Goal: Check status: Check status

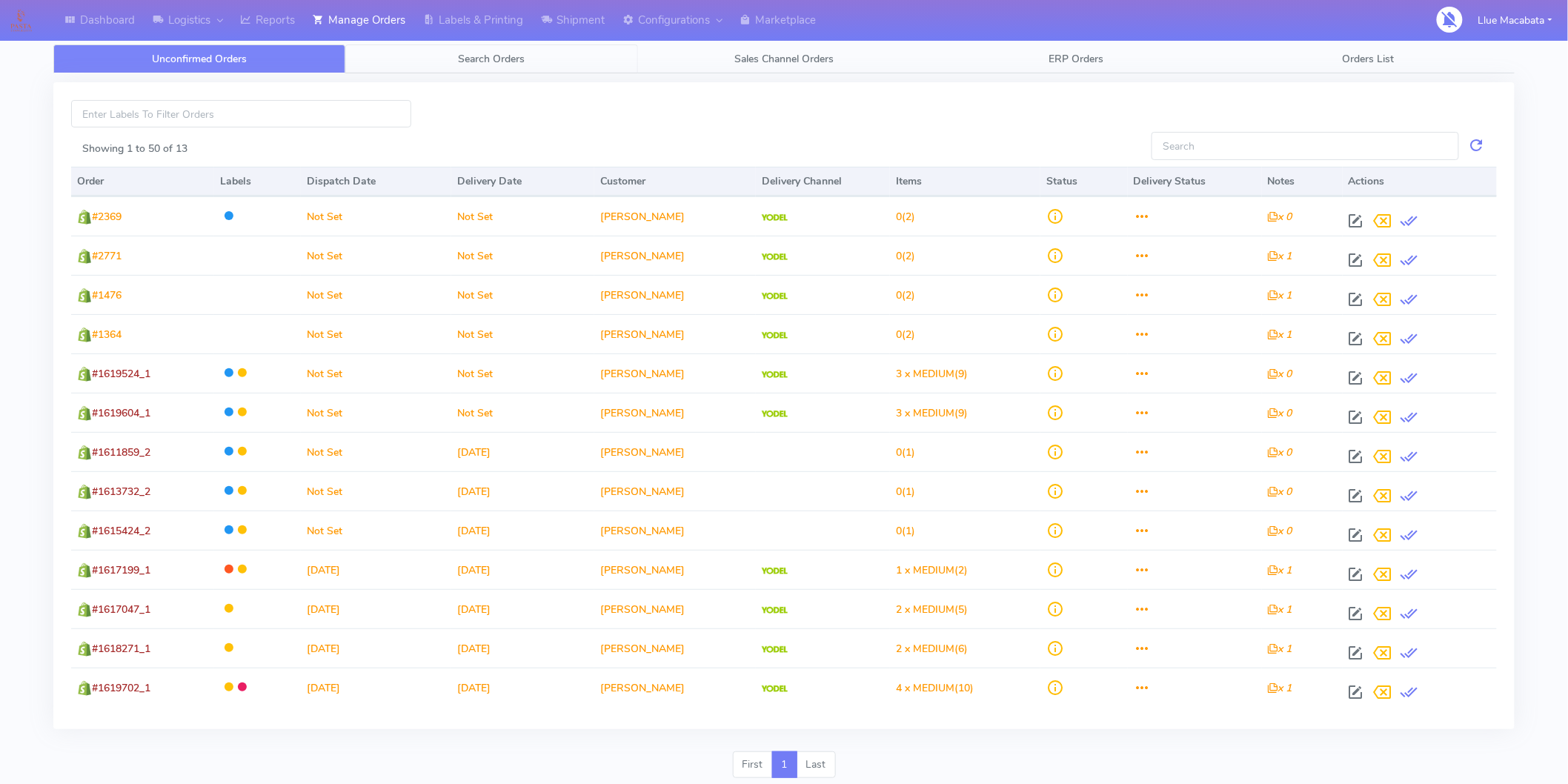
click at [512, 58] on span "Search Orders" at bounding box center [492, 59] width 67 height 14
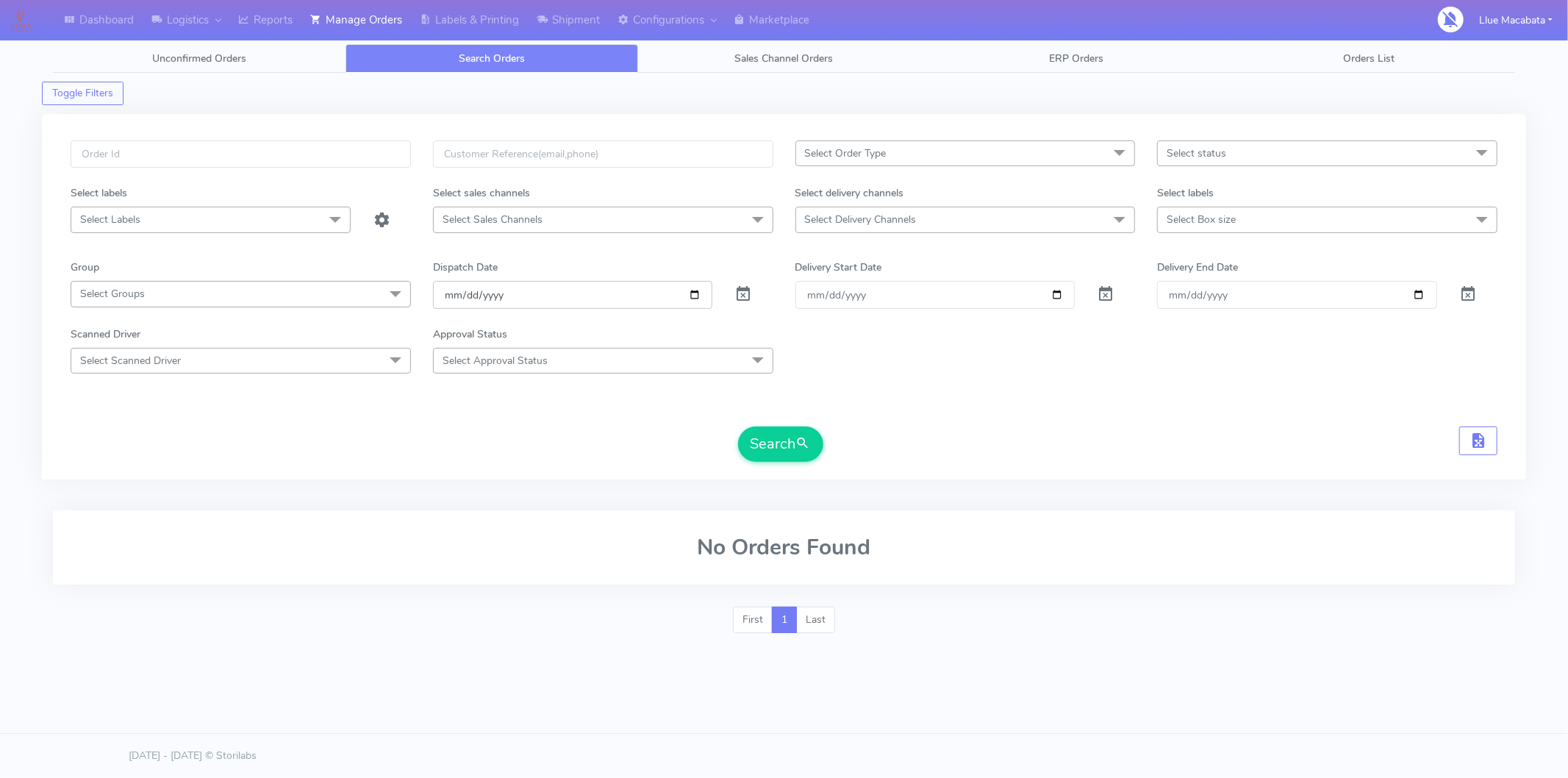
click at [449, 287] on input "[DATE]" at bounding box center [572, 294] width 280 height 27
click at [465, 293] on input "date" at bounding box center [572, 294] width 280 height 27
drag, startPoint x: 491, startPoint y: 293, endPoint x: 493, endPoint y: 300, distance: 7.3
click at [493, 299] on input "date" at bounding box center [572, 294] width 280 height 27
click at [162, 162] on input "text" at bounding box center [241, 154] width 341 height 27
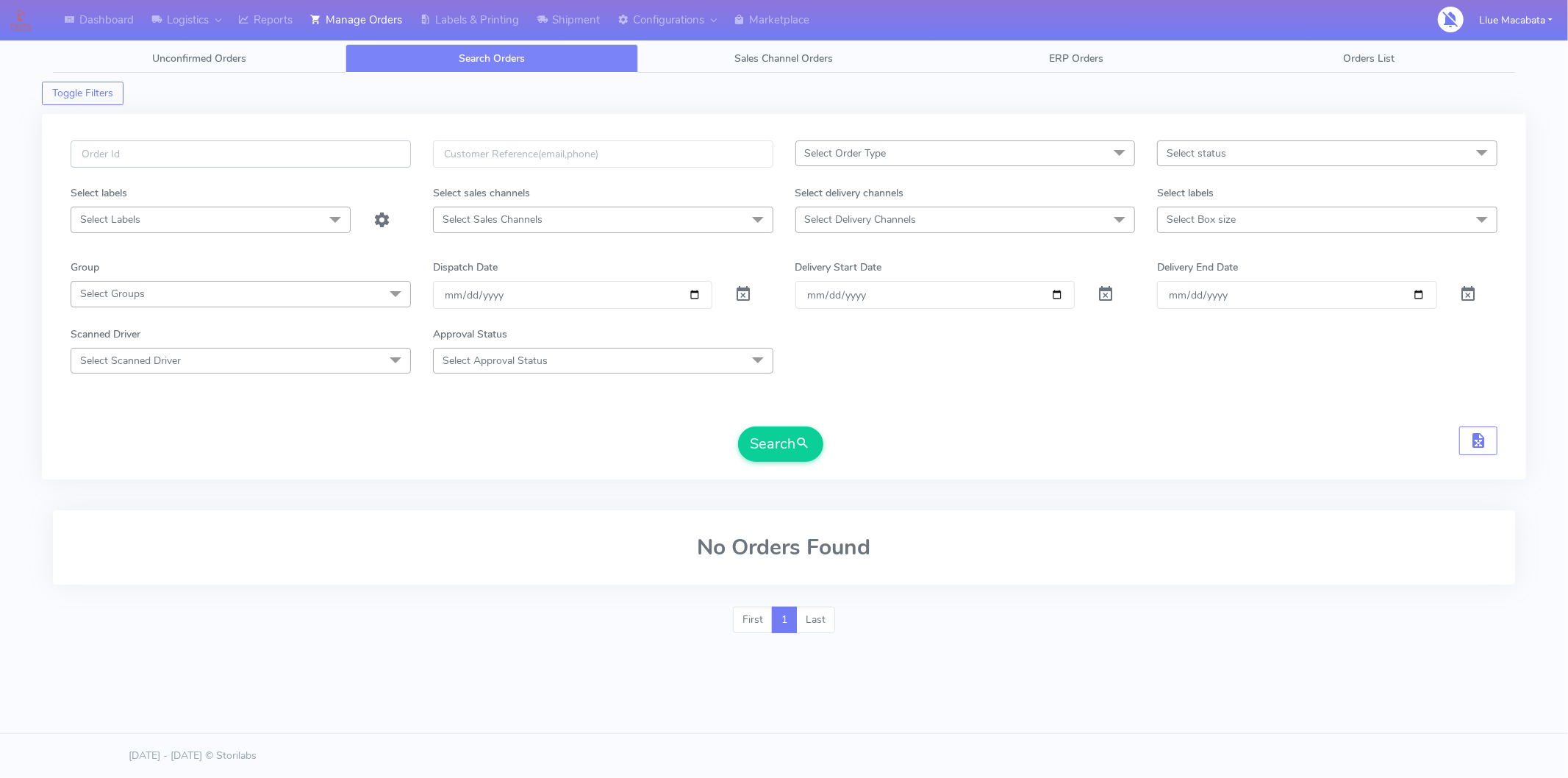
paste input "1620599"
type input "1620599"
click at [783, 428] on button "Search" at bounding box center [781, 443] width 85 height 35
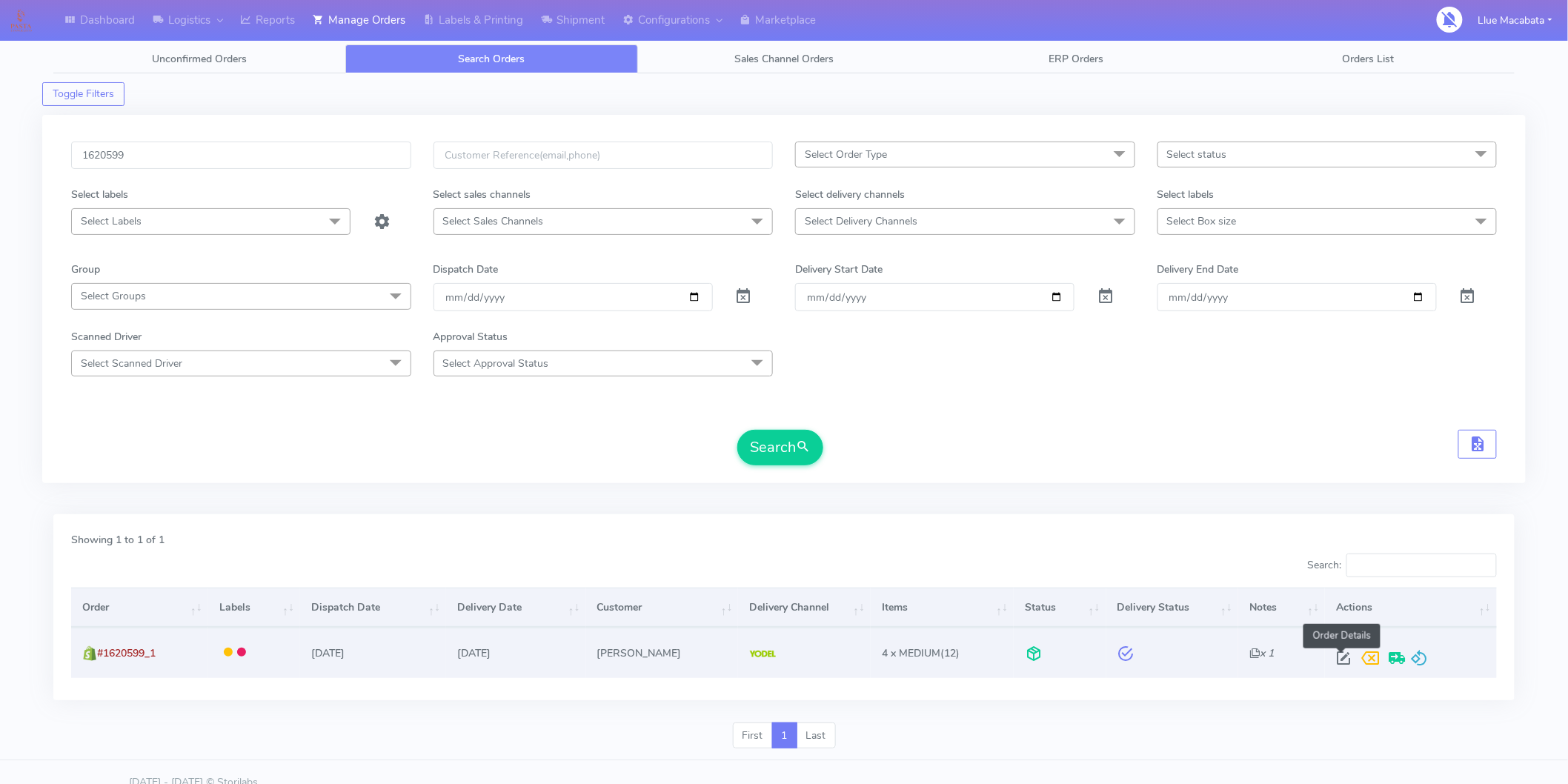
click at [1347, 657] on span at bounding box center [1343, 661] width 26 height 14
select select "5"
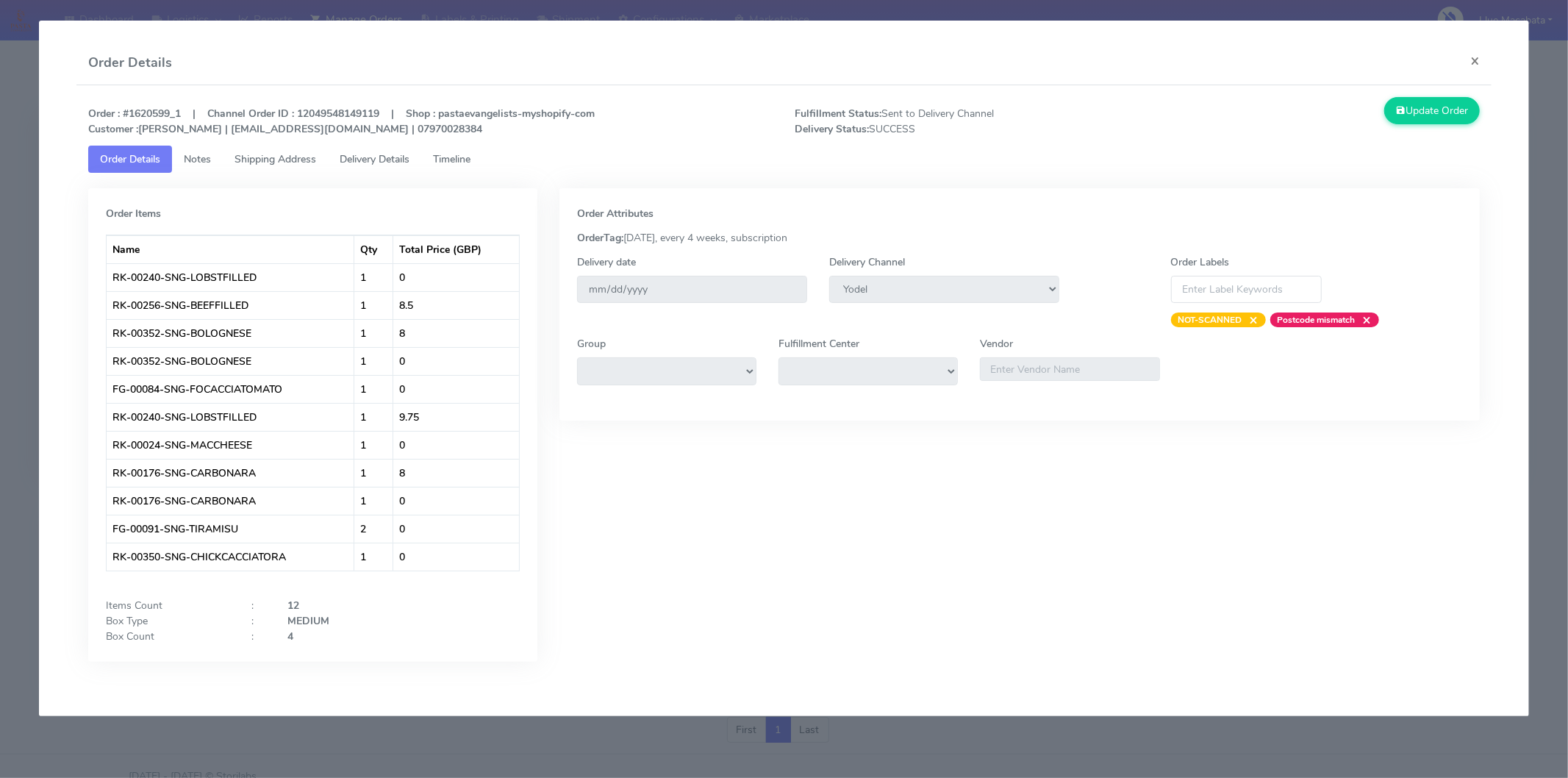
click at [444, 165] on span "Timeline" at bounding box center [451, 159] width 38 height 14
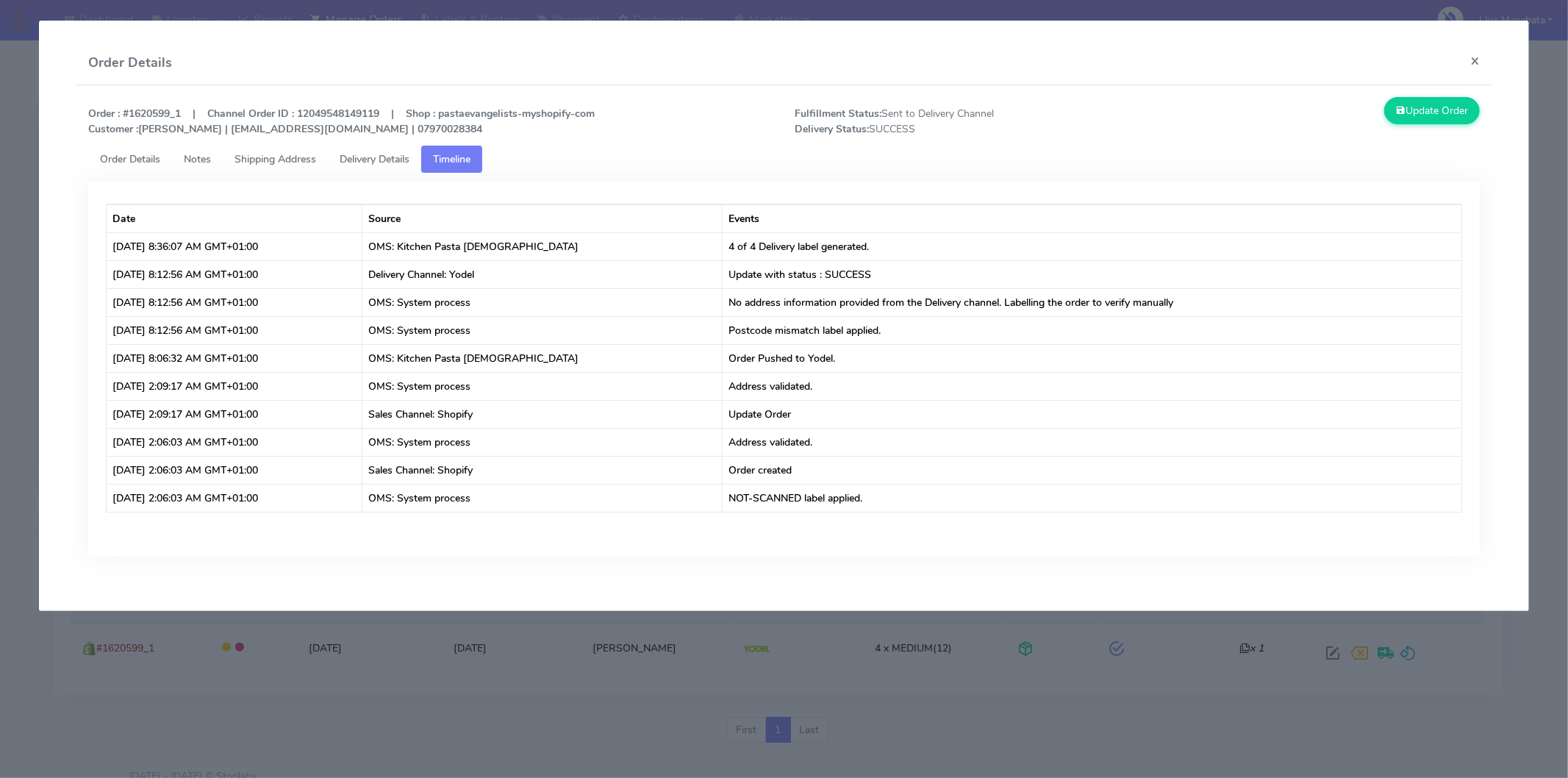
click at [399, 162] on span "Delivery Details" at bounding box center [375, 159] width 70 height 14
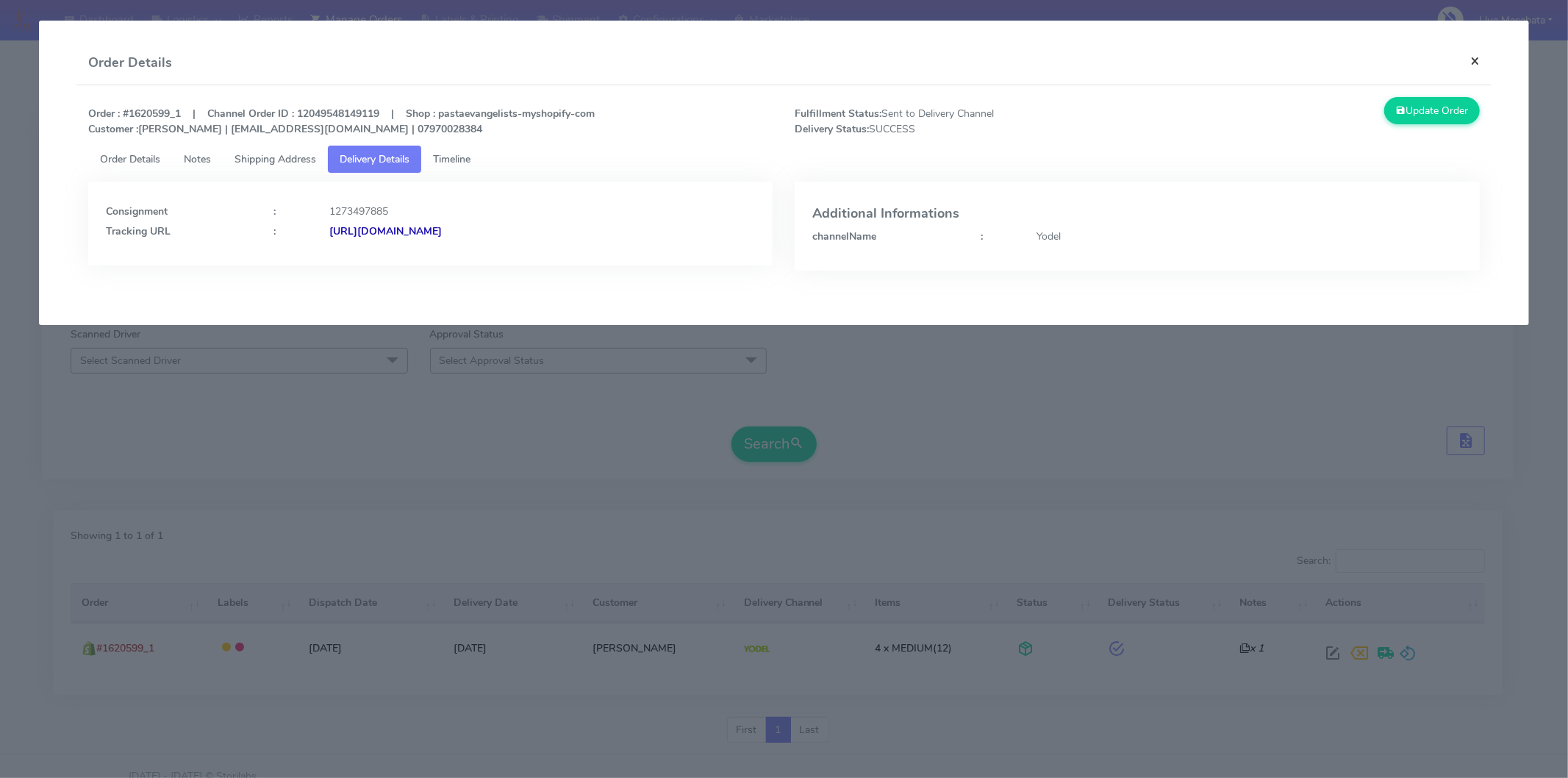
click at [1411, 59] on button "×" at bounding box center [1475, 60] width 33 height 39
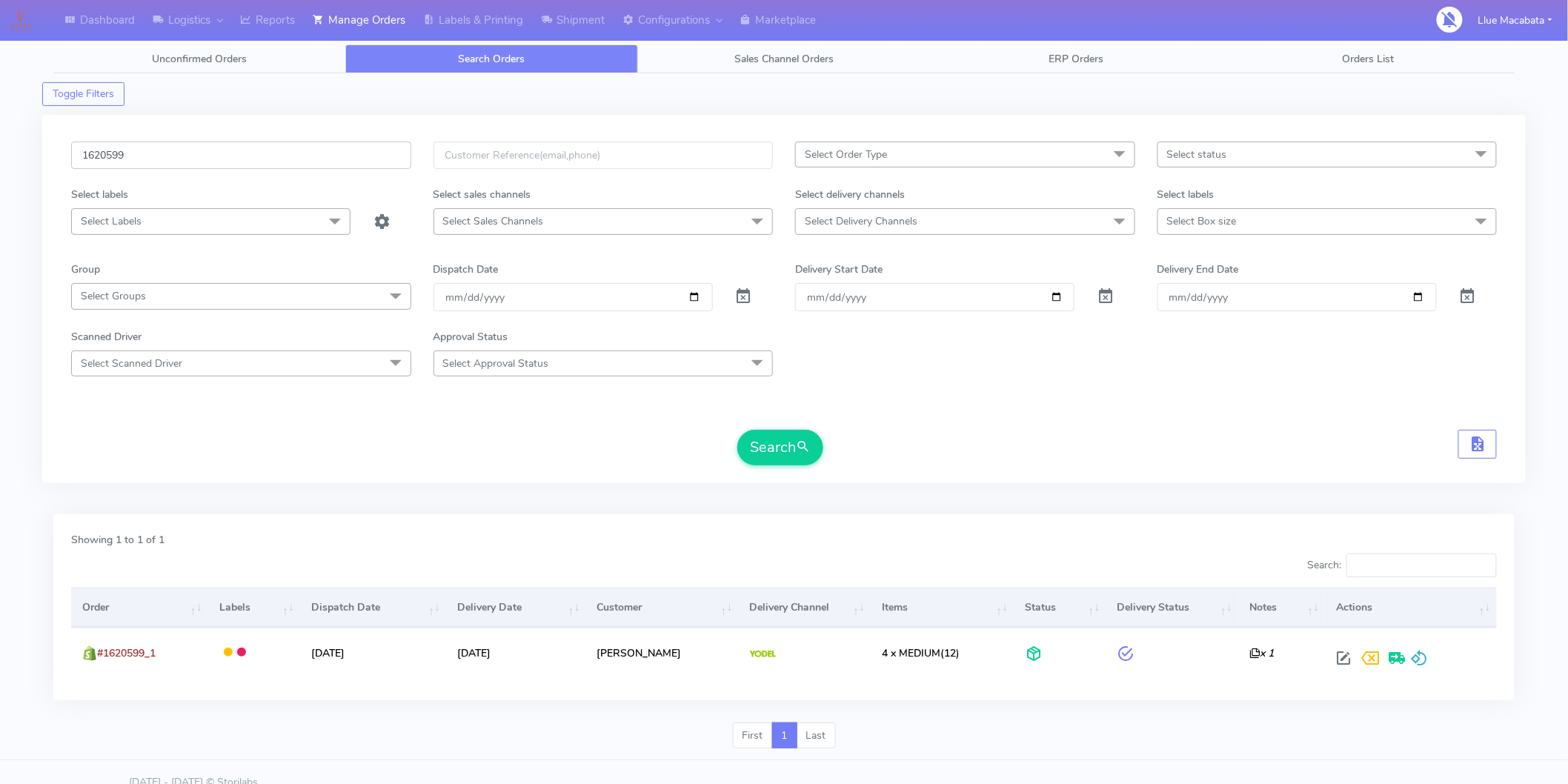
click at [191, 150] on input "1620599" at bounding box center [242, 155] width 340 height 27
paste input "1928"
type input "1619289"
click at [738, 429] on button "Search" at bounding box center [781, 447] width 86 height 35
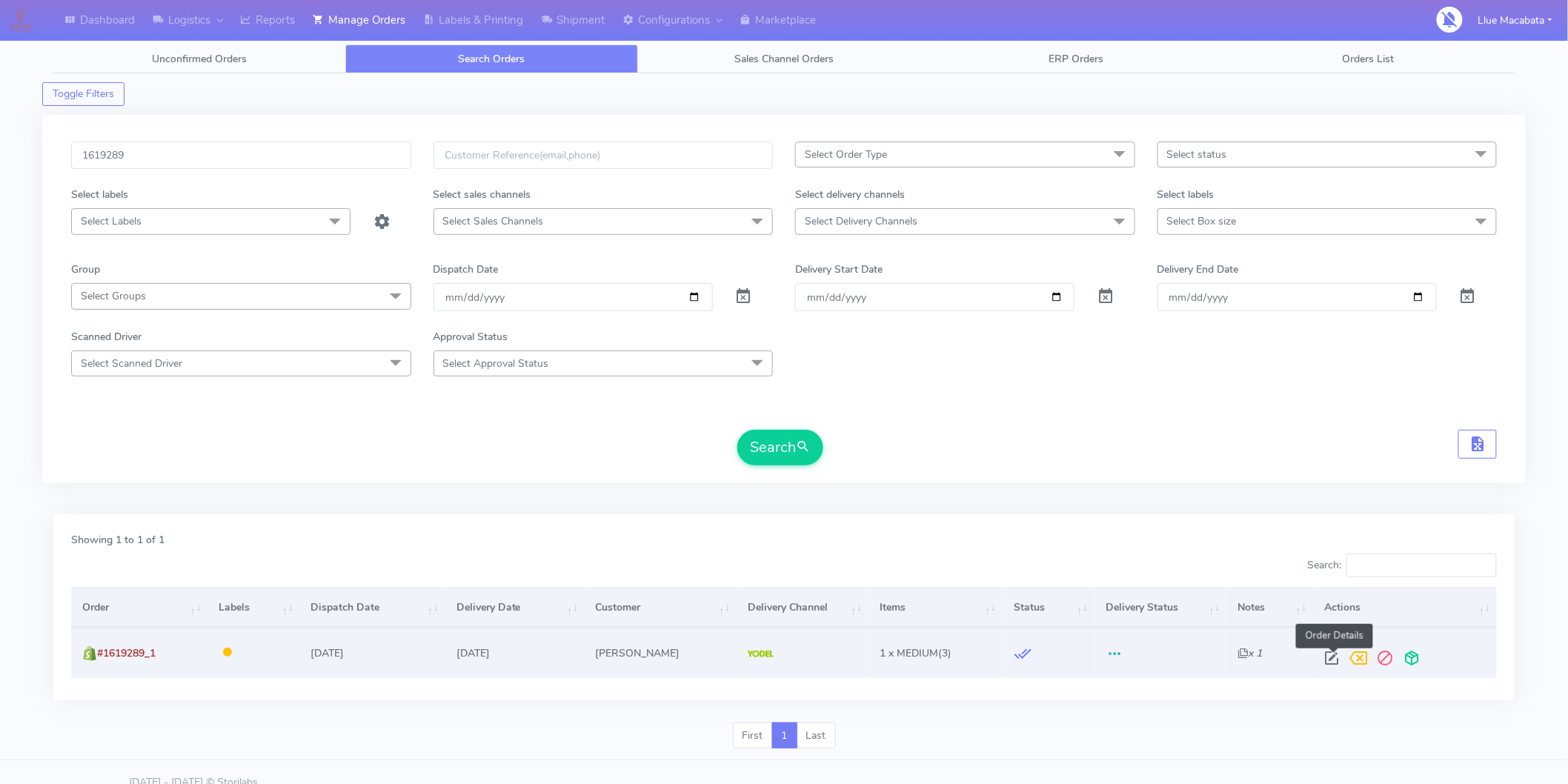
click at [1329, 654] on span at bounding box center [1331, 661] width 26 height 14
select select "5"
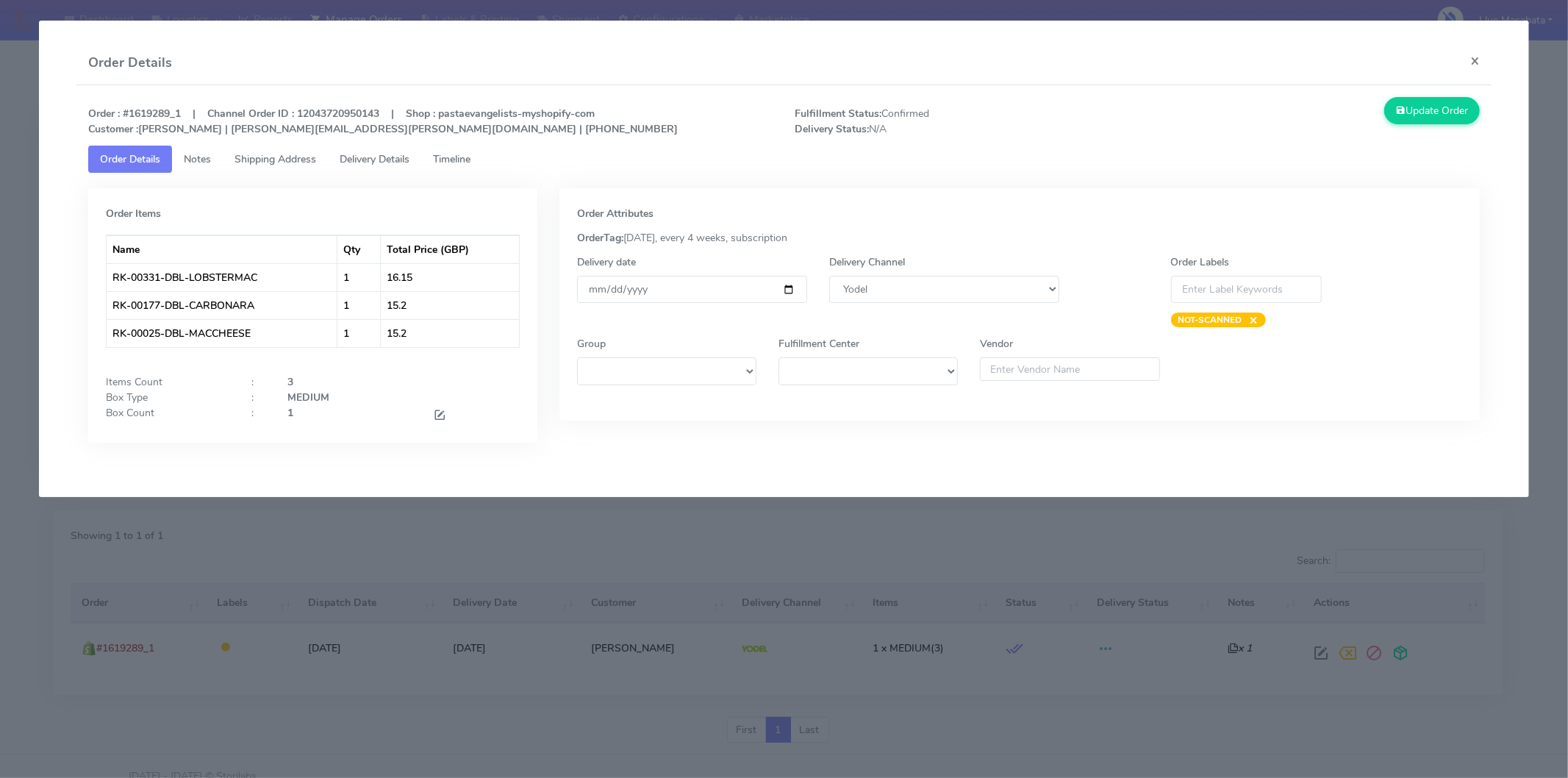
drag, startPoint x: 461, startPoint y: 158, endPoint x: 453, endPoint y: 152, distance: 10.0
click at [460, 157] on span "Timeline" at bounding box center [451, 159] width 38 height 14
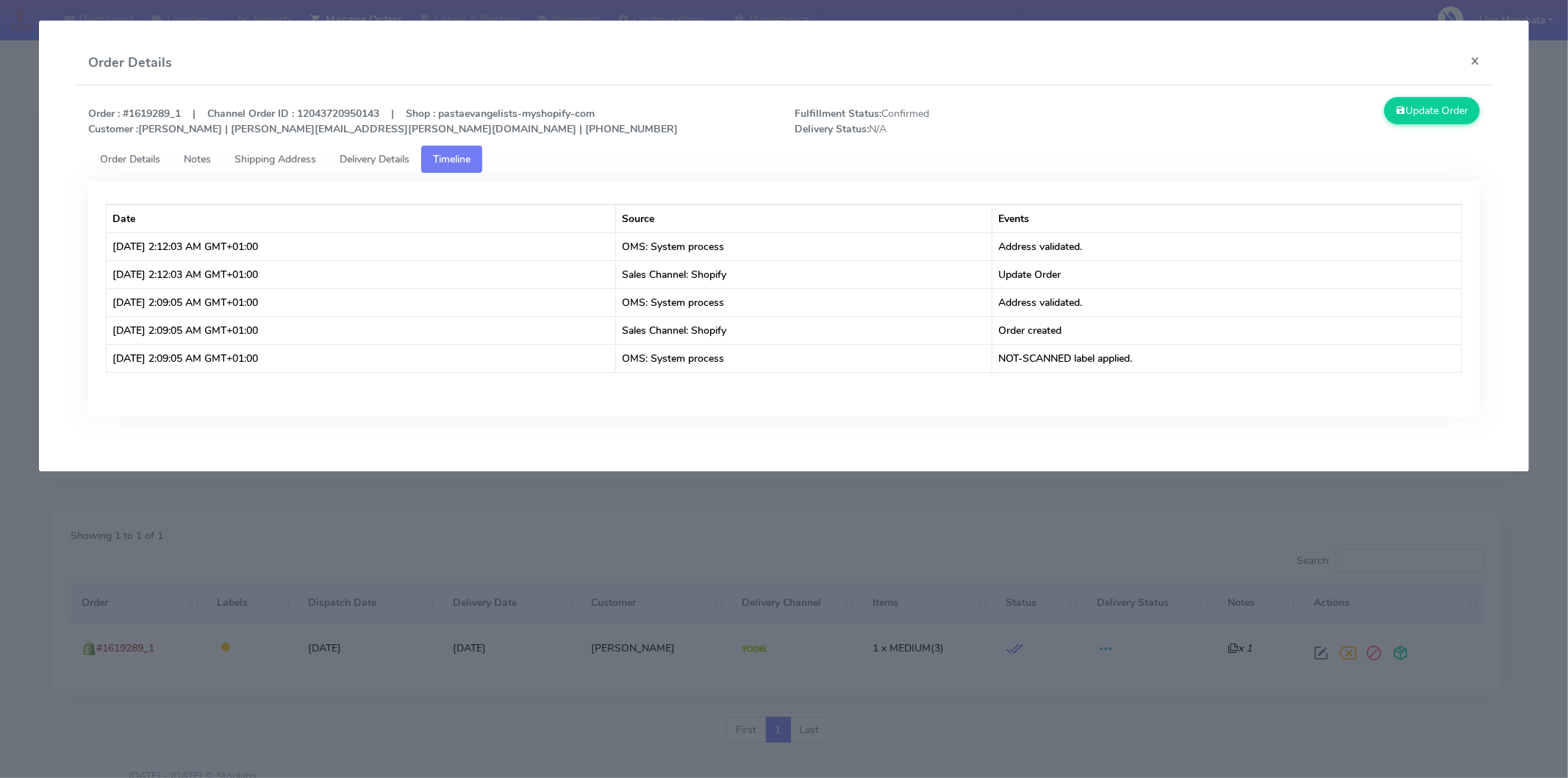
click at [393, 159] on span "Delivery Details" at bounding box center [375, 159] width 70 height 14
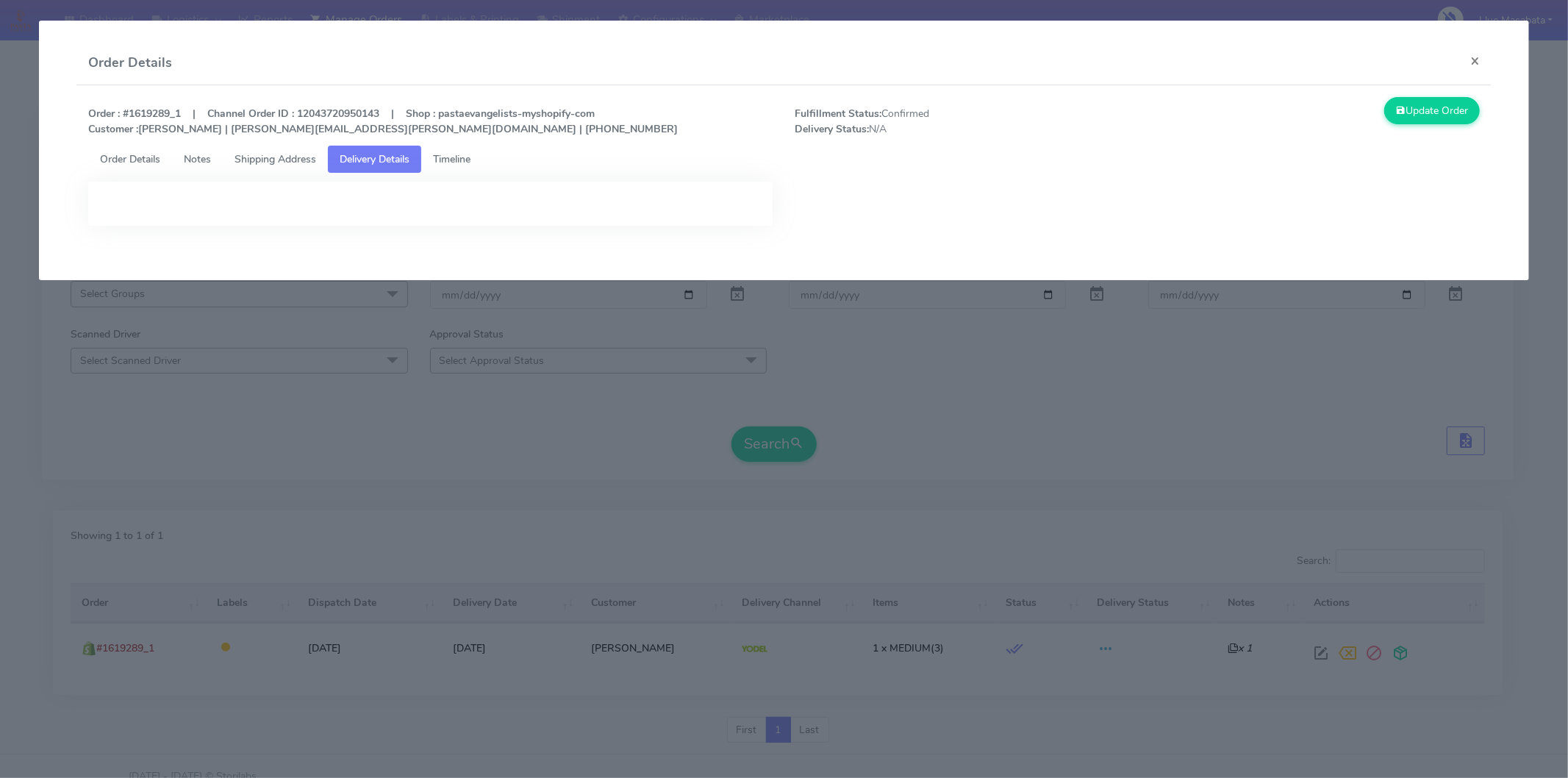
click at [274, 159] on span "Shipping Address" at bounding box center [276, 159] width 82 height 14
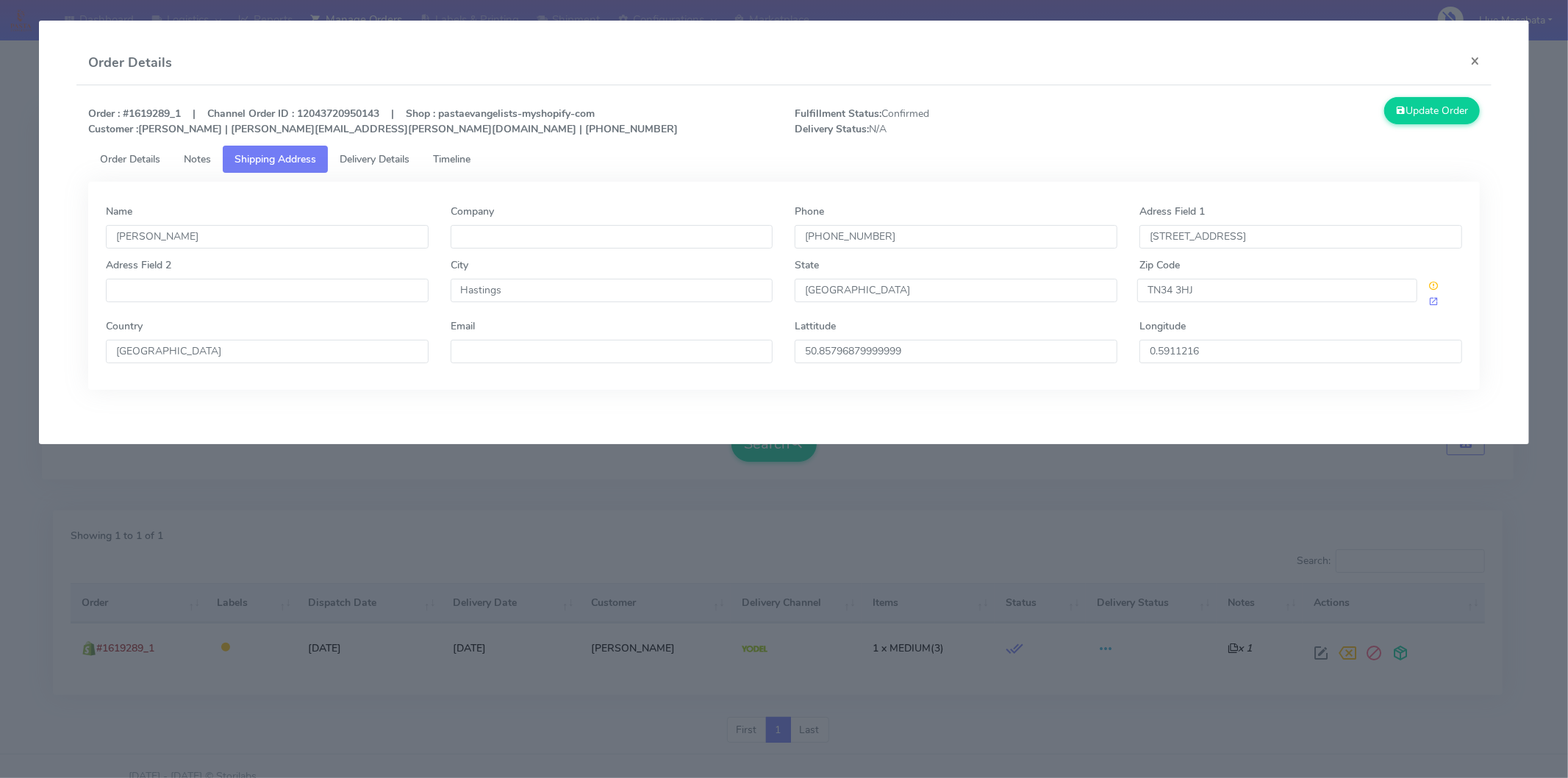
click at [197, 154] on span "Notes" at bounding box center [197, 159] width 27 height 14
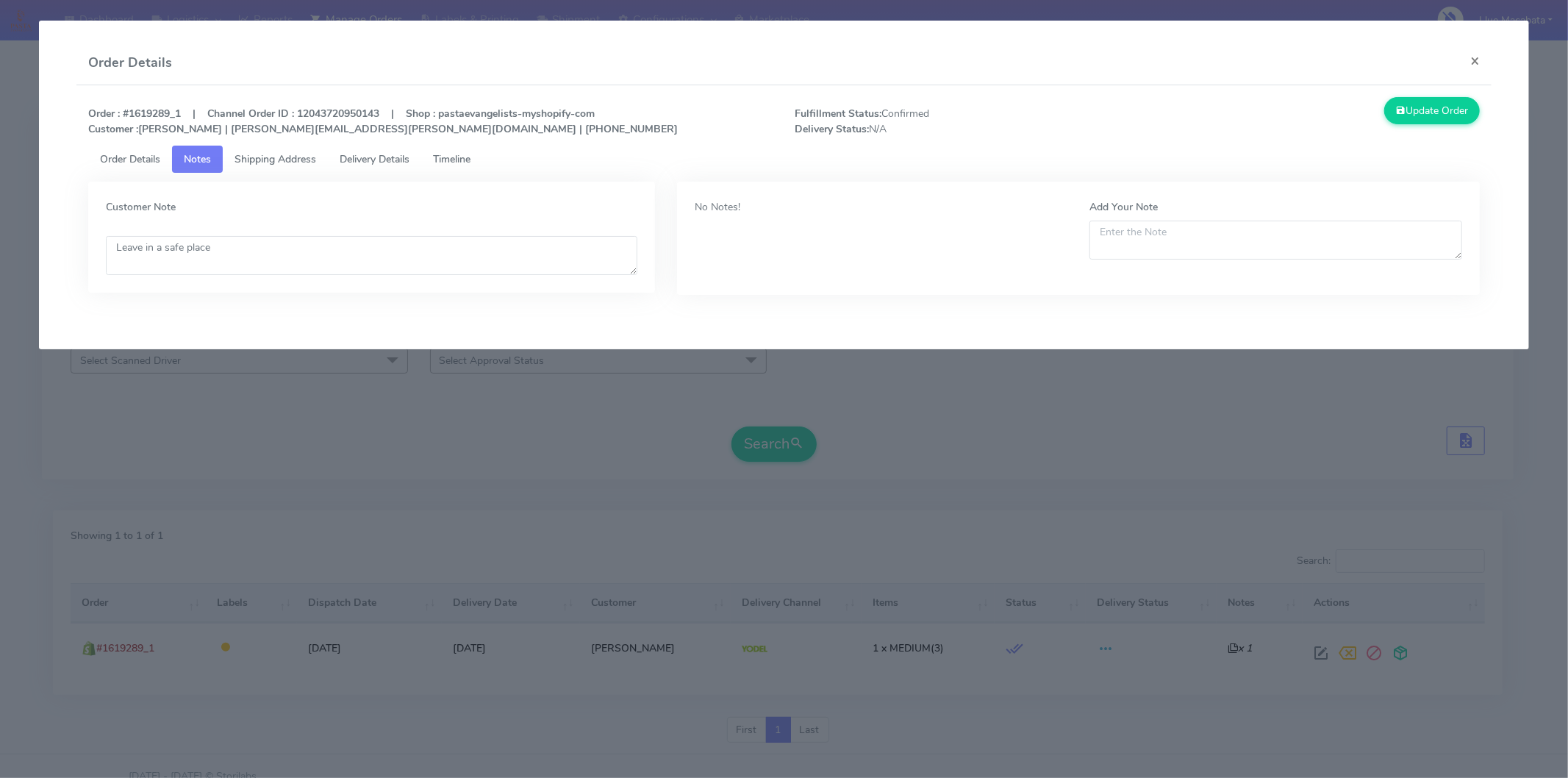
click at [103, 159] on span "Order Details" at bounding box center [130, 159] width 60 height 14
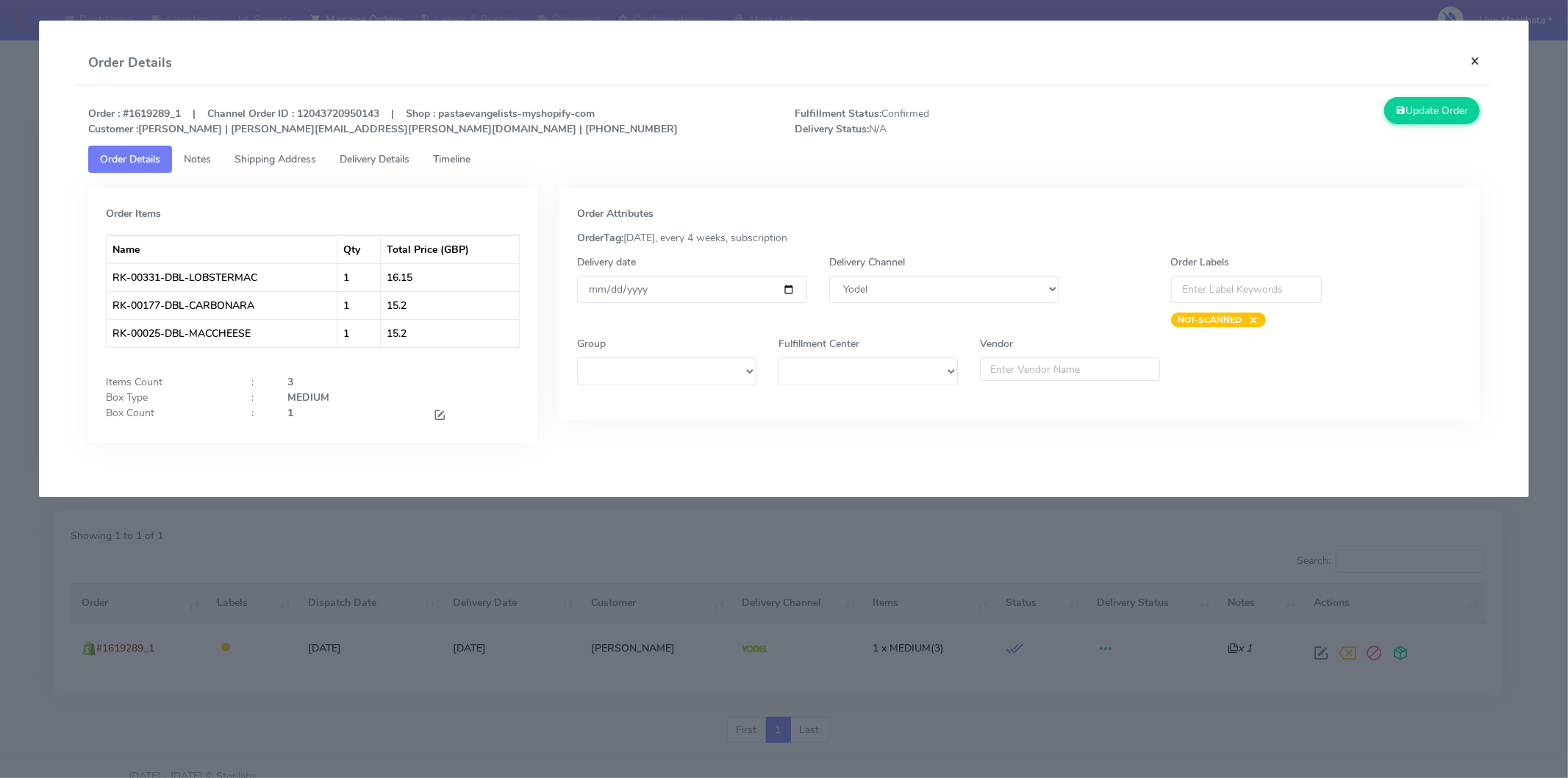
drag, startPoint x: 1473, startPoint y: 61, endPoint x: 768, endPoint y: 16, distance: 706.4
click at [1411, 60] on button "×" at bounding box center [1475, 60] width 33 height 39
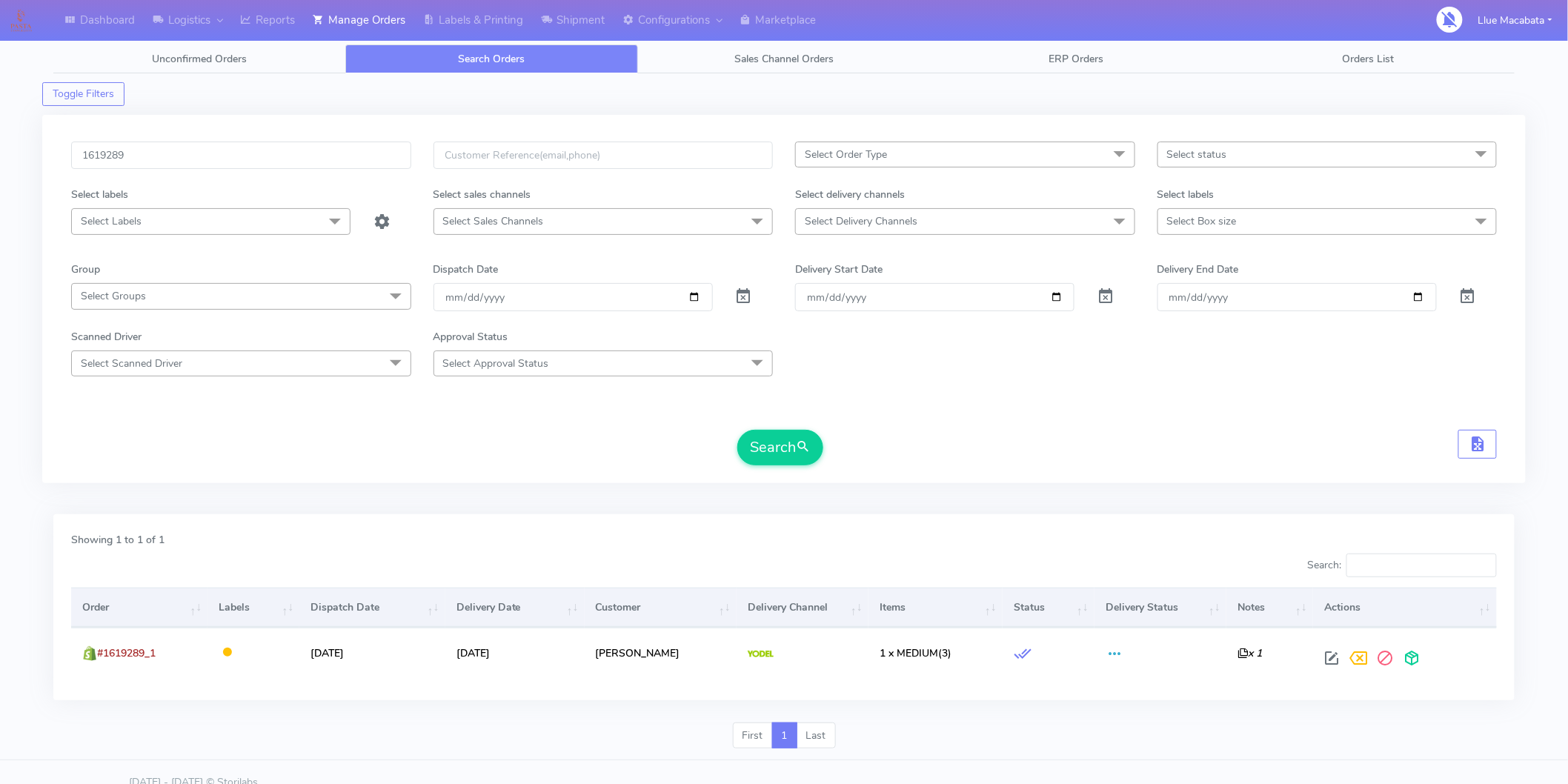
click at [969, 484] on div "1619289 Select Order Type Select All MEALS ATAVI One Off Pasta Club Gift Kit Ev…" at bounding box center [784, 305] width 1484 height 399
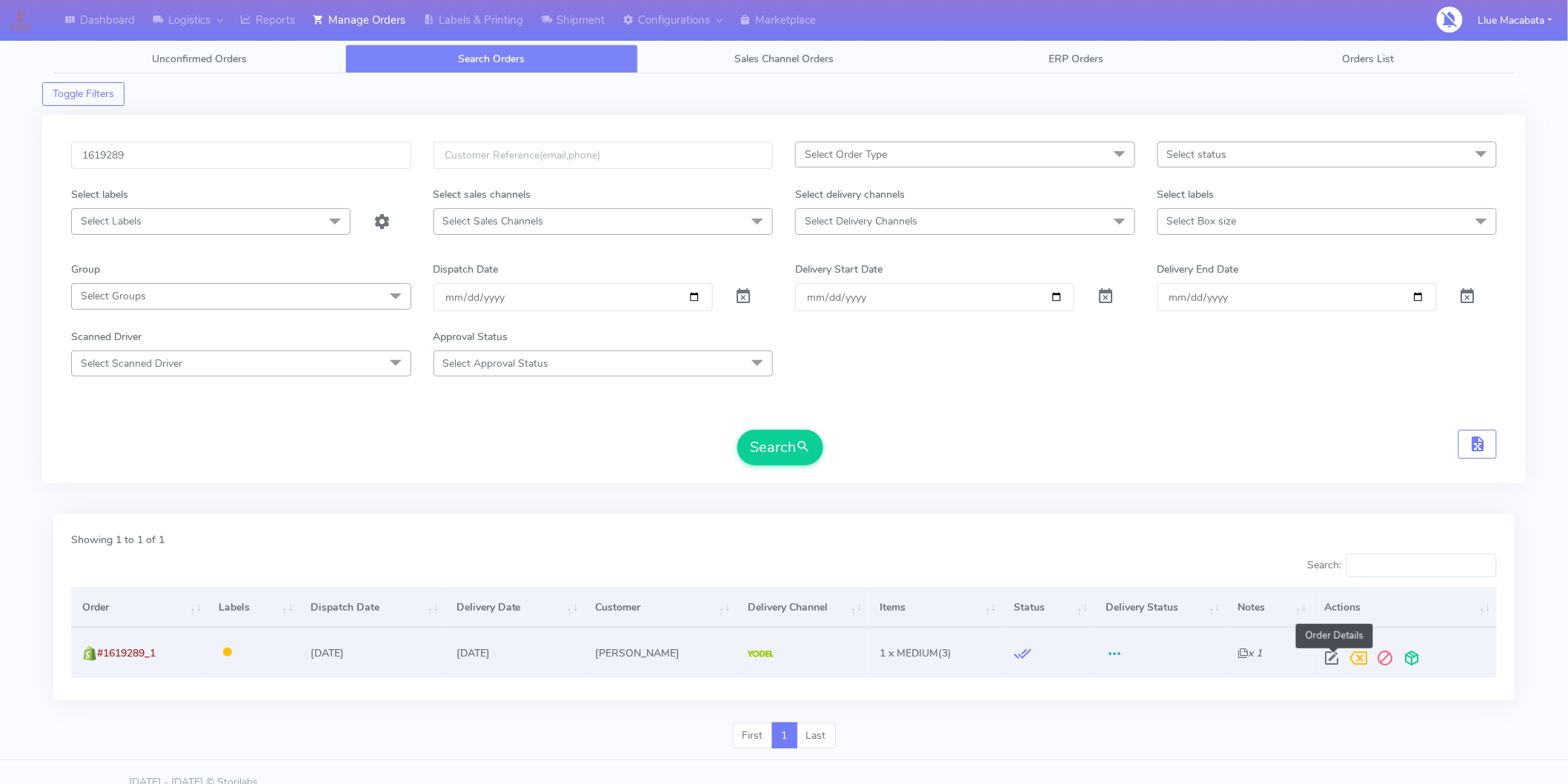
click at [1330, 654] on span at bounding box center [1331, 661] width 26 height 14
select select "5"
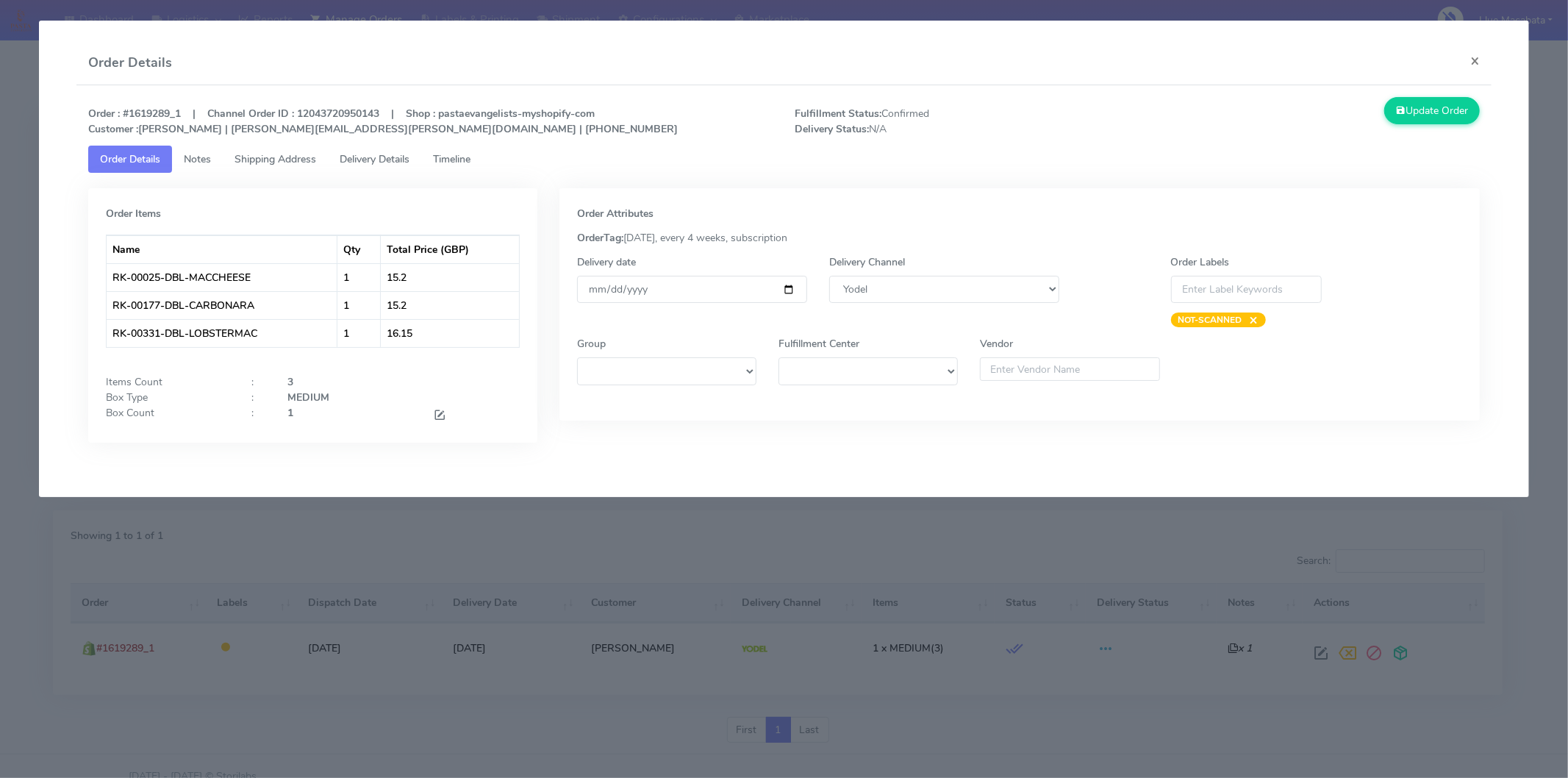
drag, startPoint x: 466, startPoint y: 156, endPoint x: 450, endPoint y: 165, distance: 18.4
click at [464, 156] on span "Timeline" at bounding box center [451, 159] width 38 height 14
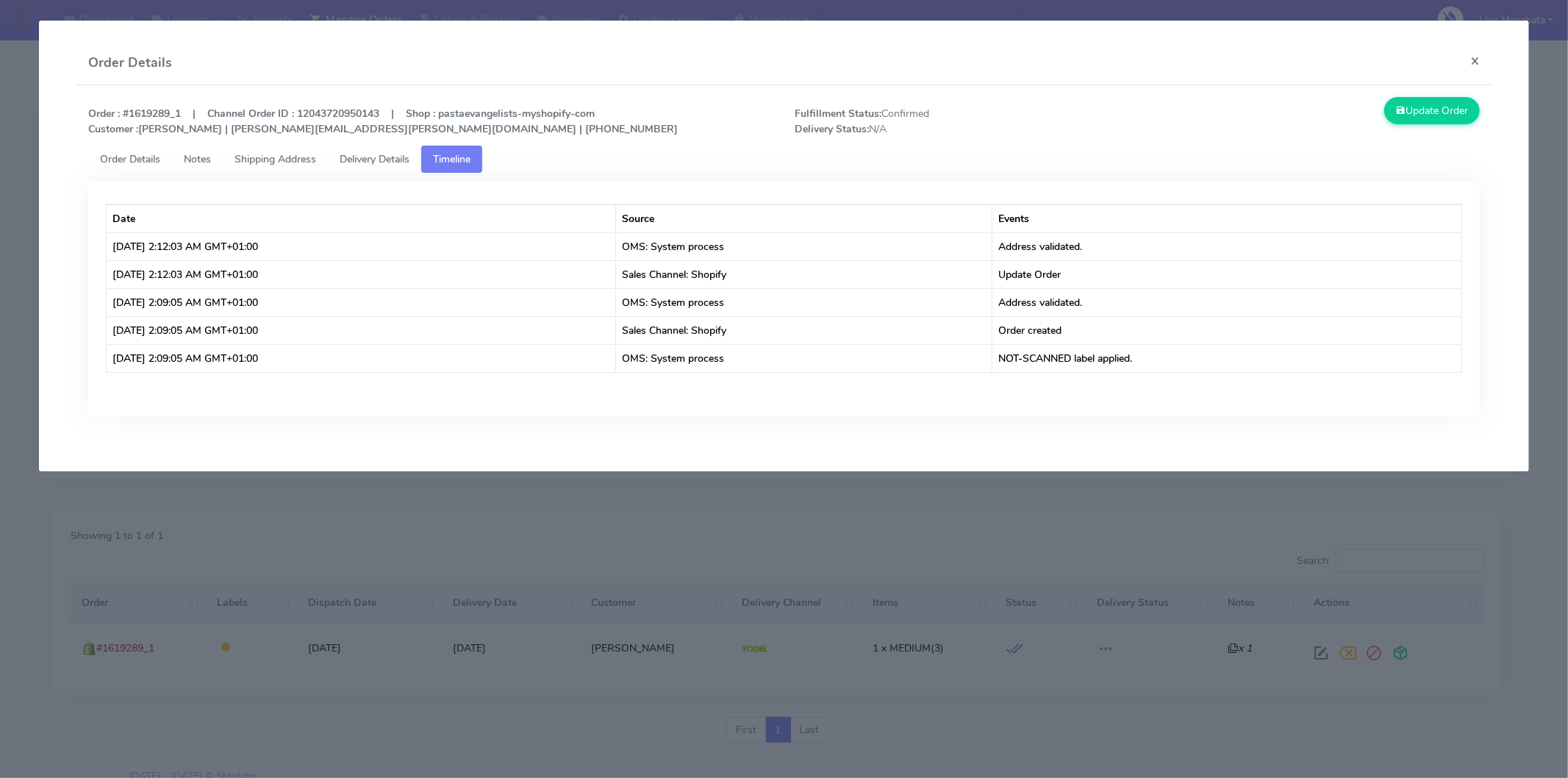
click at [375, 147] on link "Delivery Details" at bounding box center [375, 159] width 93 height 27
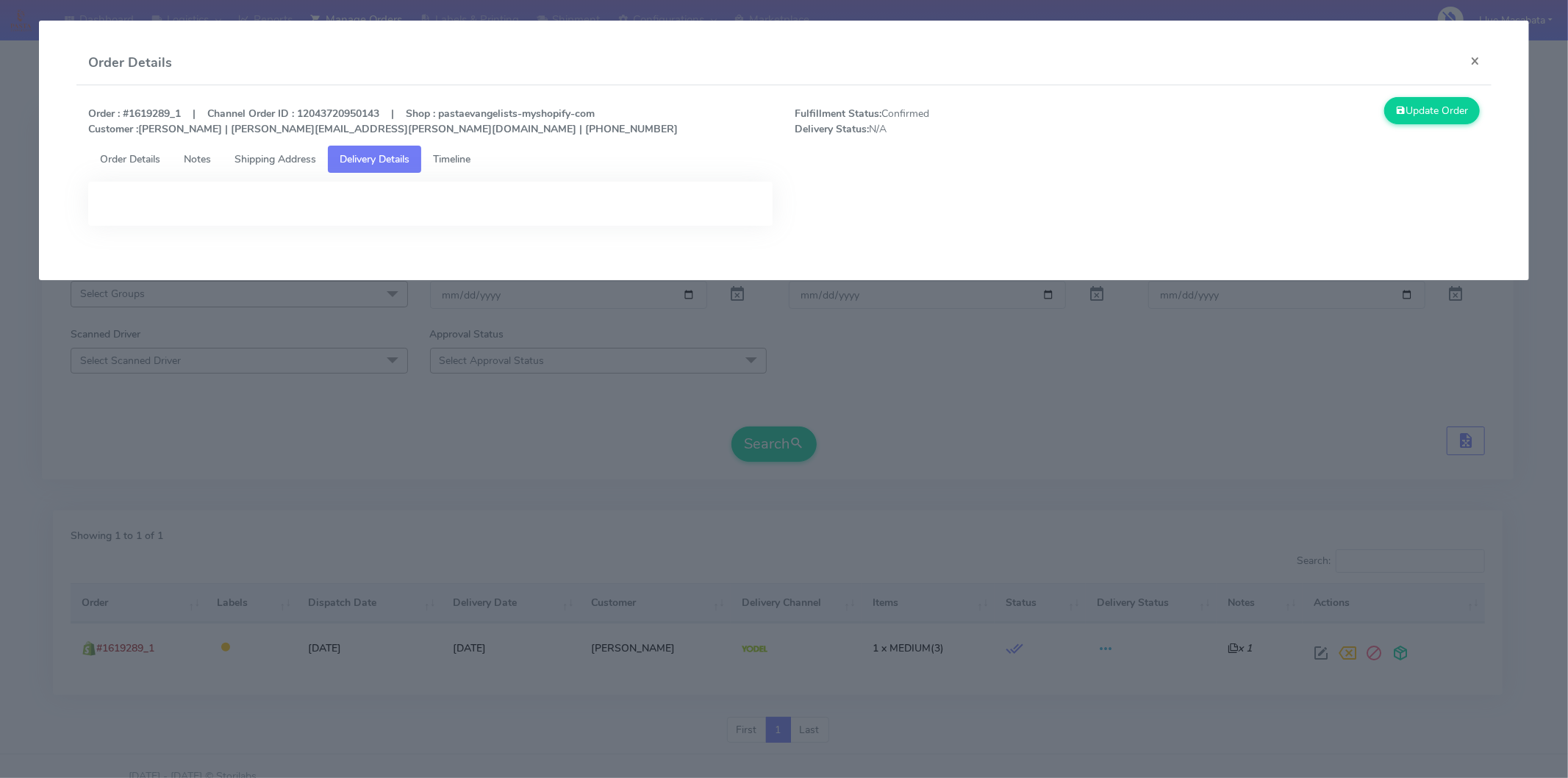
click at [129, 147] on link "Order Details" at bounding box center [130, 159] width 83 height 27
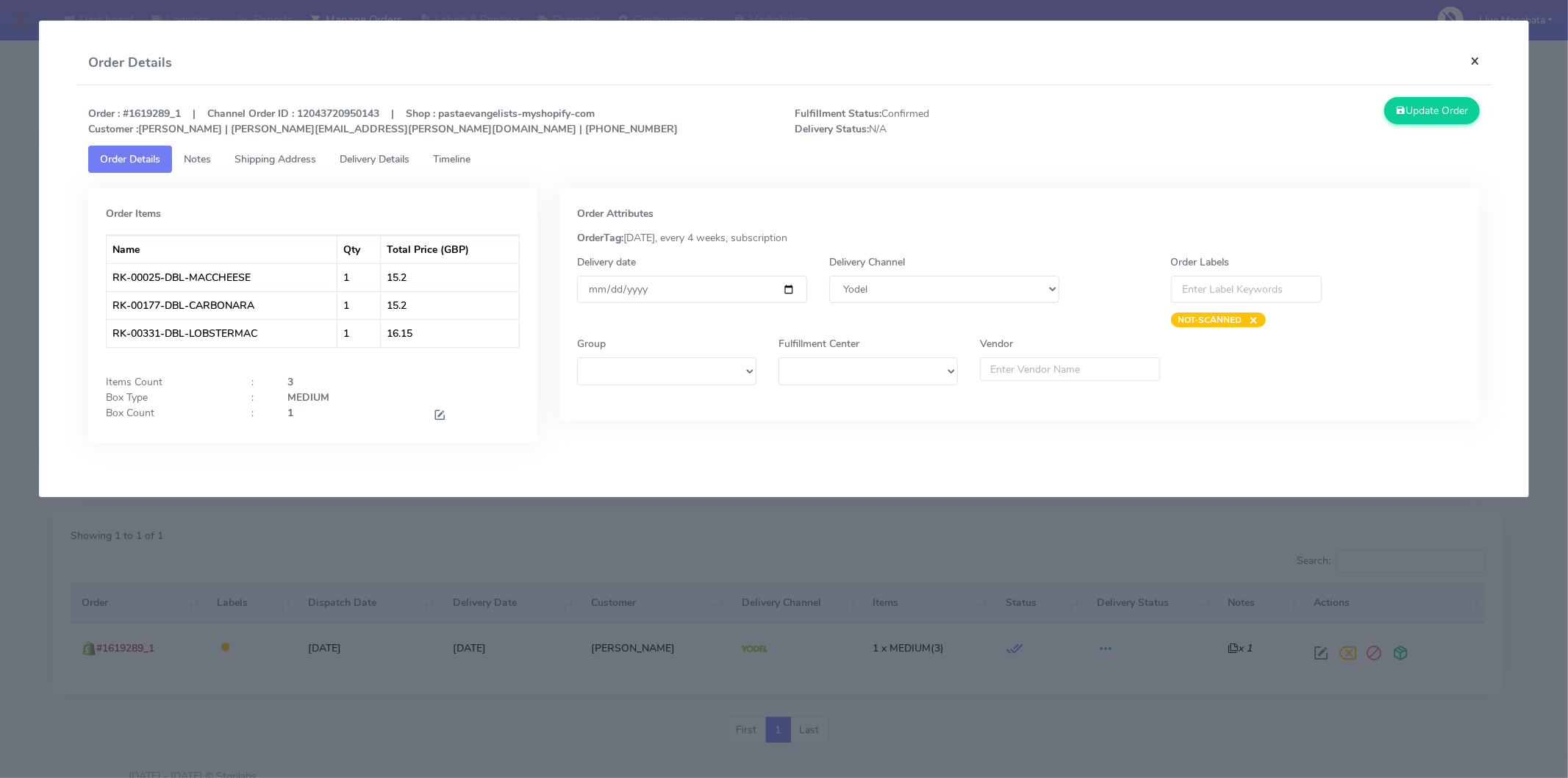
click at [1411, 56] on button "×" at bounding box center [1475, 60] width 33 height 39
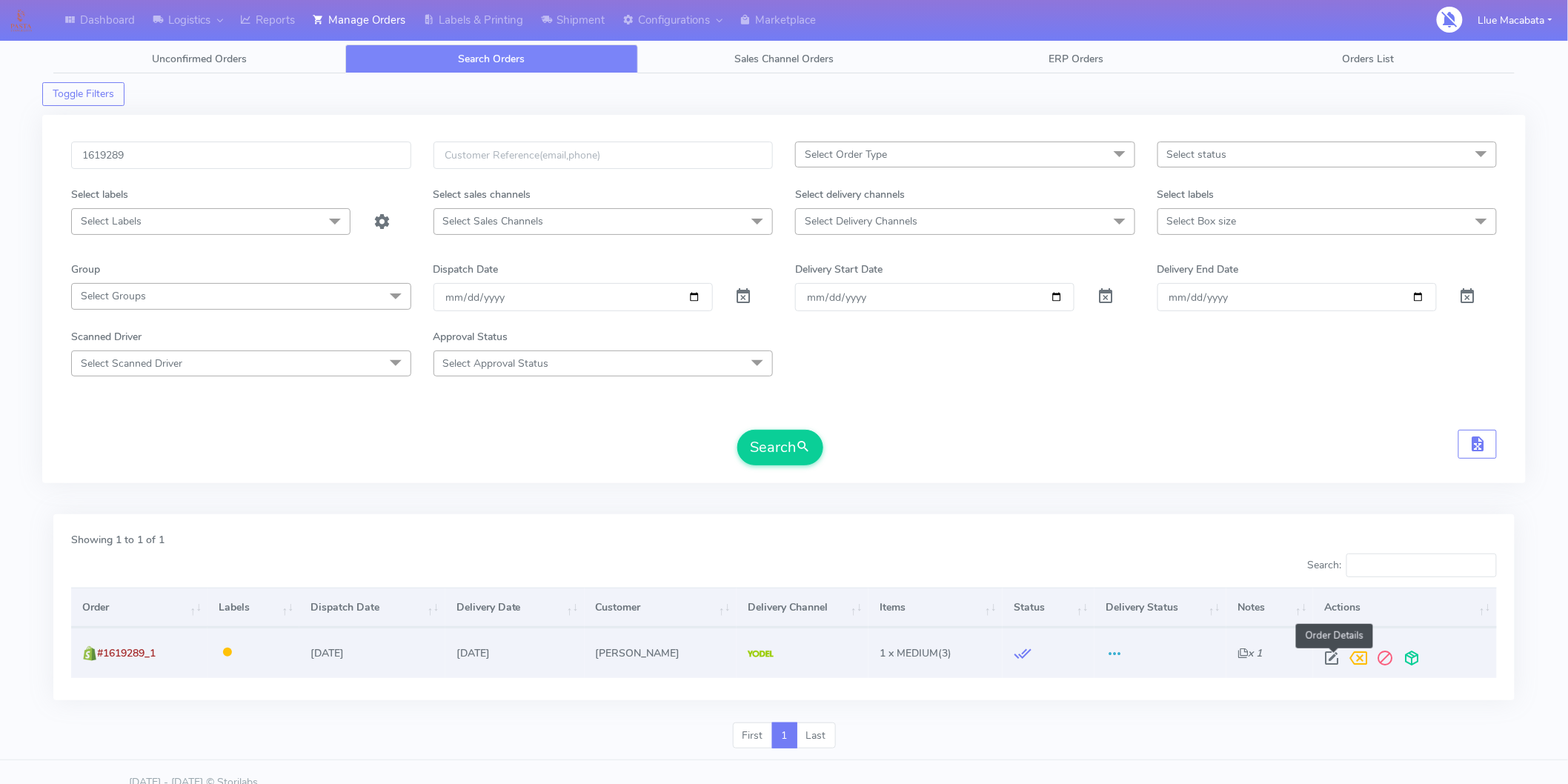
click at [1329, 655] on span at bounding box center [1331, 661] width 26 height 14
select select "5"
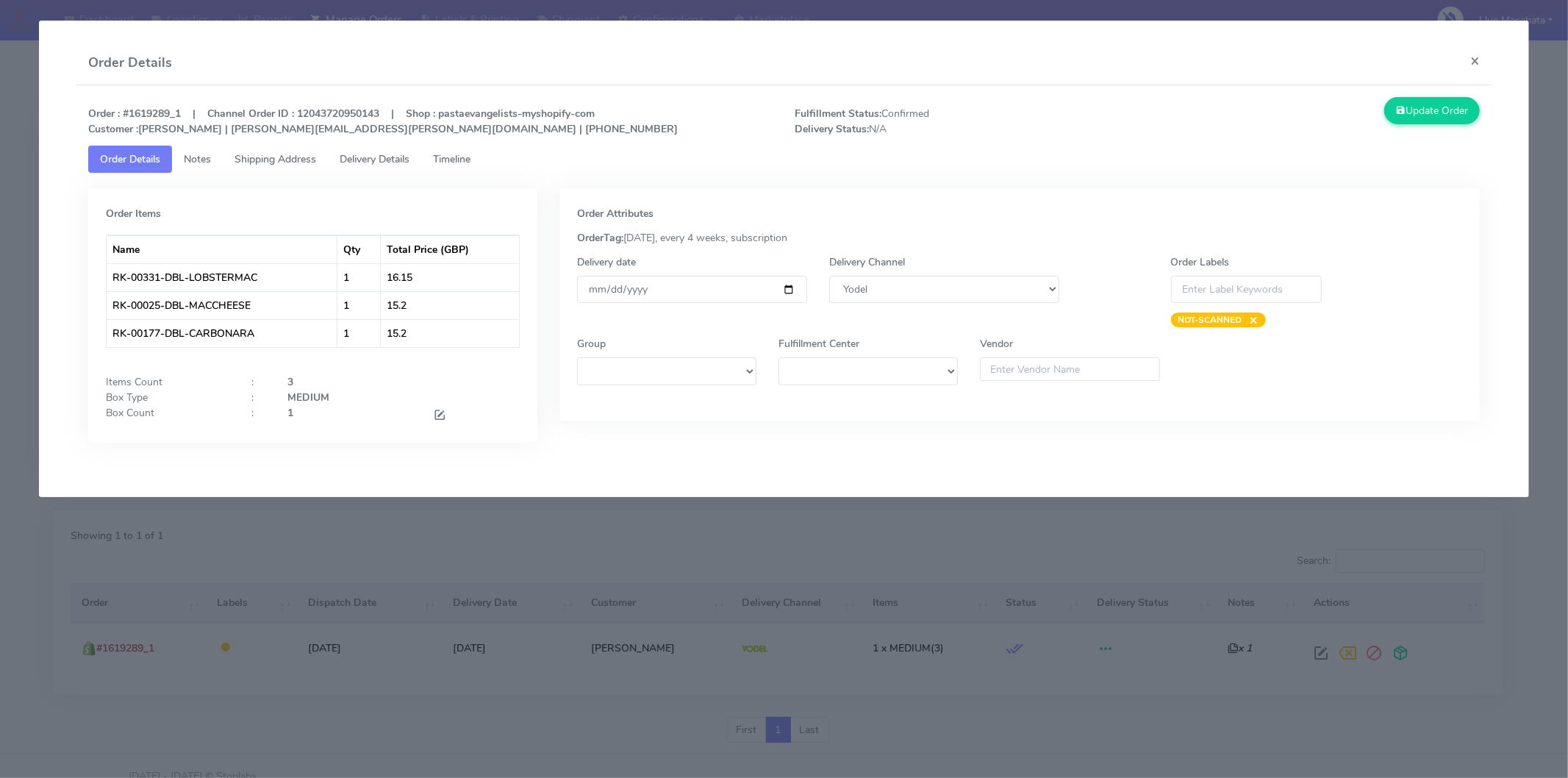
click at [482, 156] on link "Timeline" at bounding box center [451, 159] width 61 height 27
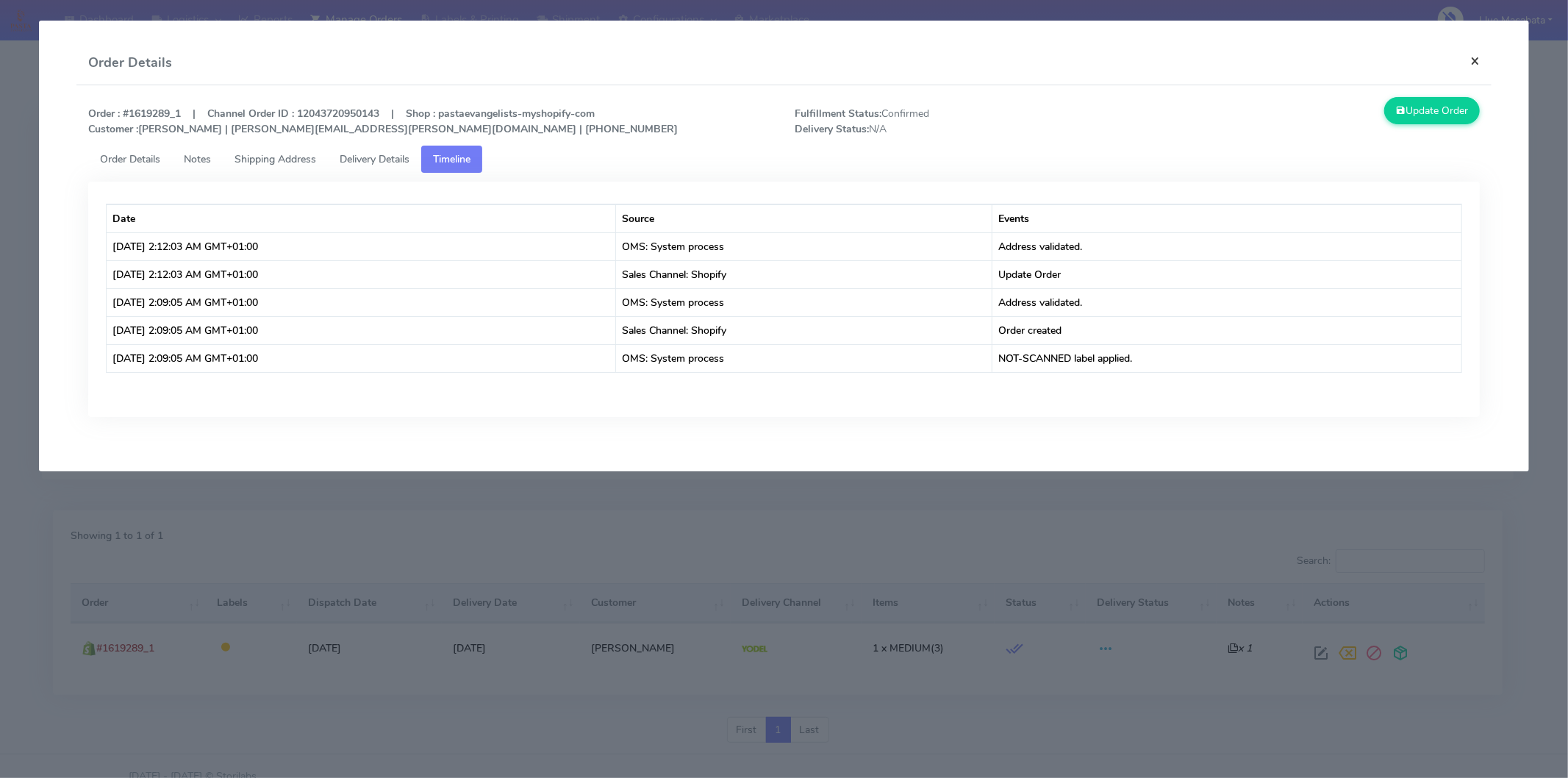
click at [1411, 56] on button "×" at bounding box center [1475, 60] width 33 height 39
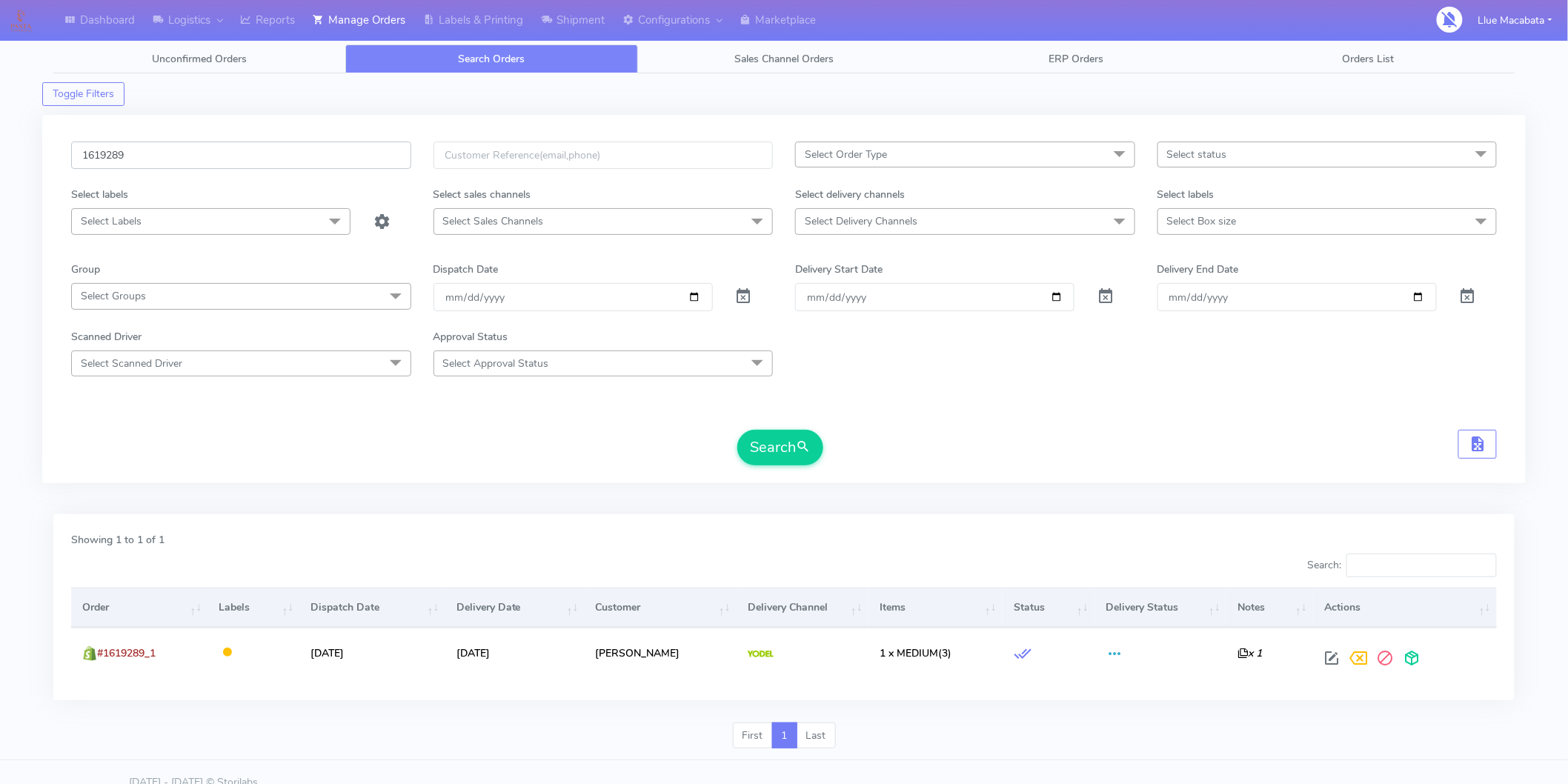
click at [157, 146] on input "1619289" at bounding box center [242, 155] width 340 height 27
paste input "8578A"
type input "1618578A"
click at [738, 429] on button "Search" at bounding box center [781, 447] width 86 height 35
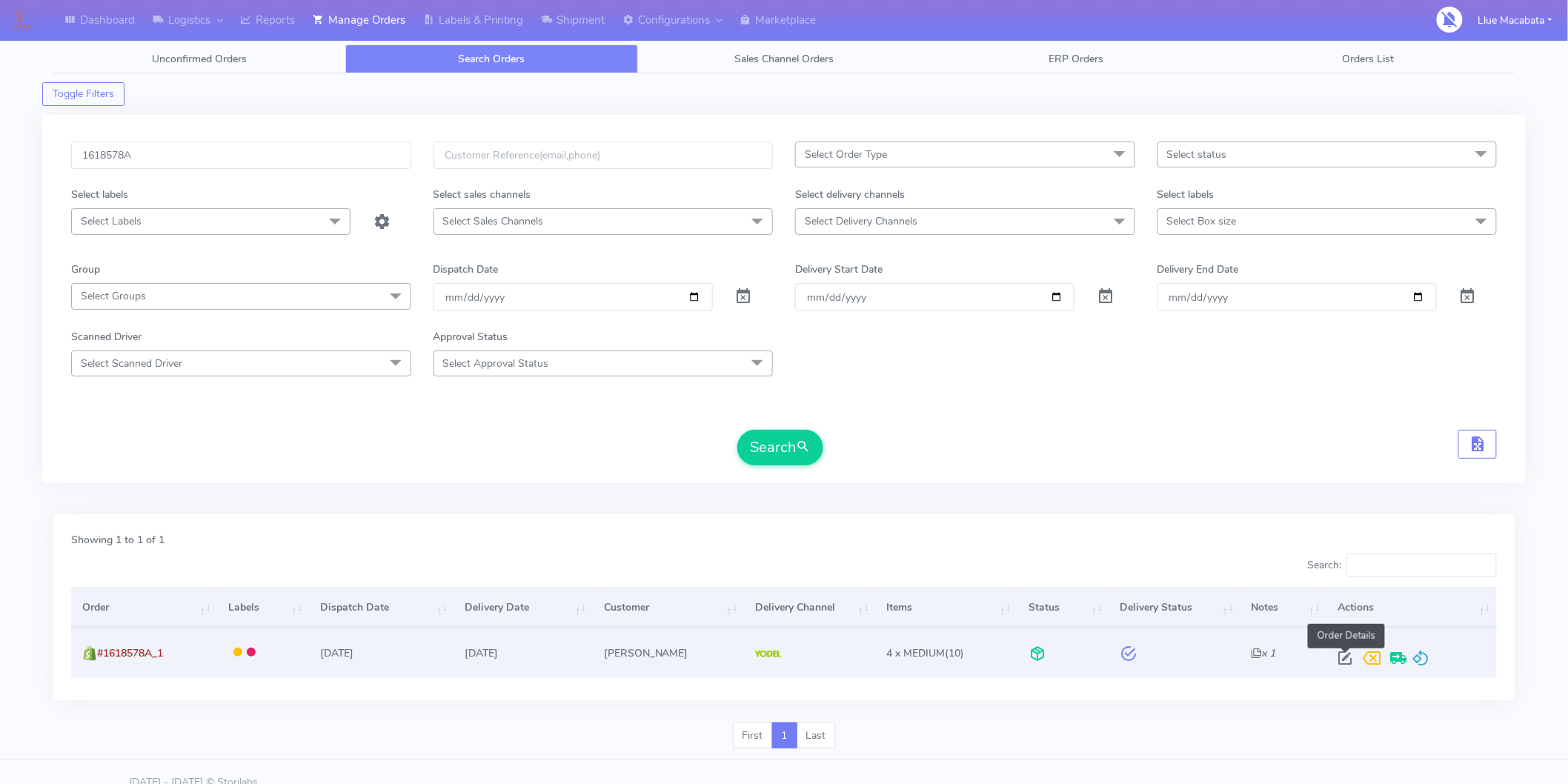
click at [1337, 662] on span at bounding box center [1345, 661] width 26 height 14
select select "5"
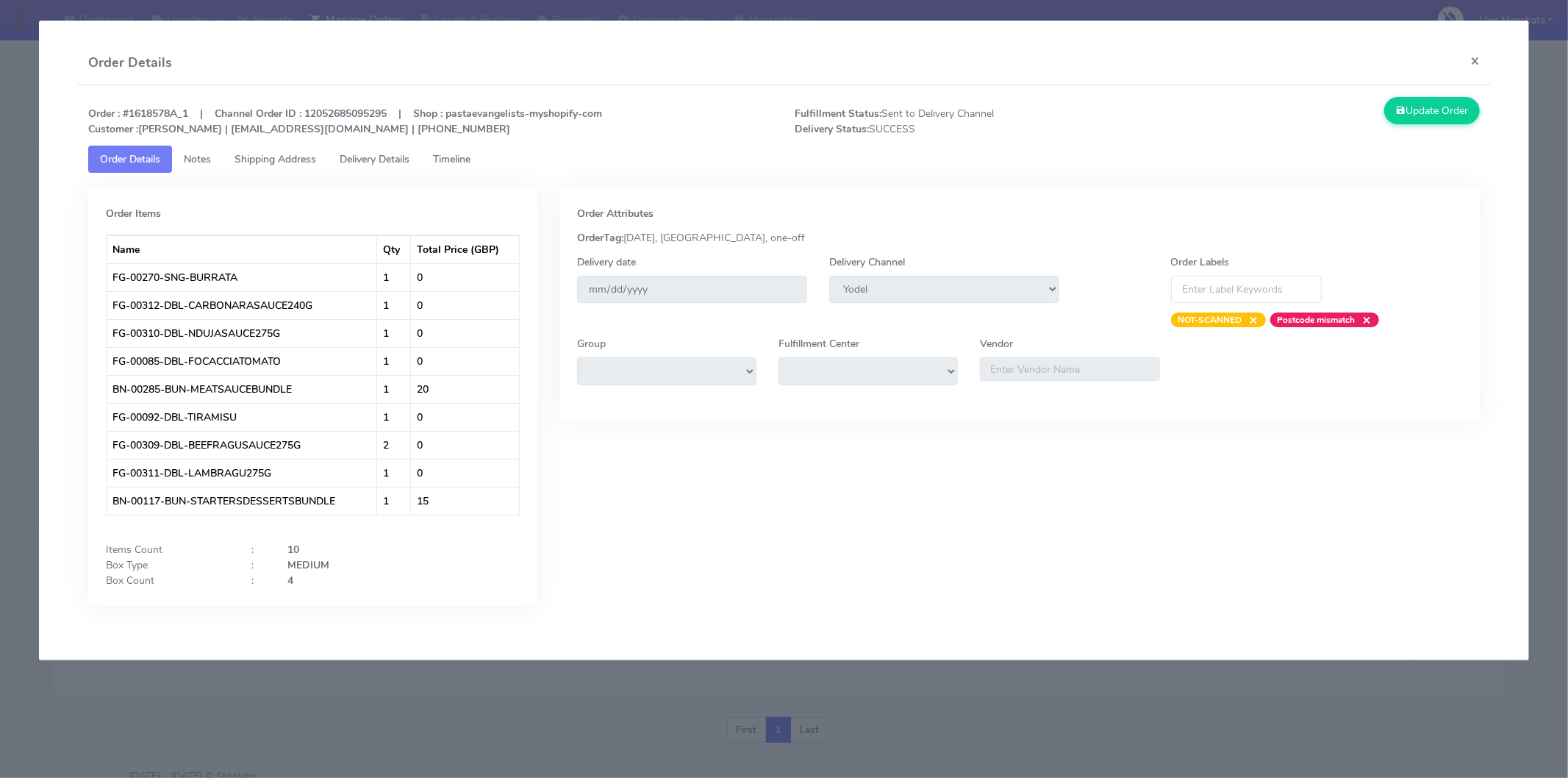
click at [217, 159] on link "Notes" at bounding box center [197, 159] width 50 height 27
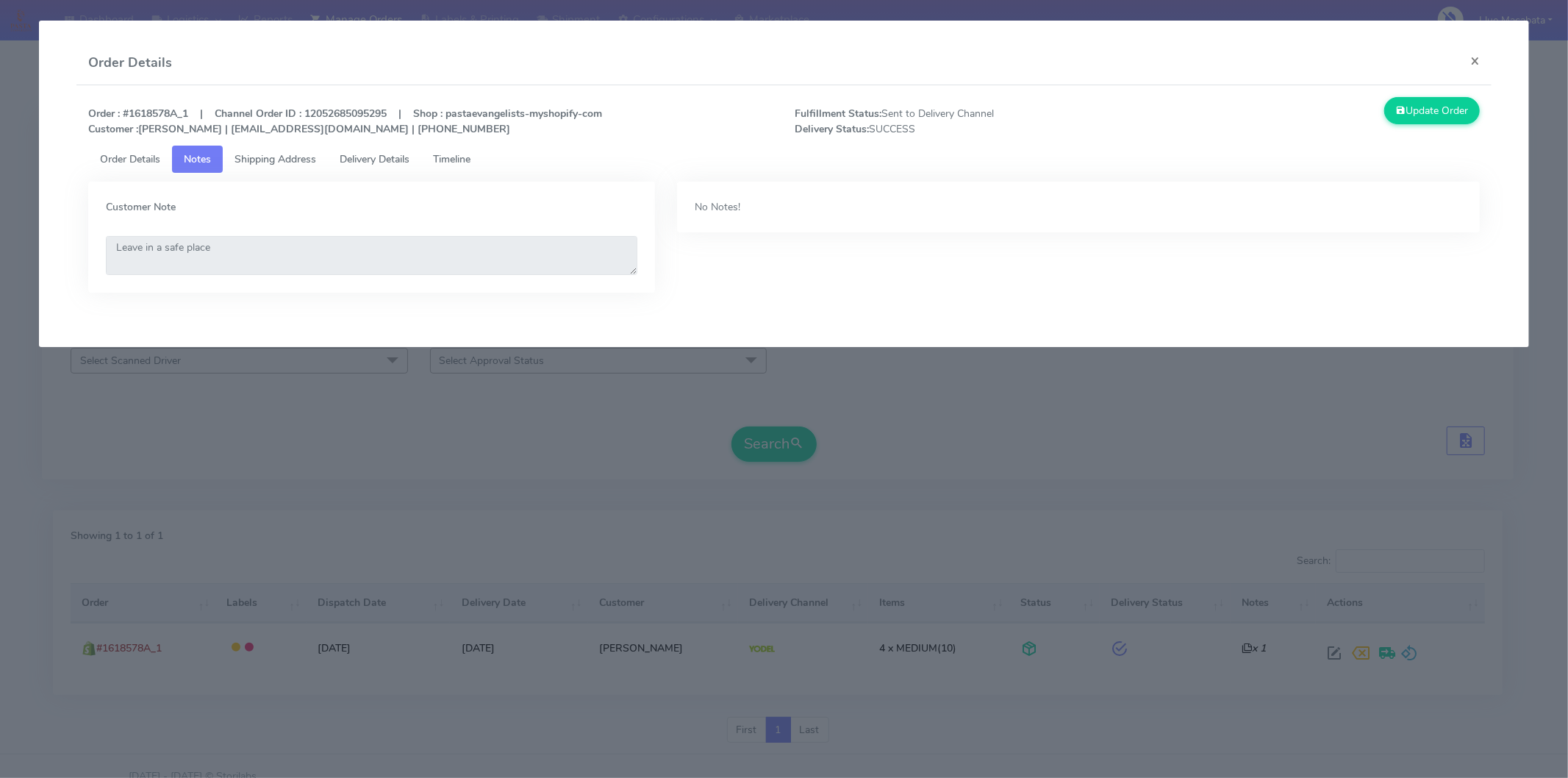
click at [278, 150] on link "Shipping Address" at bounding box center [276, 159] width 105 height 27
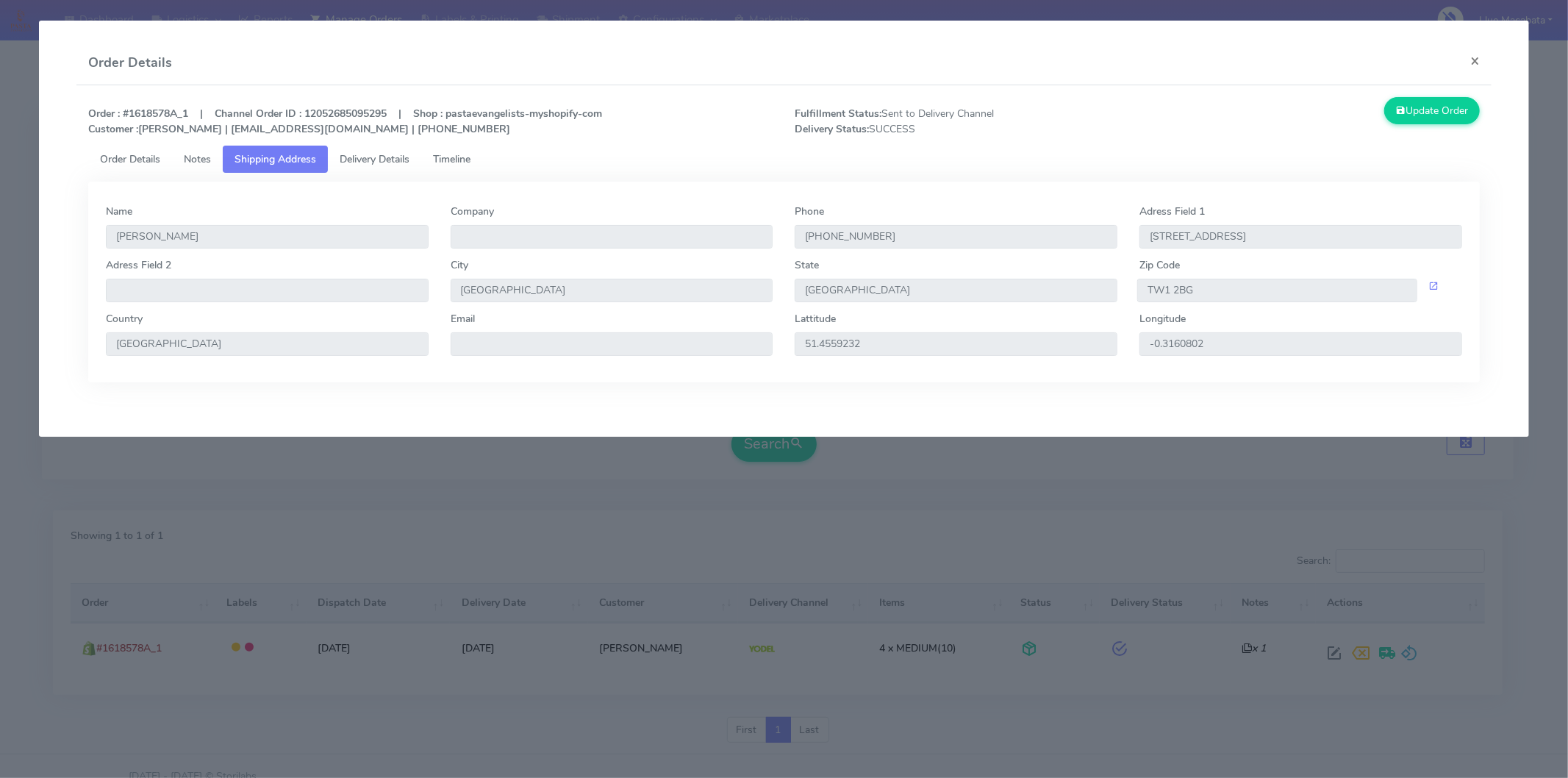
click at [375, 155] on span "Delivery Details" at bounding box center [375, 159] width 70 height 14
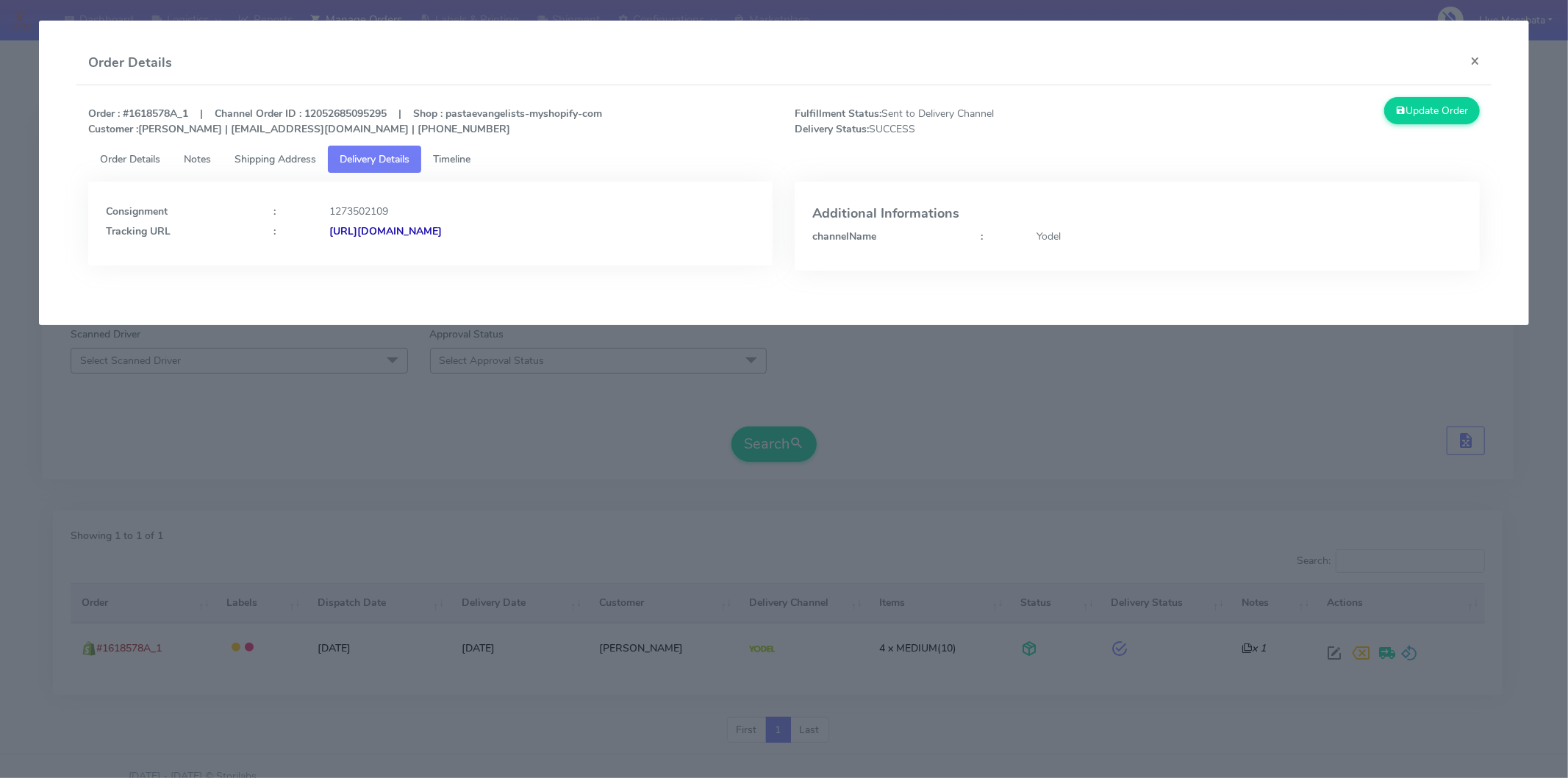
click at [471, 156] on span "Timeline" at bounding box center [451, 159] width 38 height 14
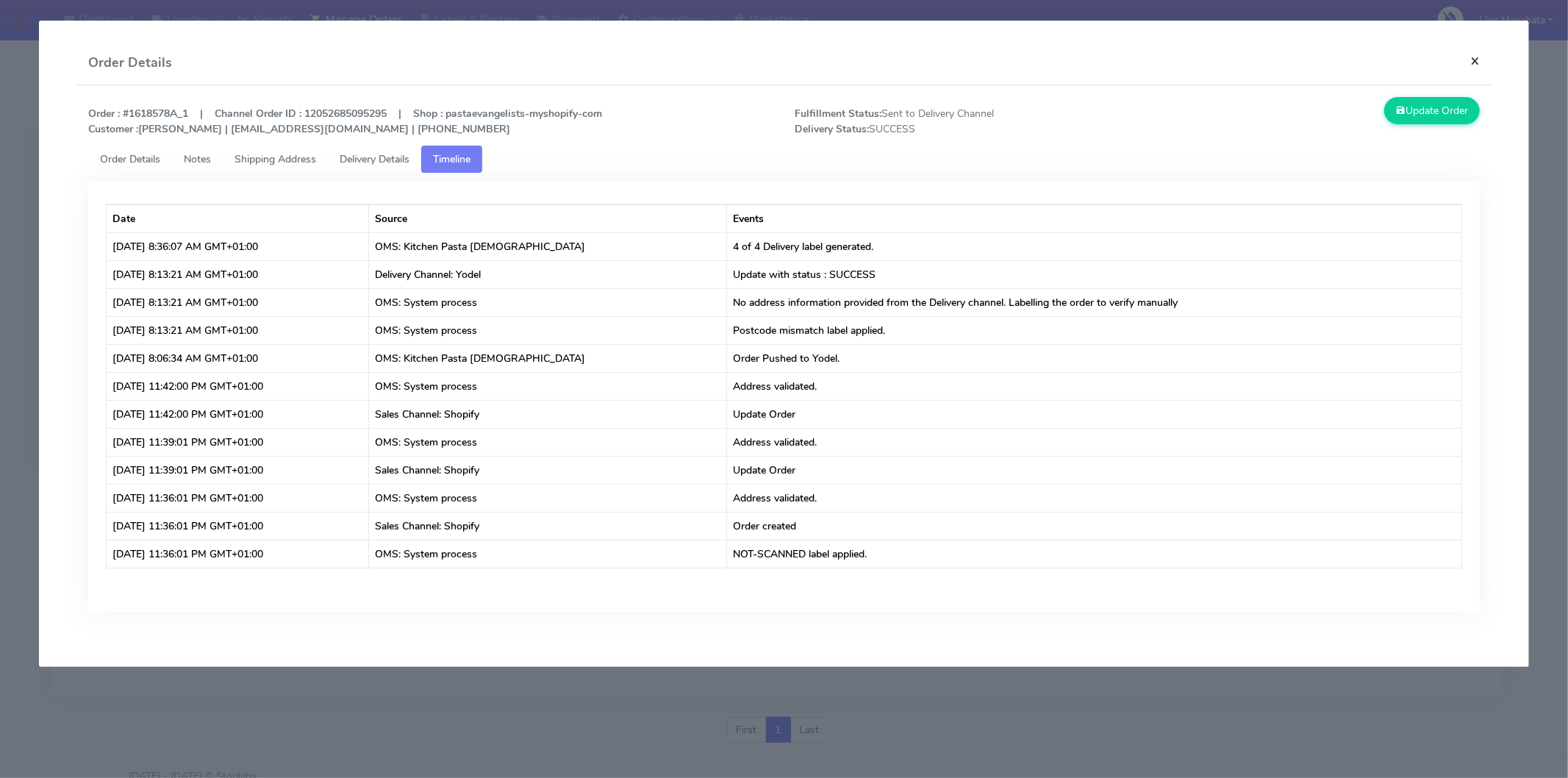
click at [1411, 66] on button "×" at bounding box center [1475, 60] width 33 height 39
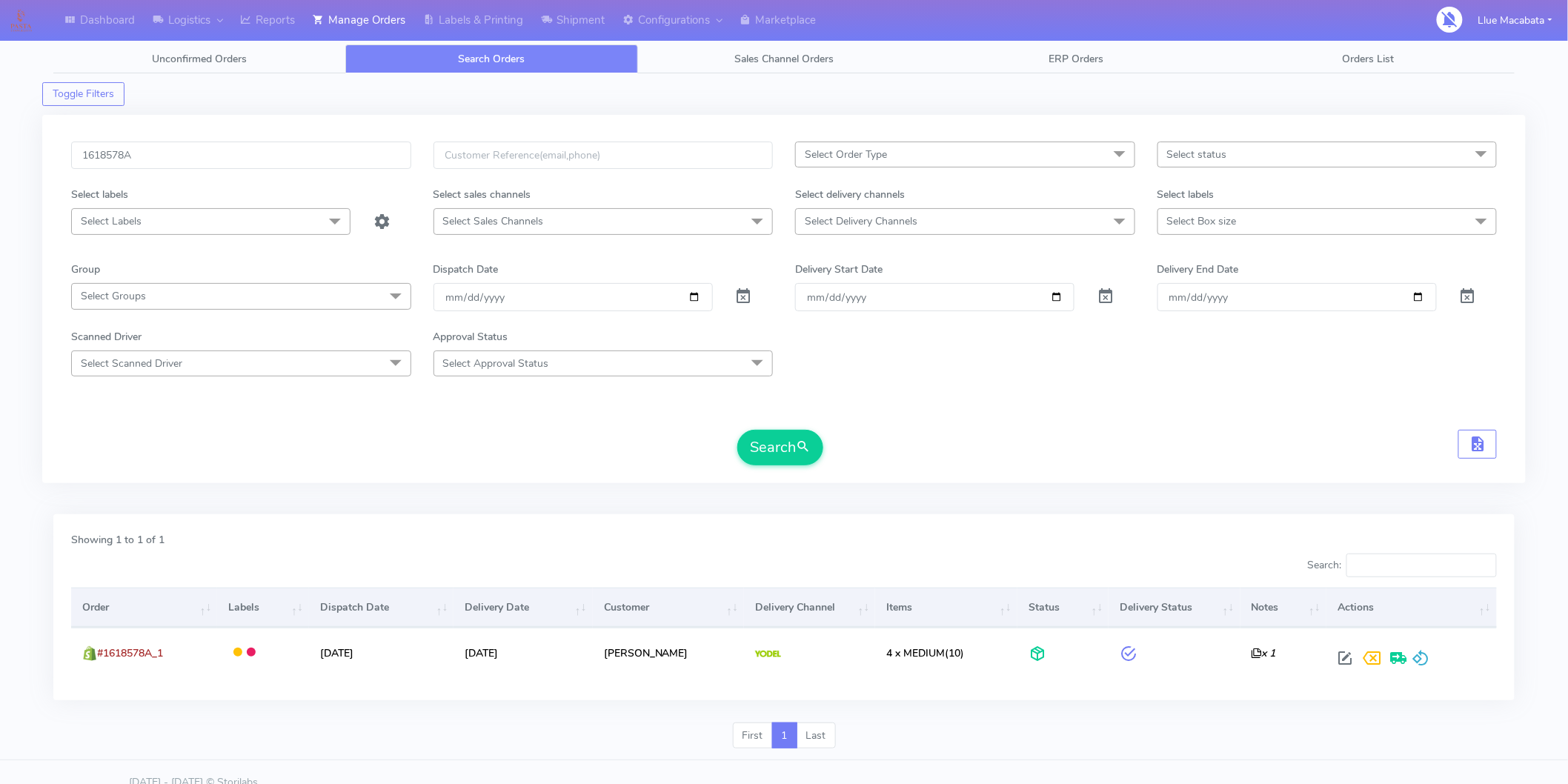
click at [1075, 431] on div "Search" at bounding box center [784, 447] width 1426 height 35
click at [158, 152] on input "1618578A" at bounding box center [242, 155] width 340 height 27
paste input "9380"
type input "1619380"
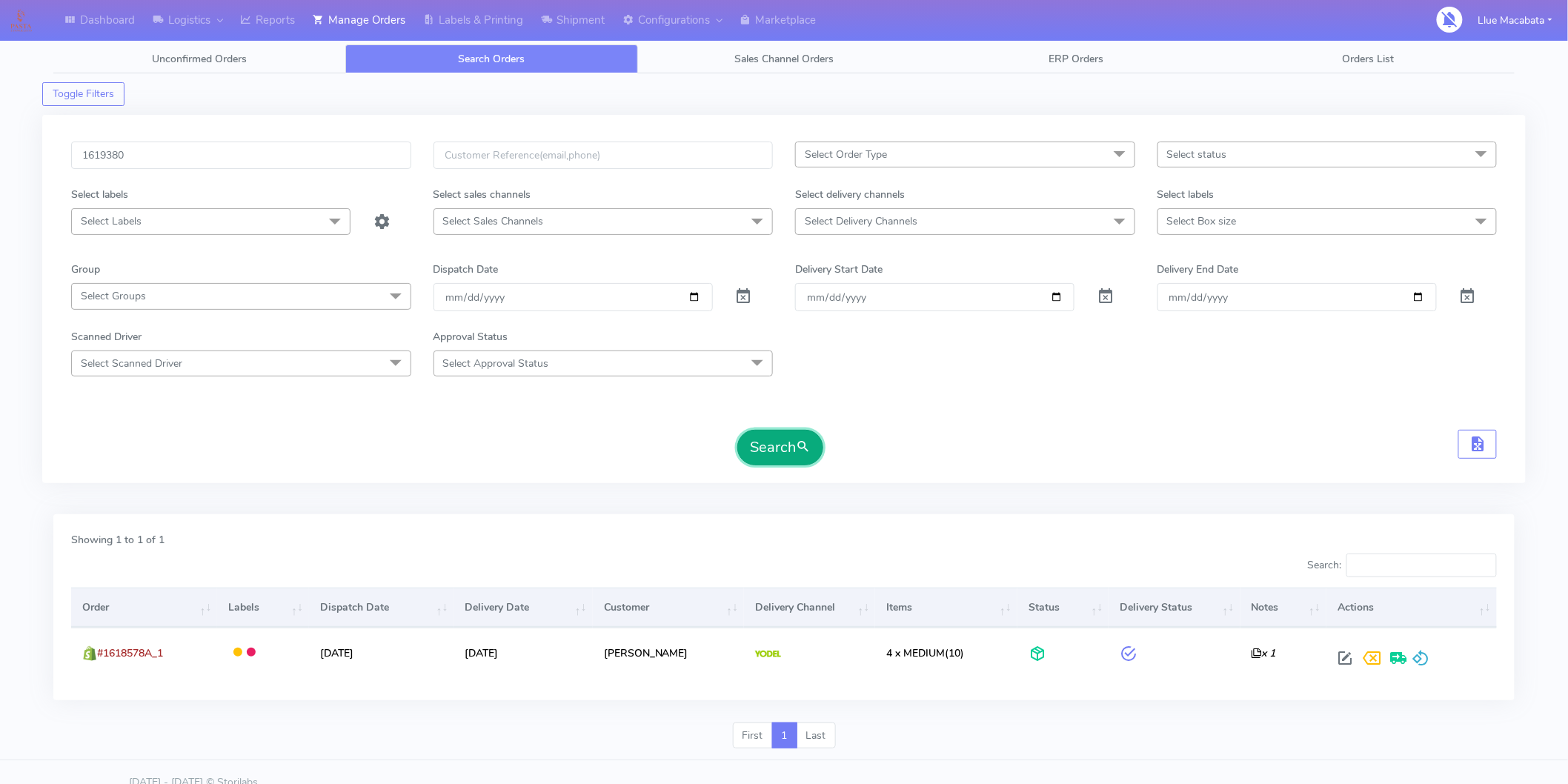
click at [769, 441] on button "Search" at bounding box center [781, 447] width 86 height 35
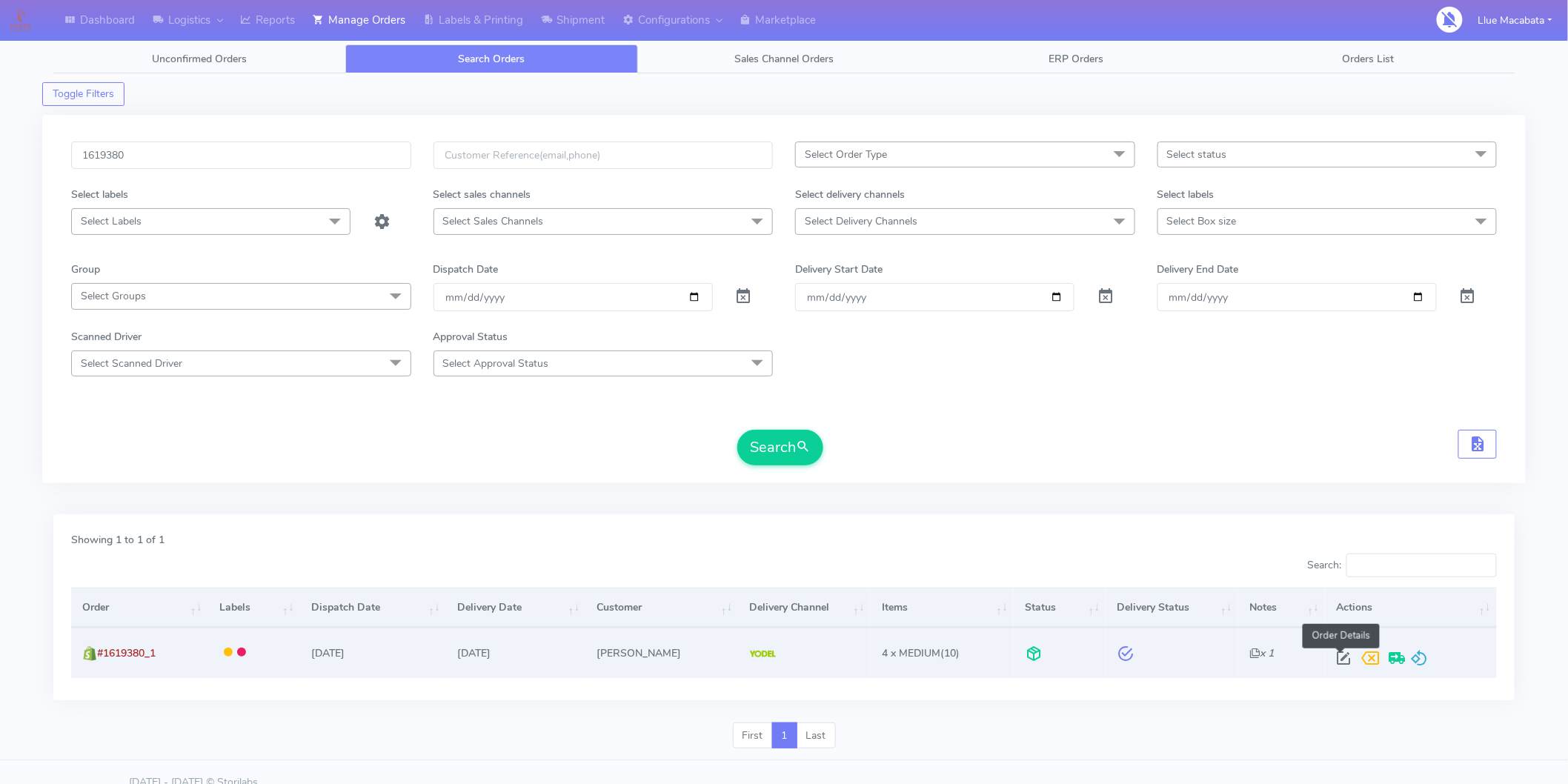
click at [1347, 657] on span at bounding box center [1343, 661] width 26 height 14
select select "5"
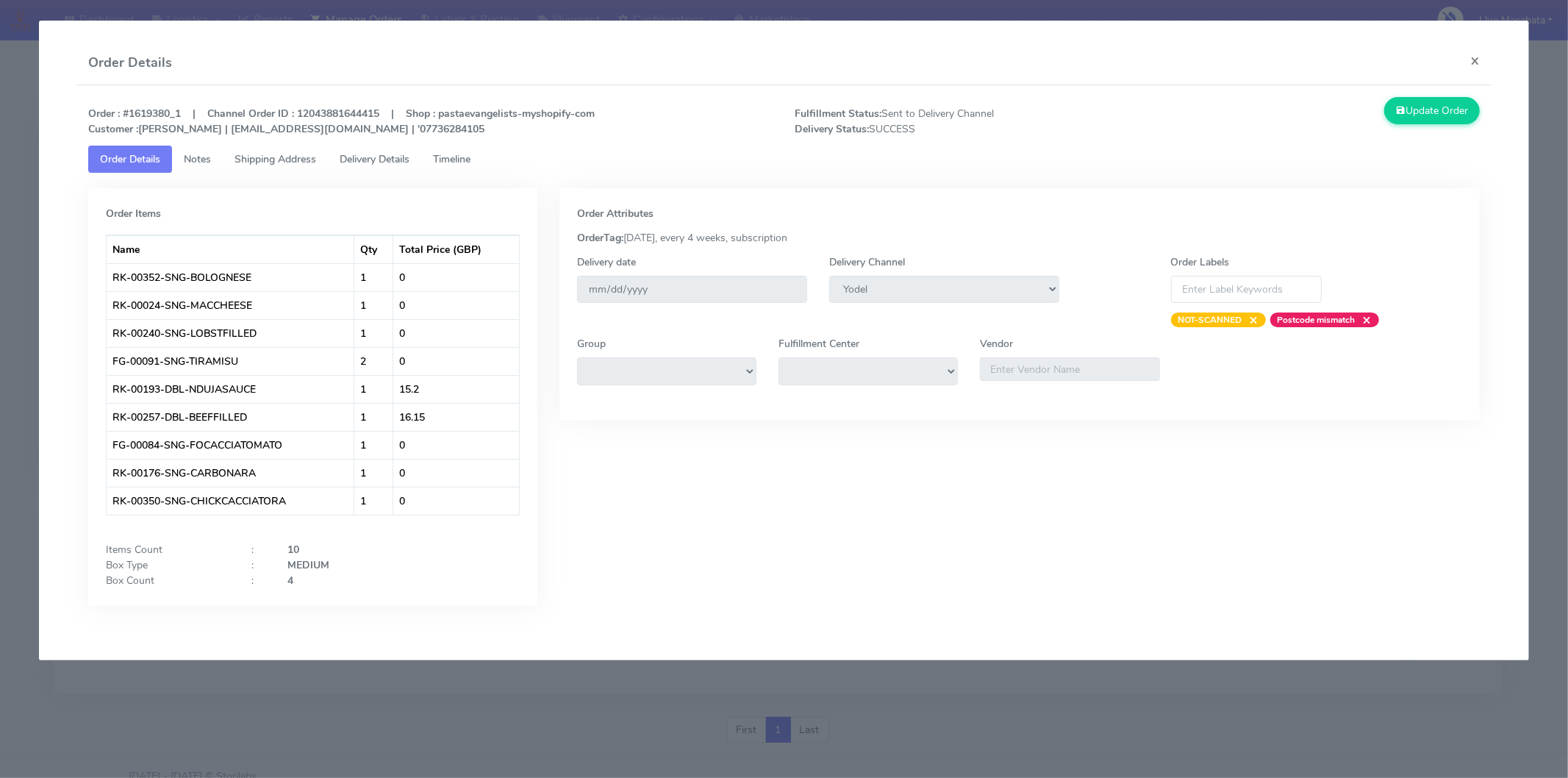
click at [384, 162] on span "Delivery Details" at bounding box center [375, 159] width 70 height 14
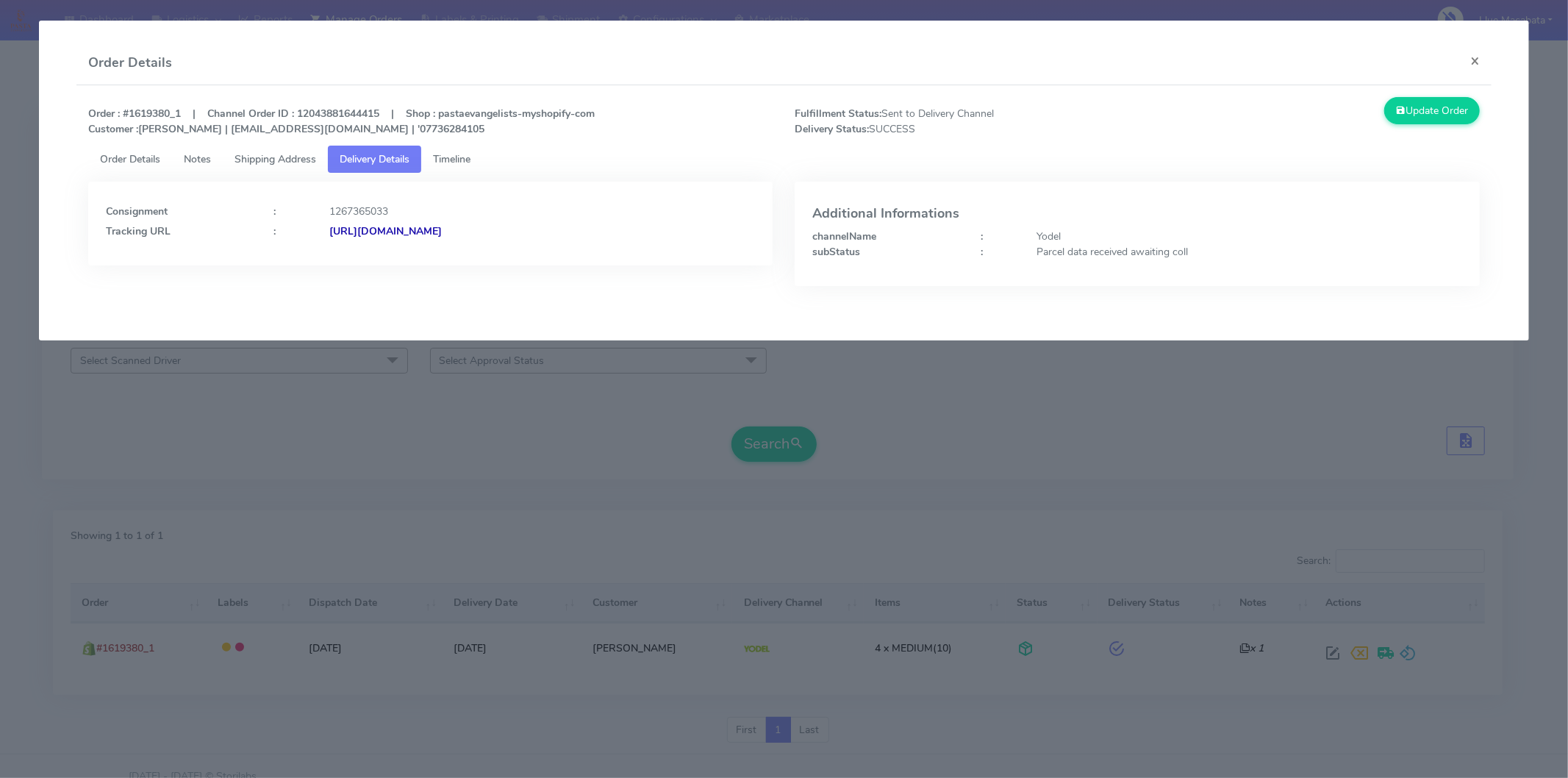
click at [471, 157] on span "Timeline" at bounding box center [451, 159] width 38 height 14
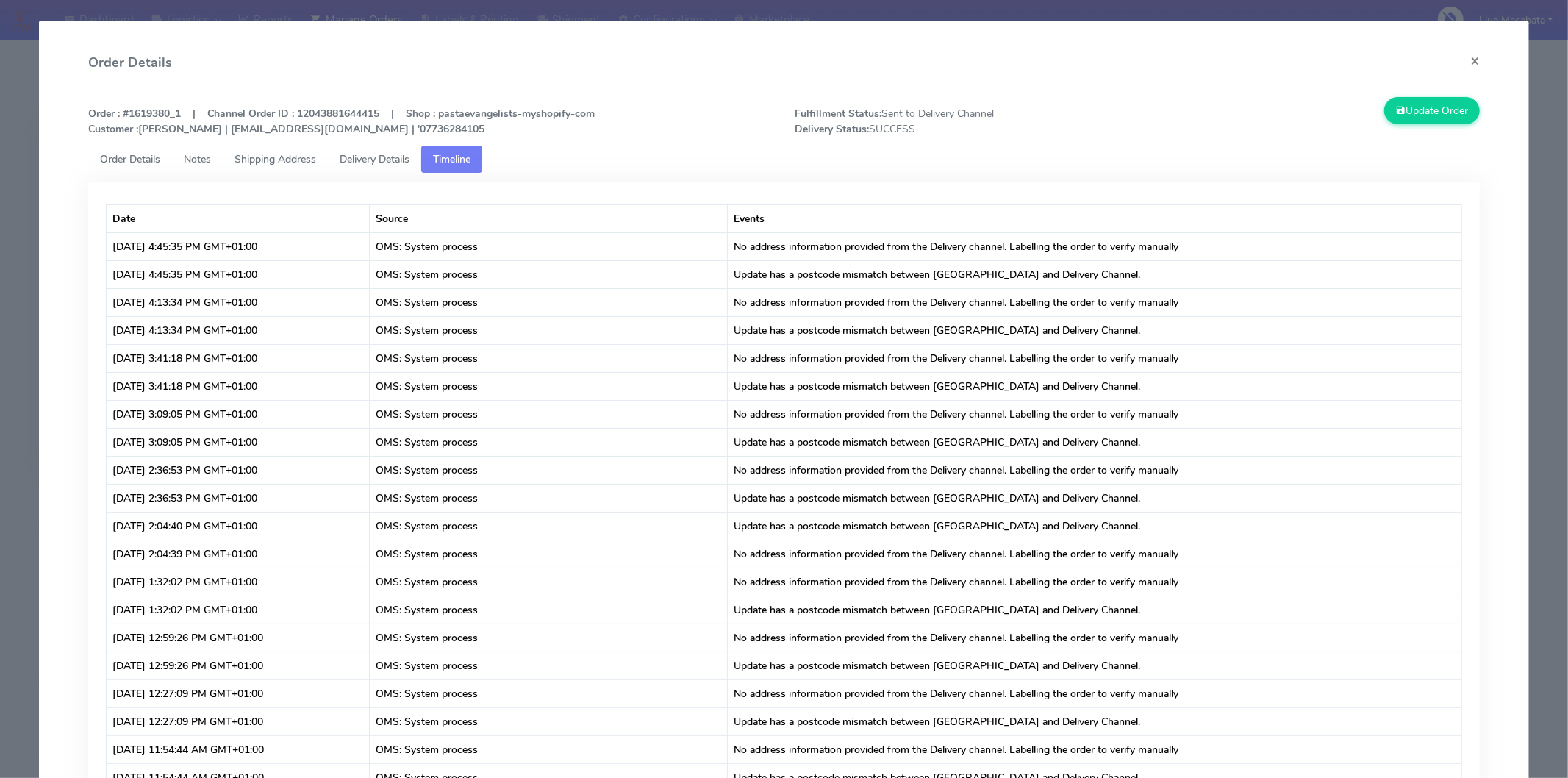
click at [391, 156] on span "Delivery Details" at bounding box center [375, 159] width 70 height 14
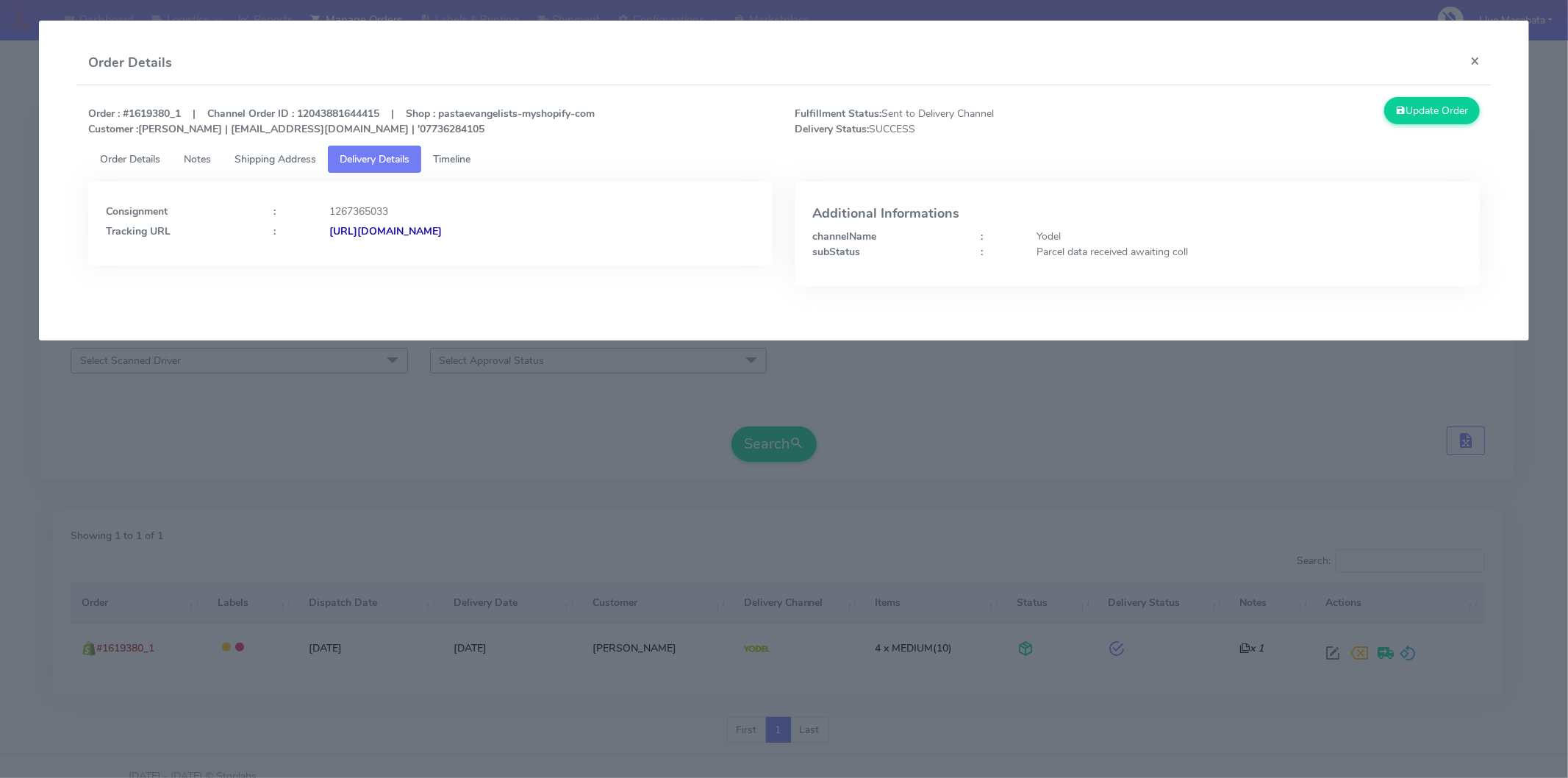
click at [454, 154] on span "Timeline" at bounding box center [451, 159] width 38 height 14
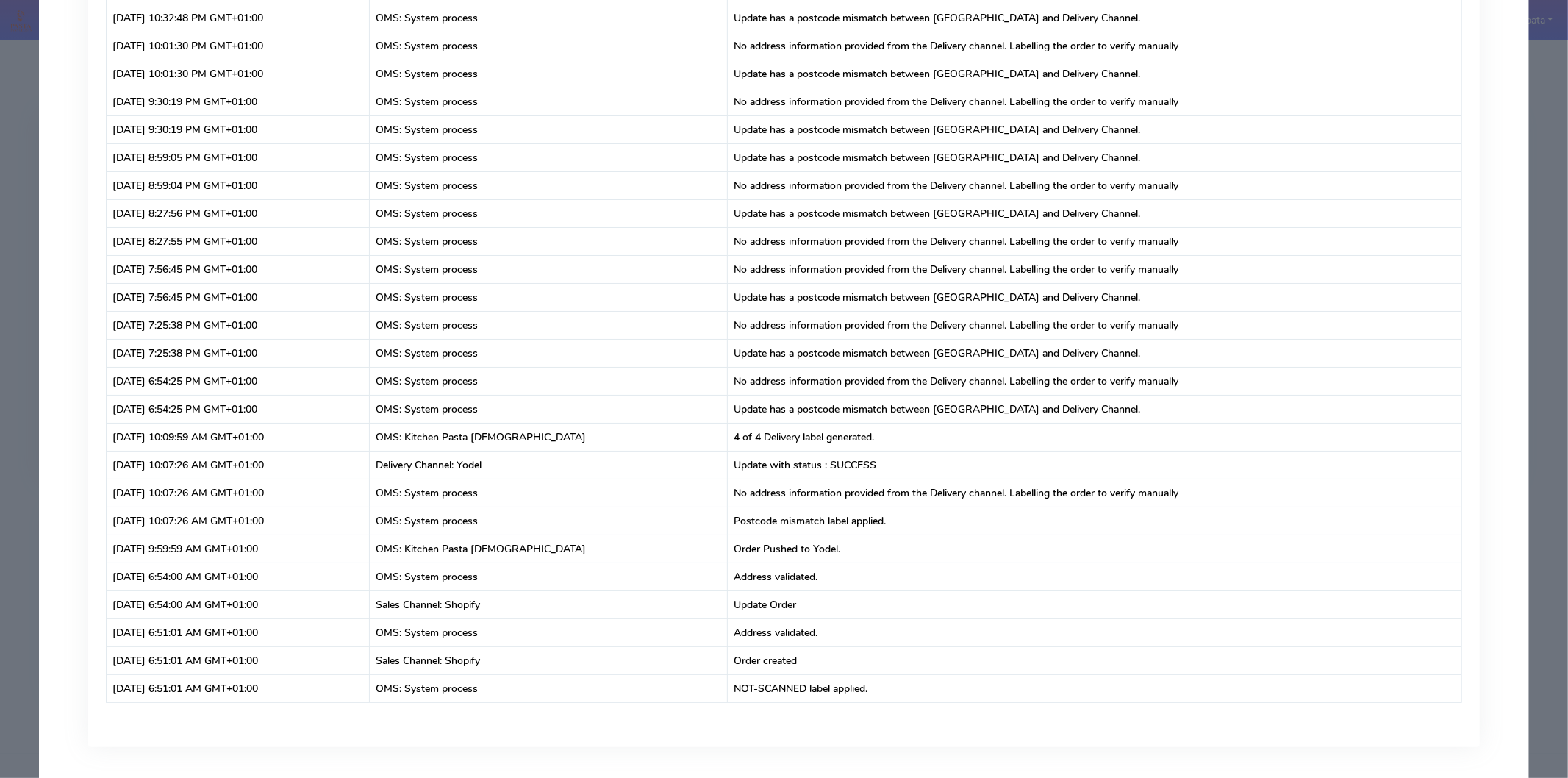
scroll to position [4625, 0]
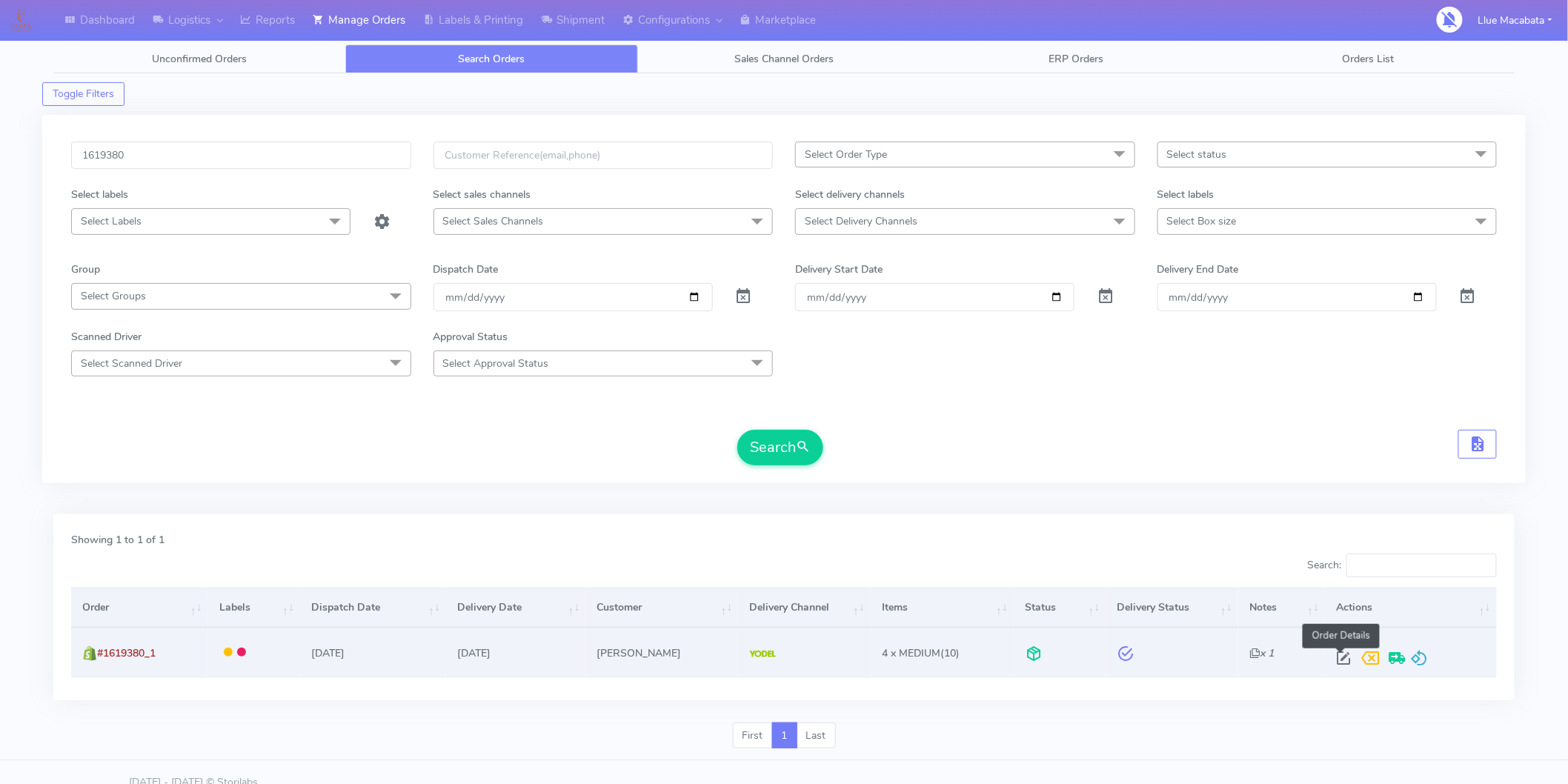
click at [1350, 654] on span at bounding box center [1343, 661] width 26 height 14
select select "5"
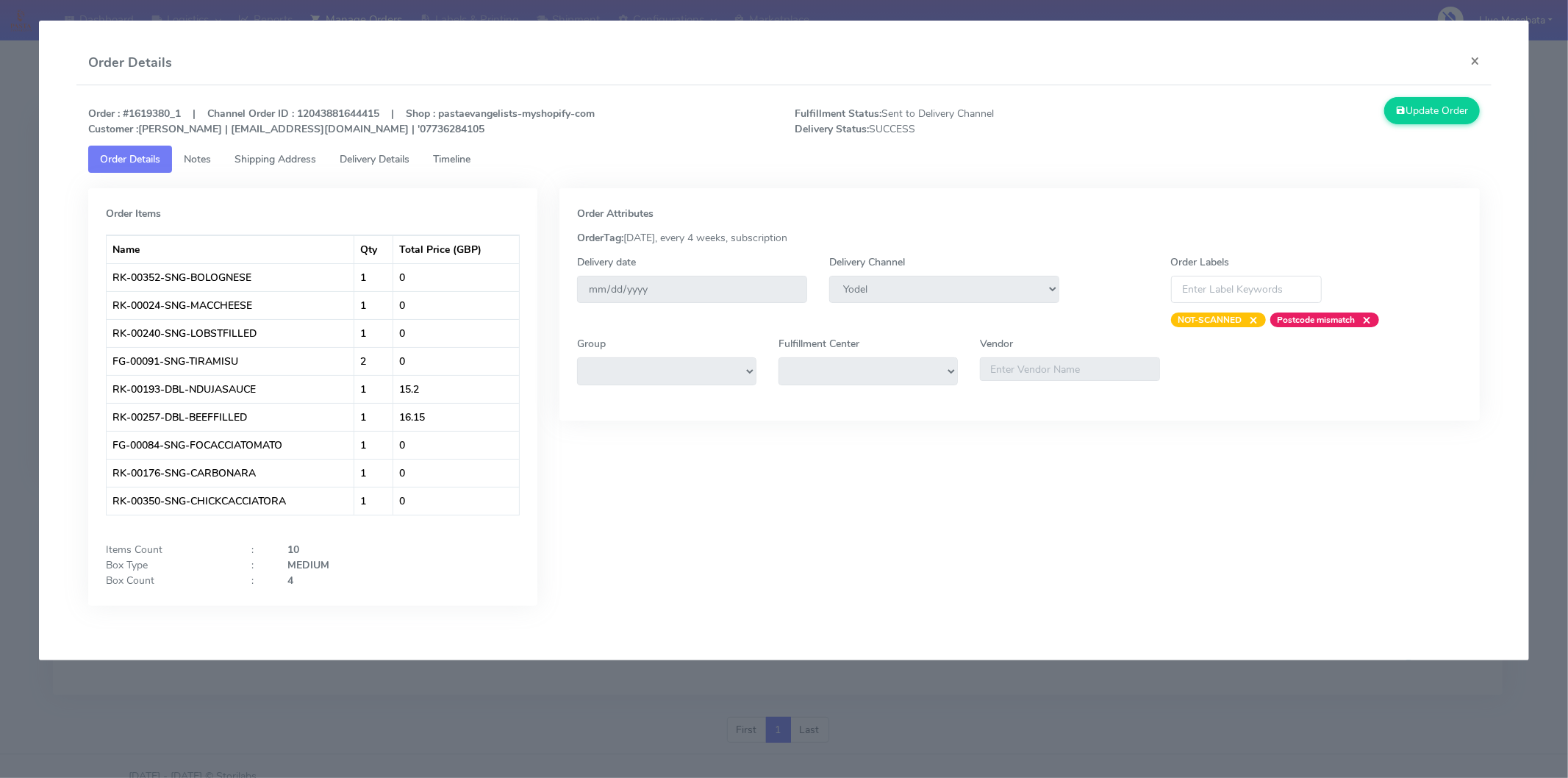
click at [481, 156] on link "Timeline" at bounding box center [451, 159] width 61 height 27
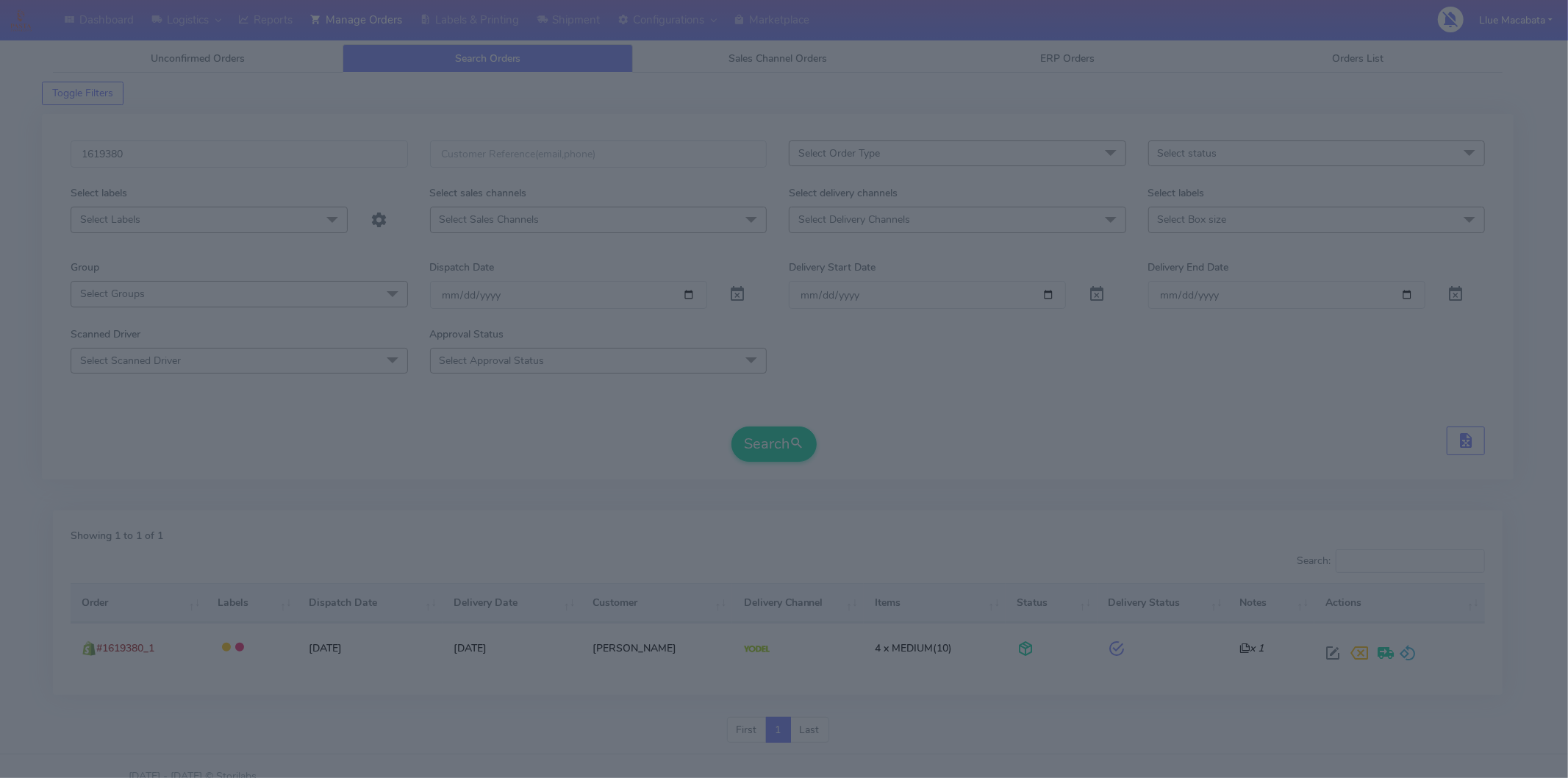
scroll to position [3901, 0]
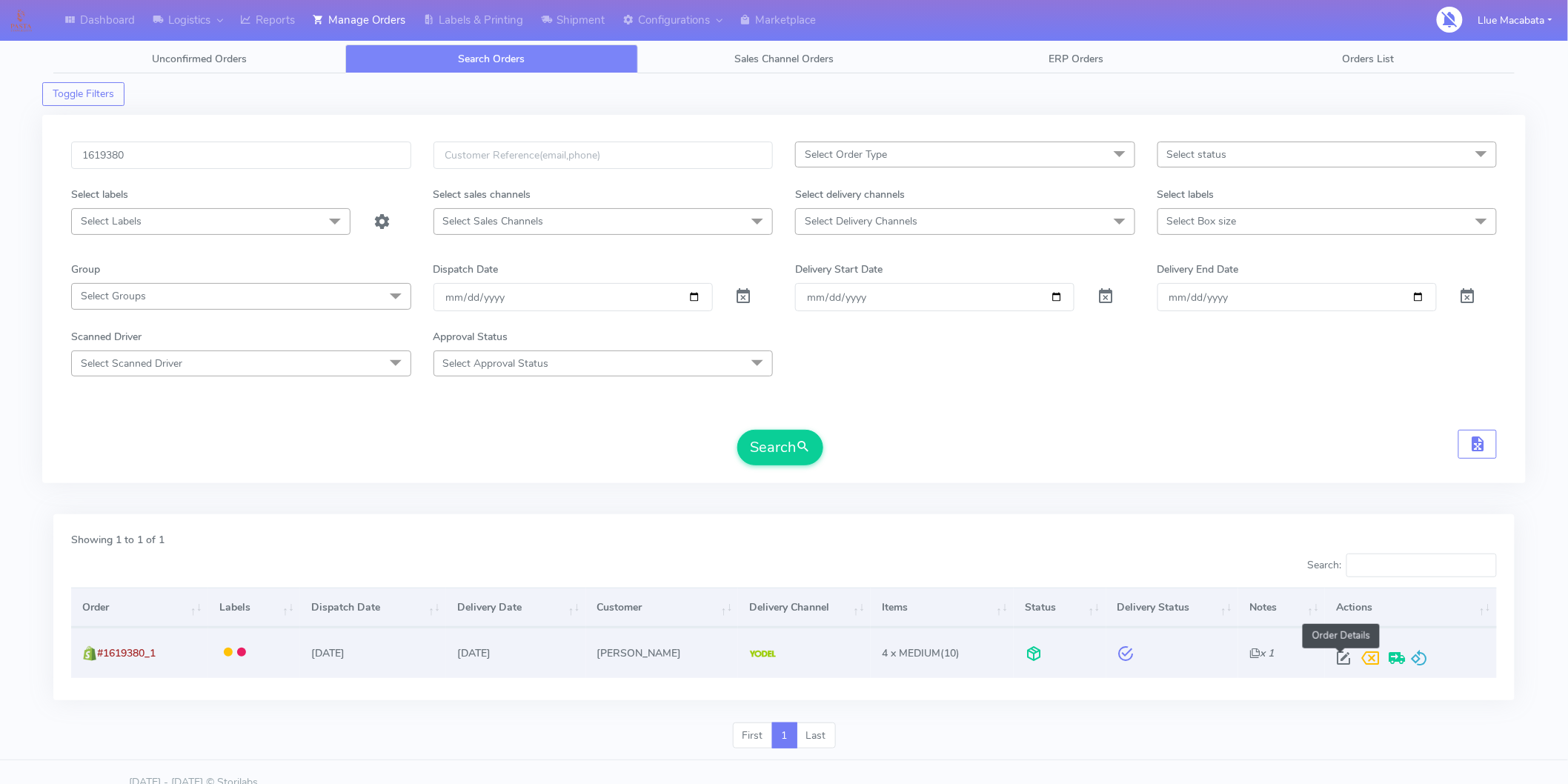
click at [1344, 654] on span at bounding box center [1343, 661] width 26 height 14
select select "5"
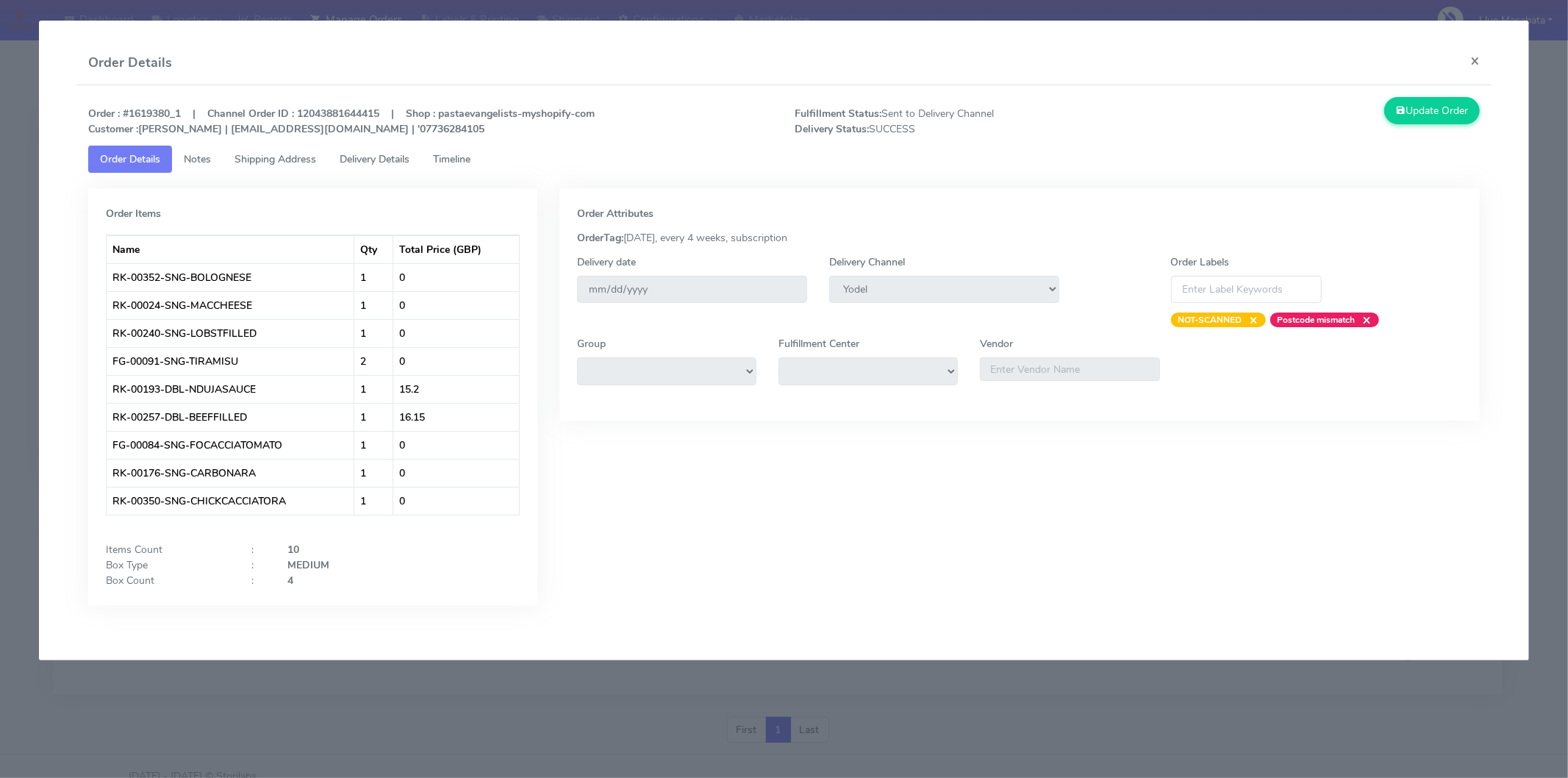
click at [471, 156] on span "Timeline" at bounding box center [451, 159] width 38 height 14
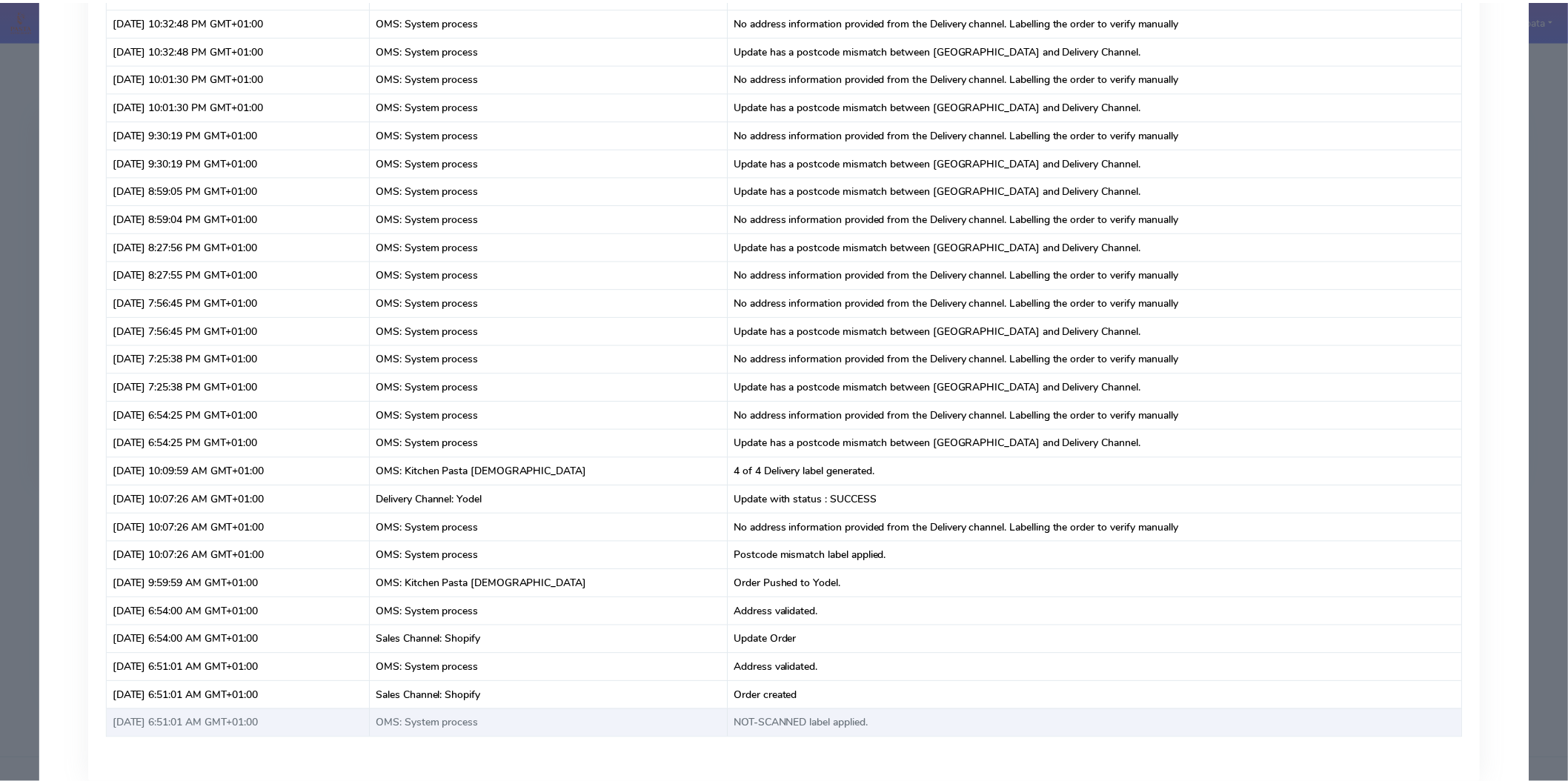
scroll to position [4641, 0]
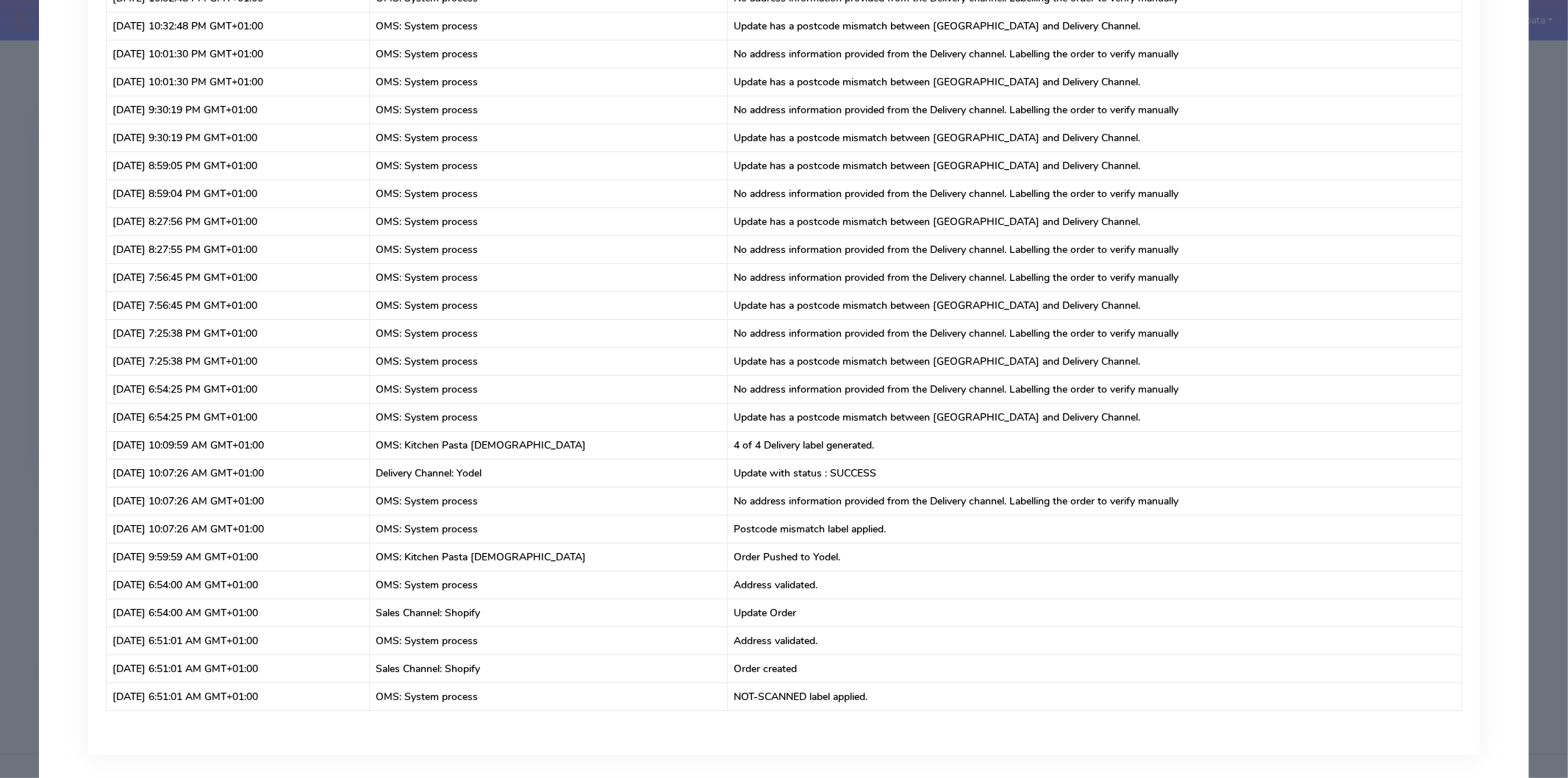
click at [1411, 27] on modal-container "Order Details × Order : #1619380_1 | Channel Order ID : 12043881644415 | Shop :…" at bounding box center [784, 389] width 1568 height 778
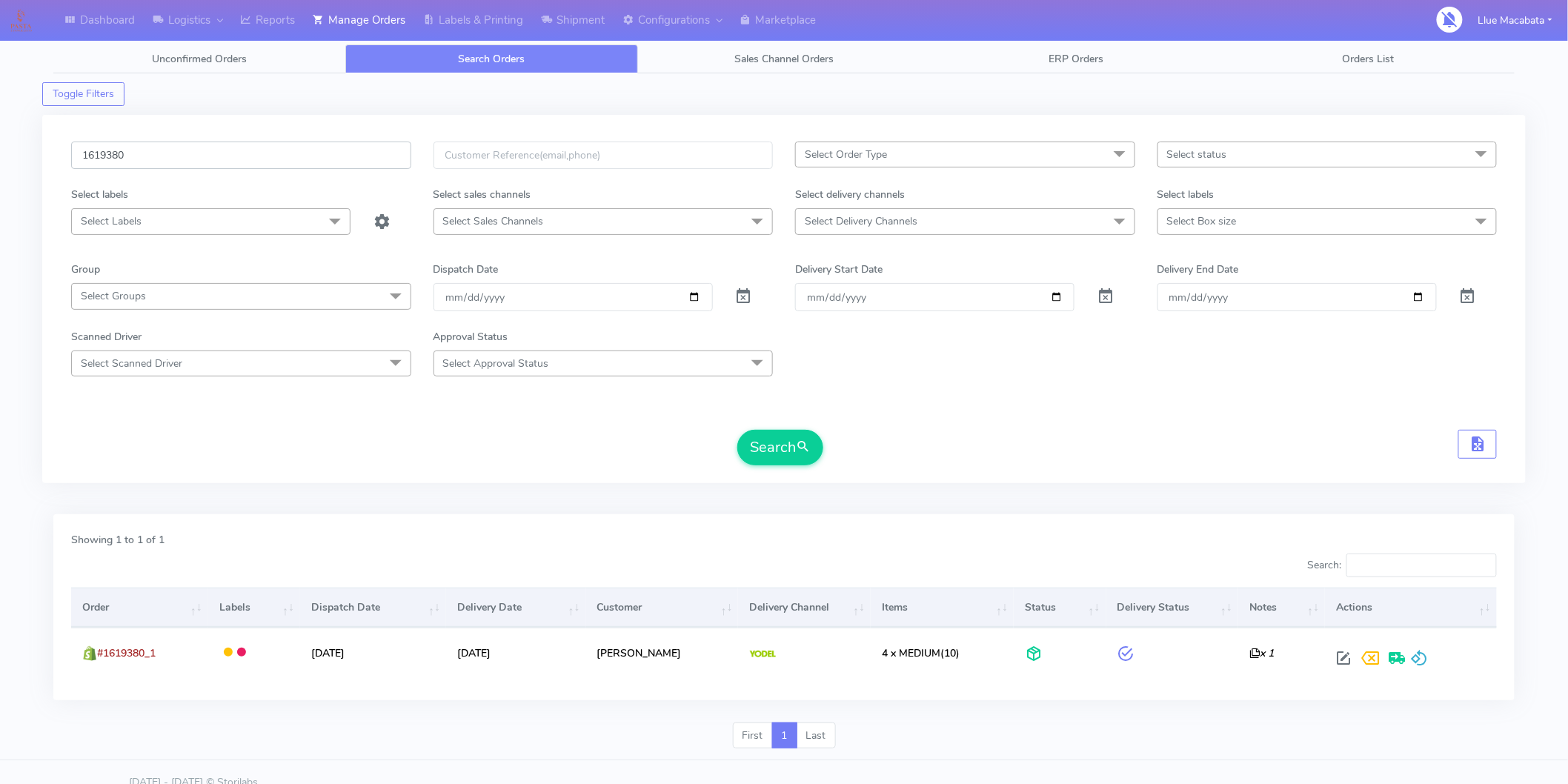
click at [130, 150] on input "1619380" at bounding box center [242, 155] width 340 height 27
paste input "8523"
type input "1618523"
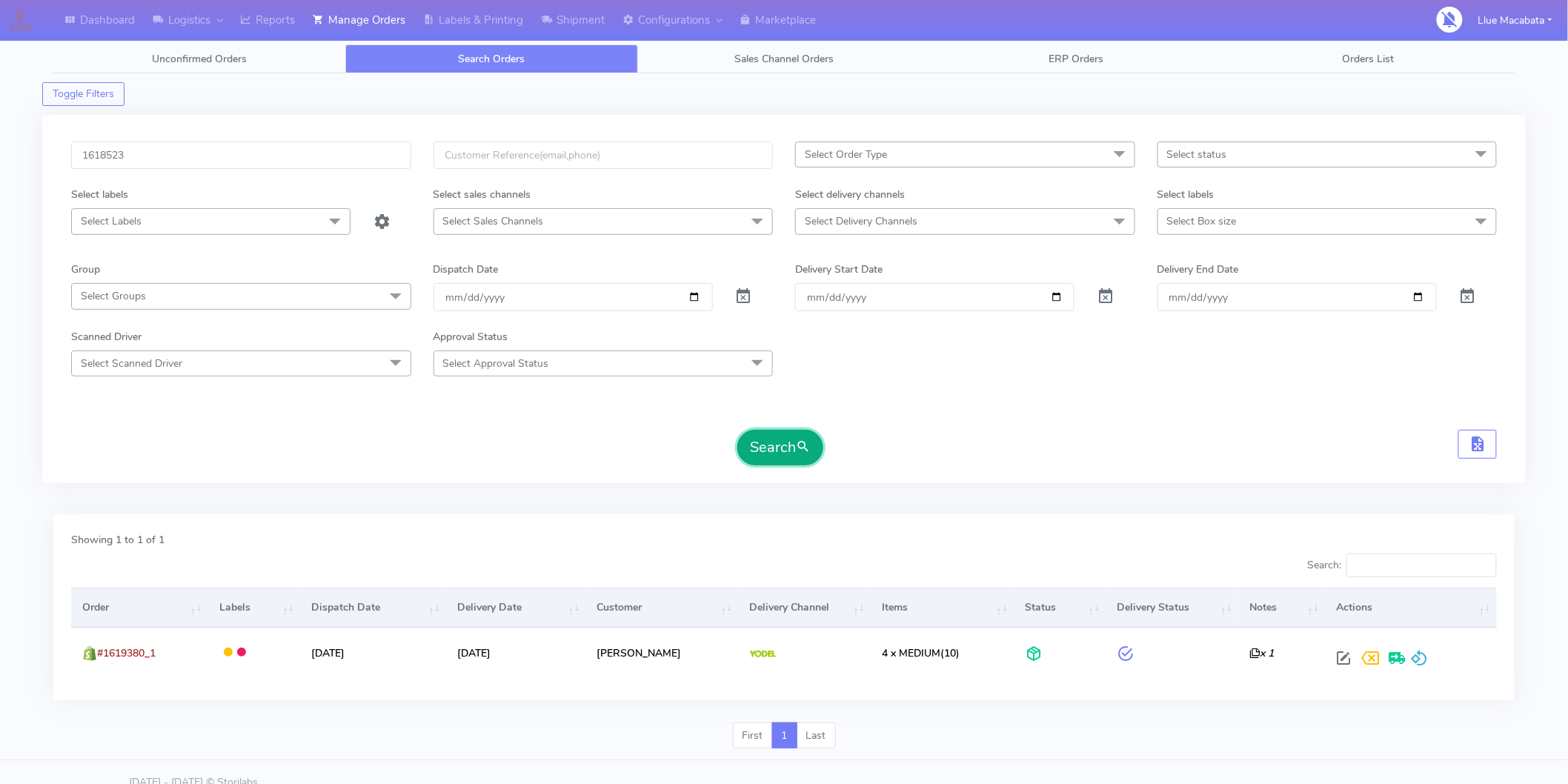
click at [784, 443] on button "Search" at bounding box center [781, 447] width 86 height 35
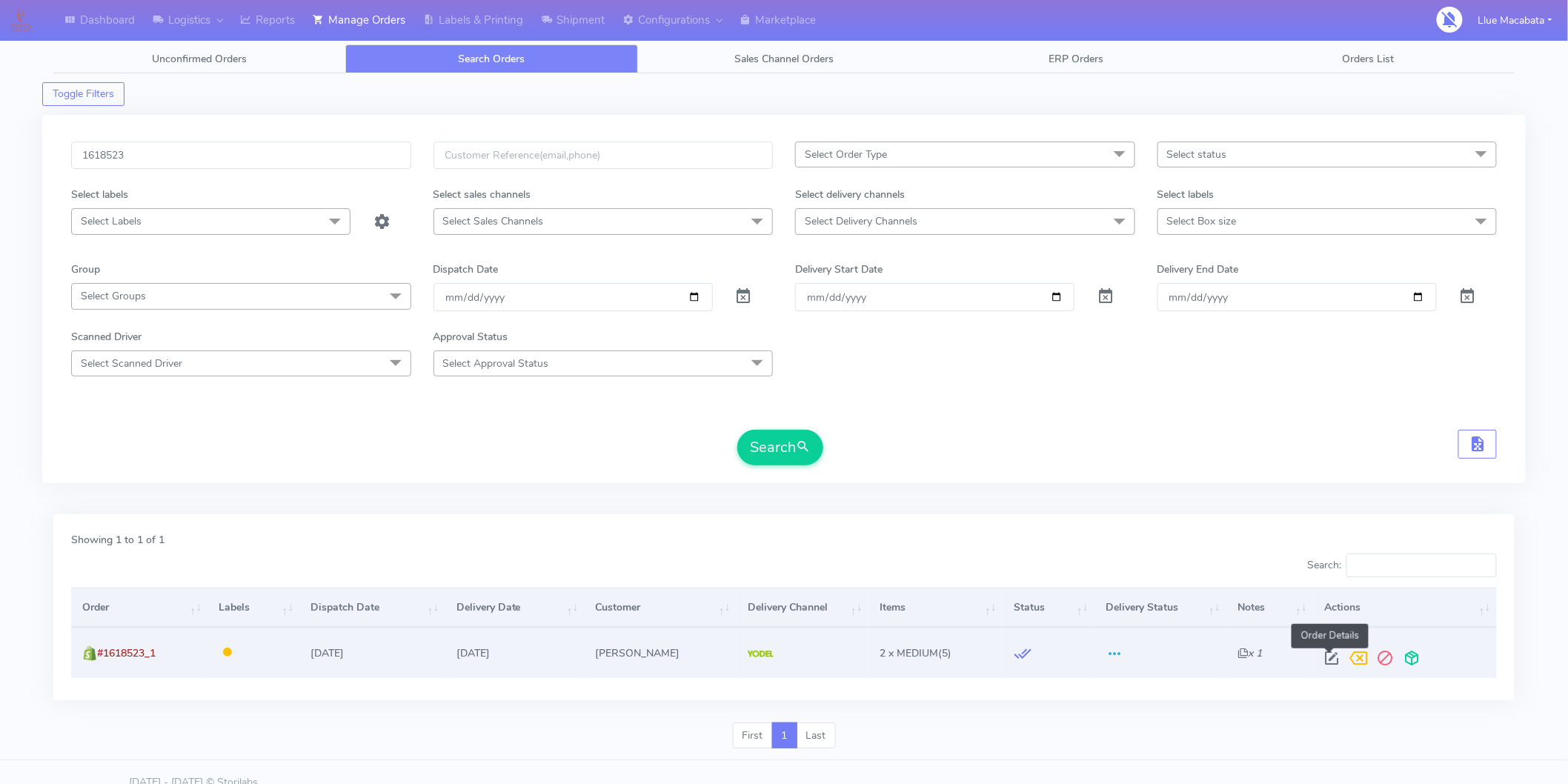
click at [1331, 659] on span at bounding box center [1331, 661] width 26 height 14
select select "5"
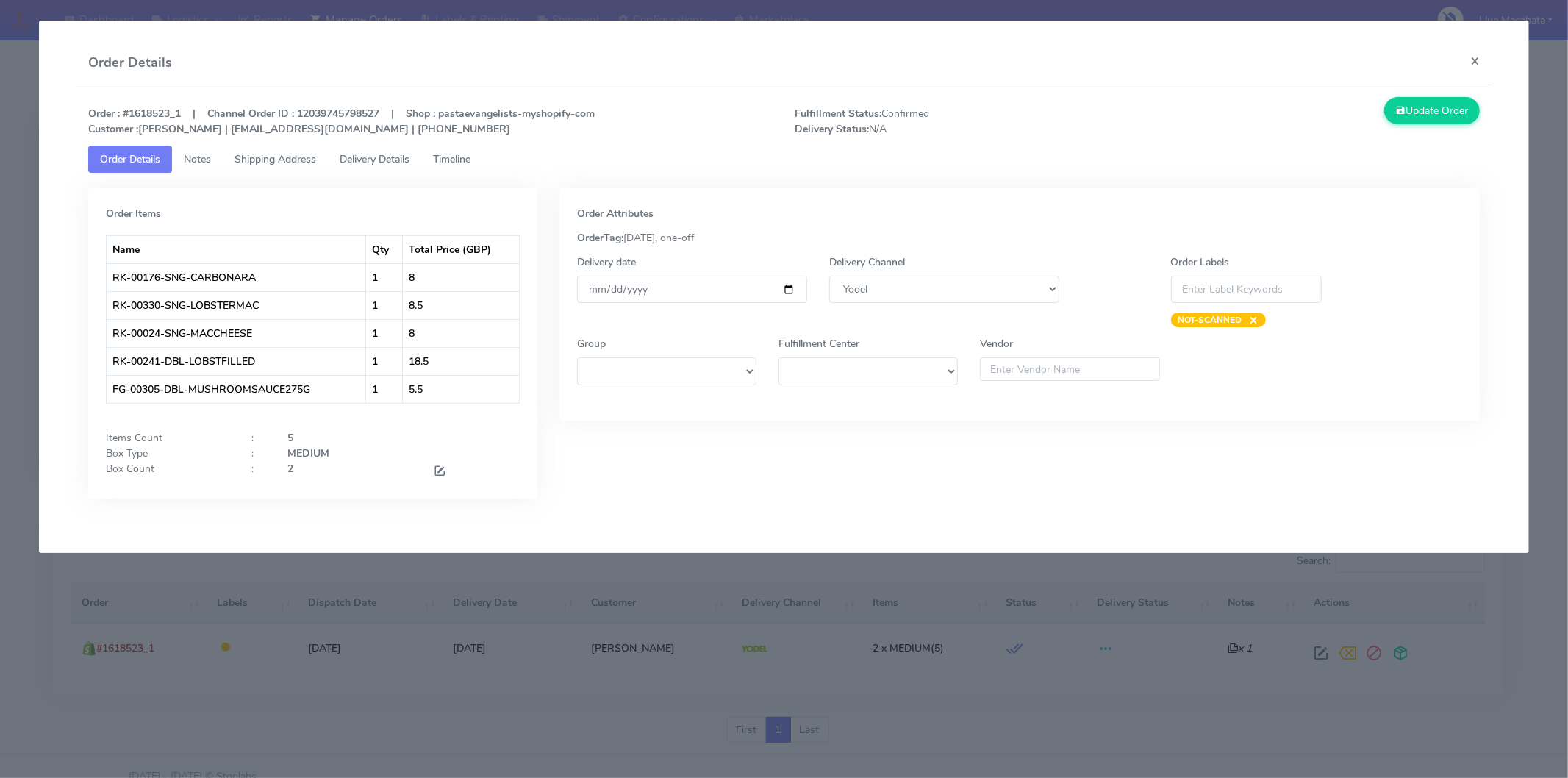
click at [443, 154] on span "Timeline" at bounding box center [451, 159] width 38 height 14
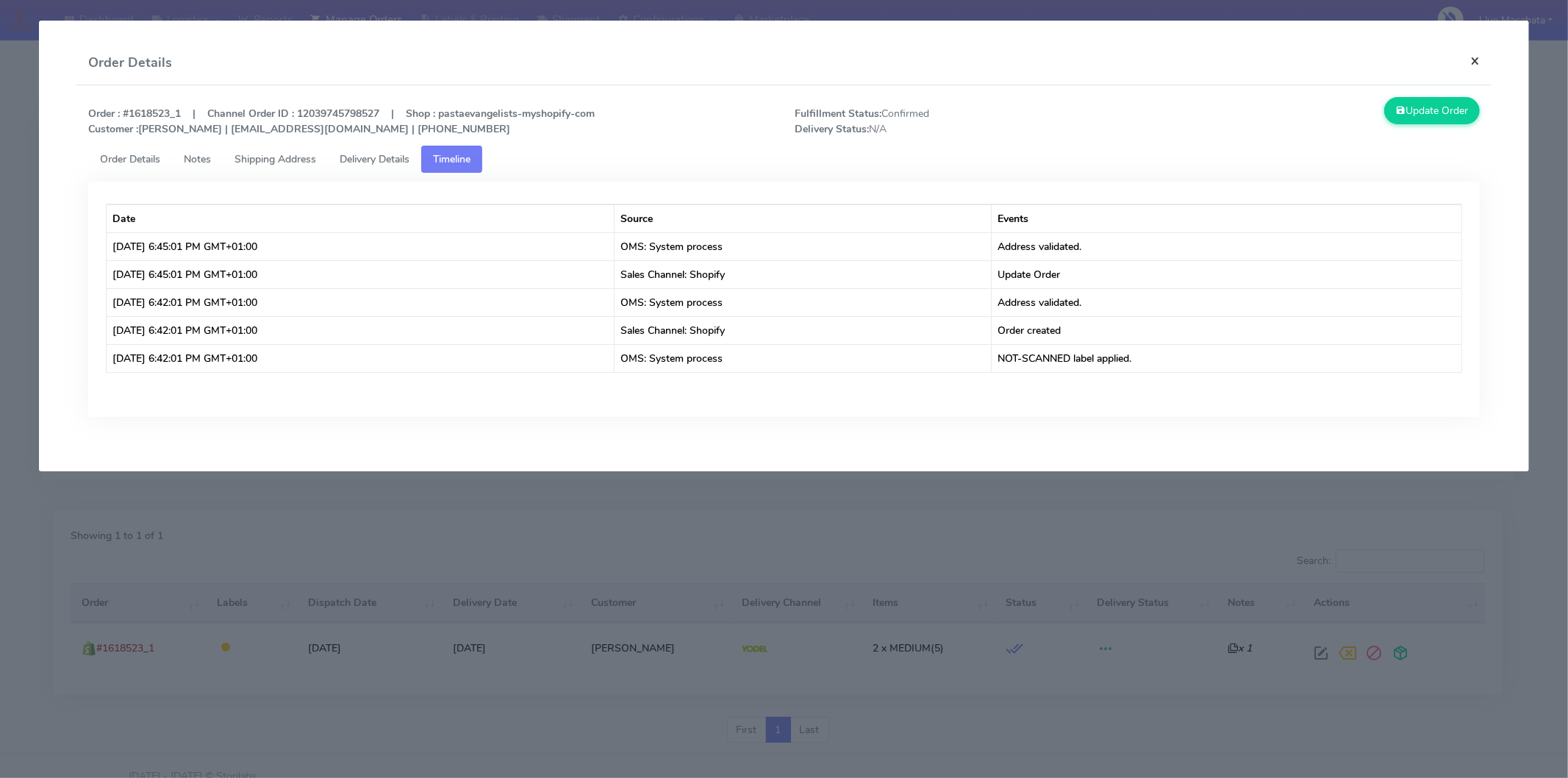
click at [1411, 56] on button "×" at bounding box center [1475, 60] width 33 height 39
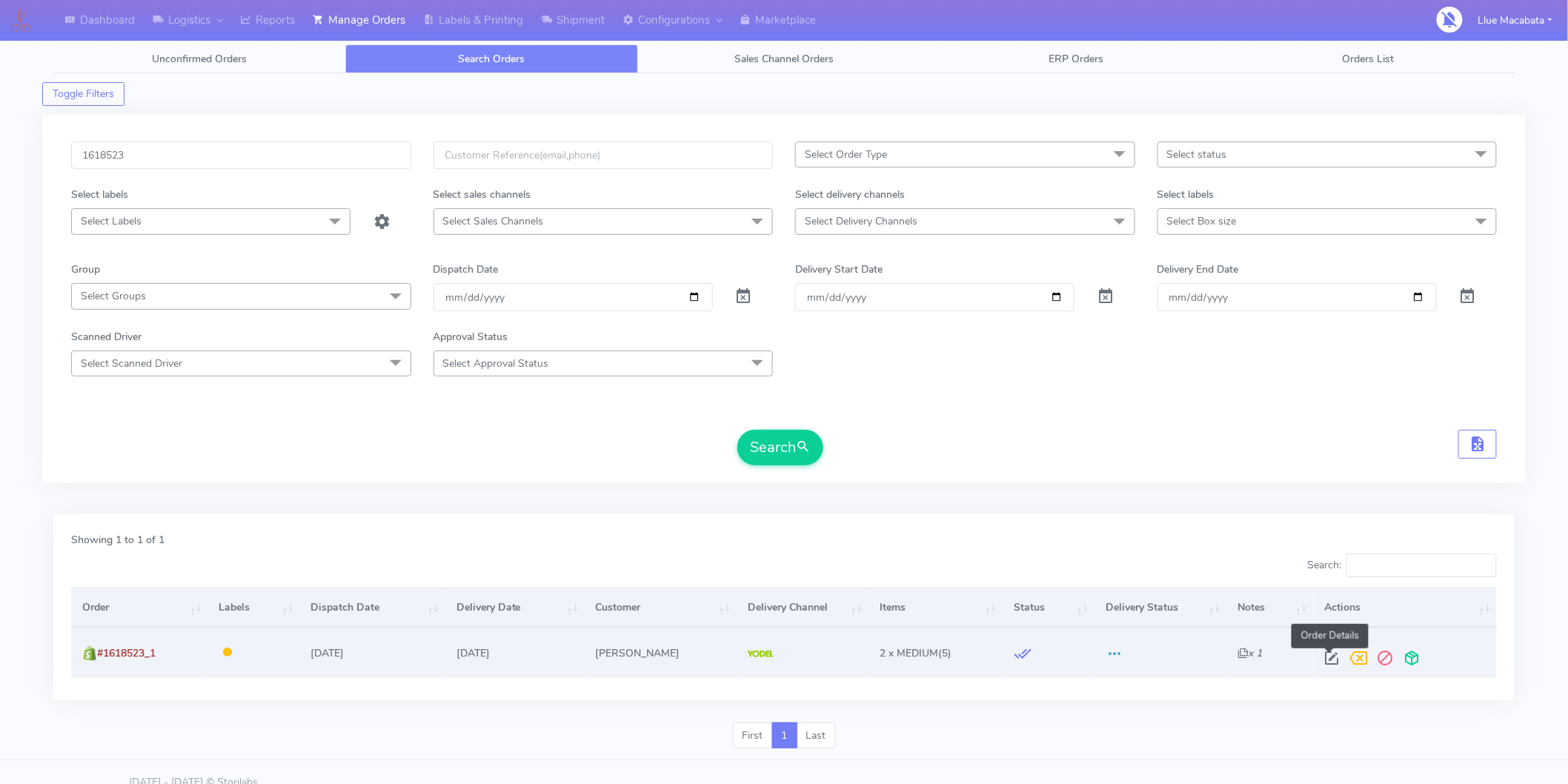
click at [1327, 657] on span at bounding box center [1331, 661] width 26 height 14
select select "5"
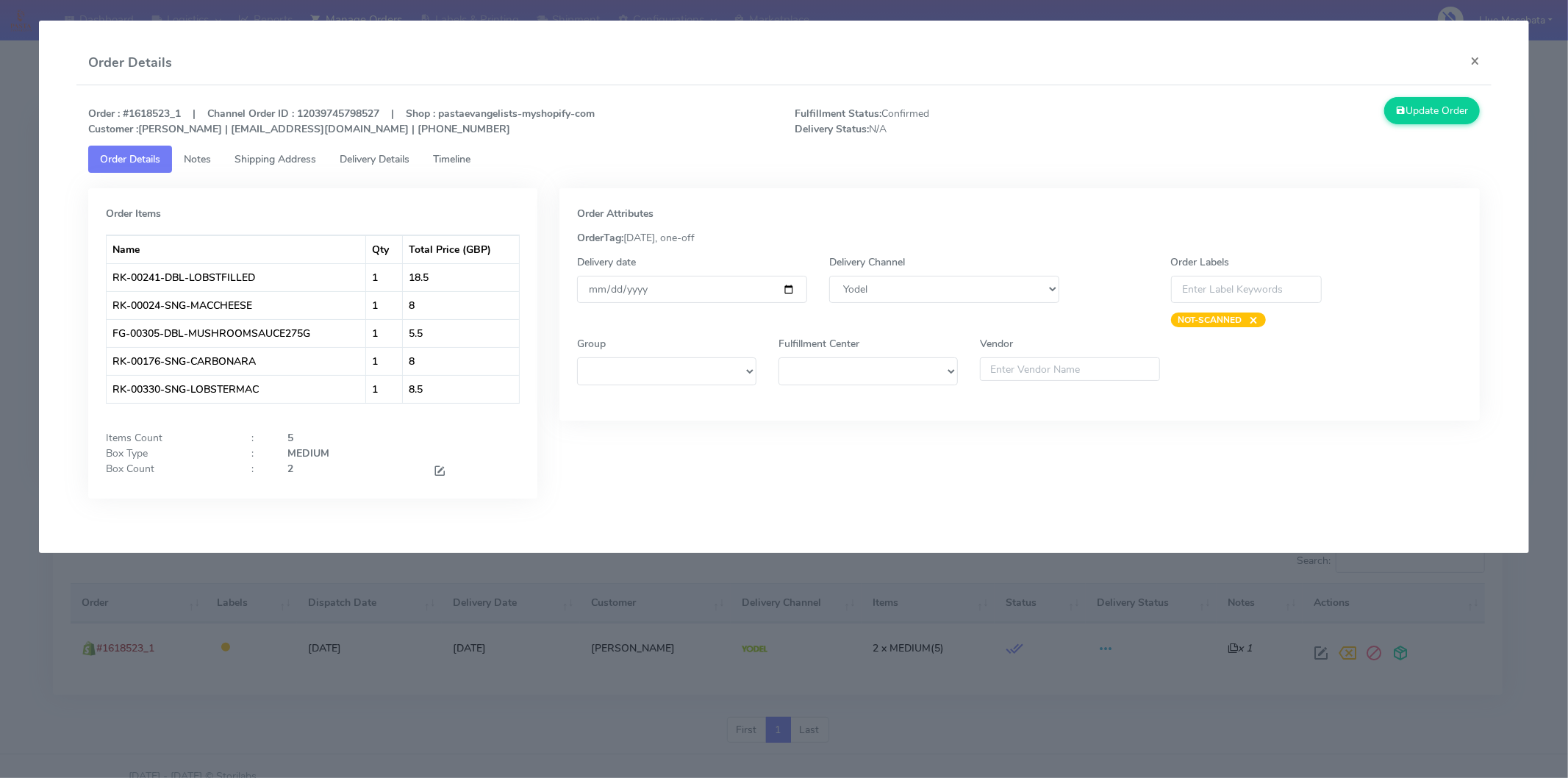
click at [447, 162] on span "Timeline" at bounding box center [451, 159] width 38 height 14
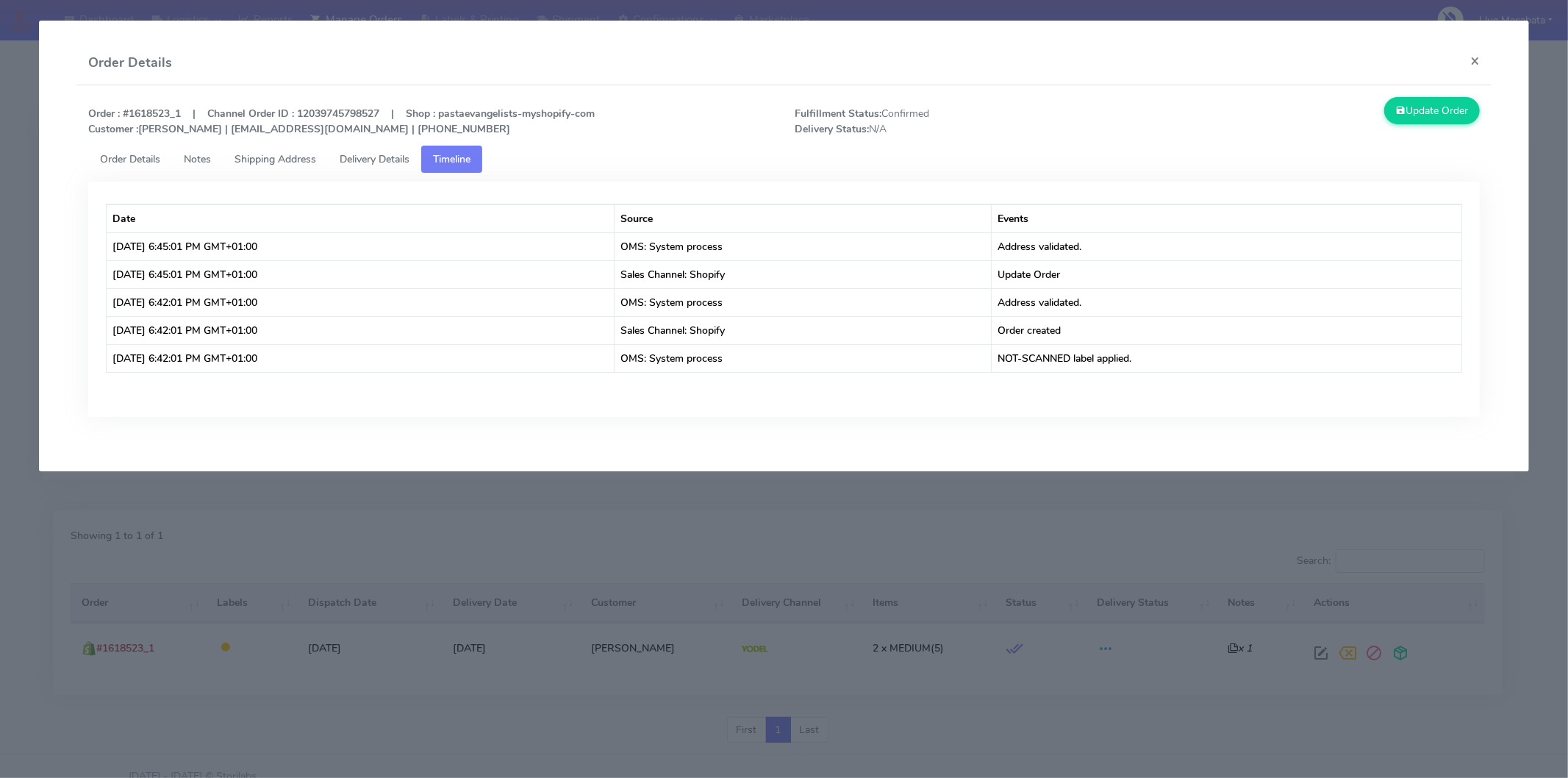
click at [393, 159] on span "Delivery Details" at bounding box center [375, 159] width 70 height 14
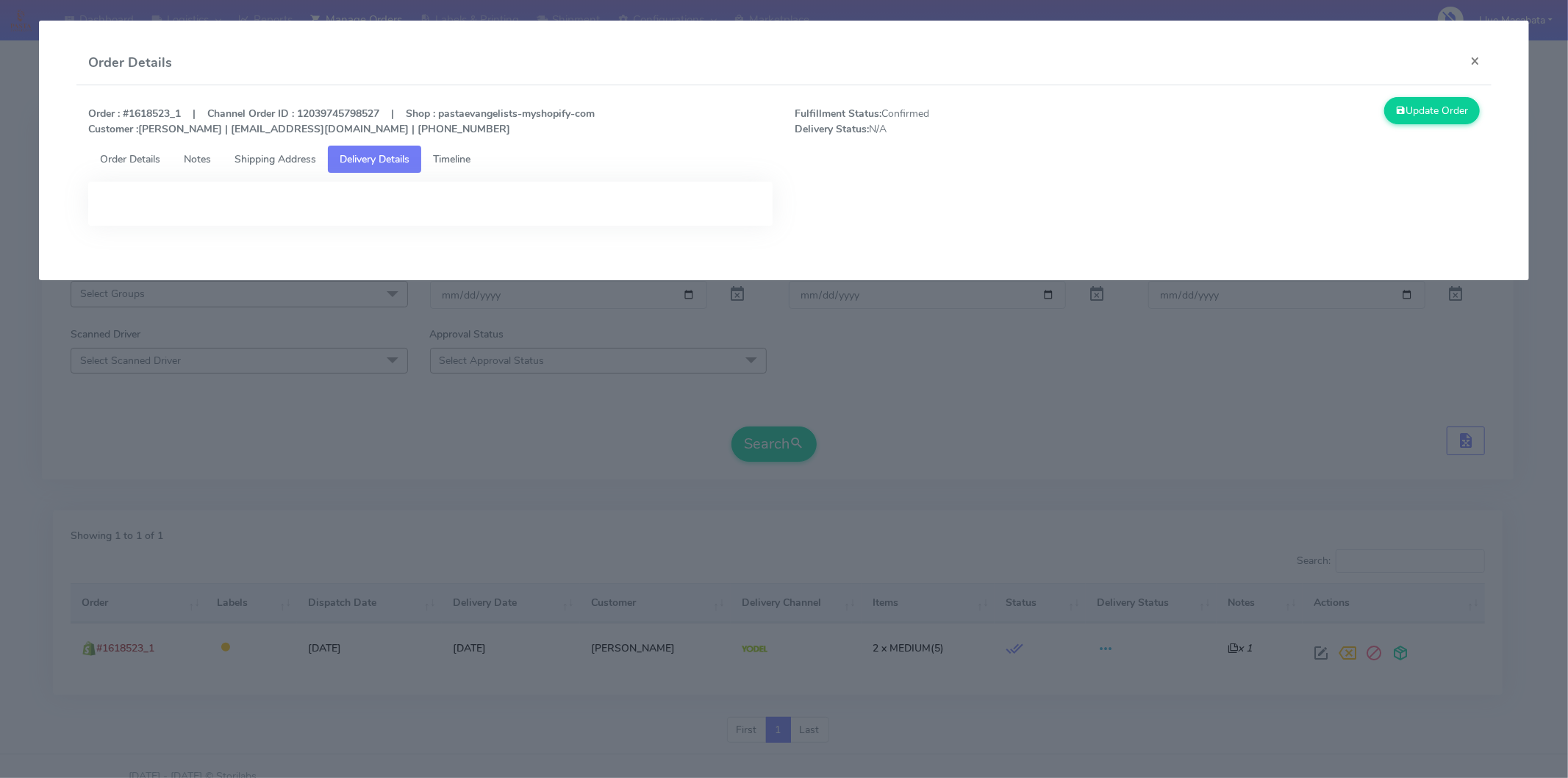
click at [123, 152] on span "Order Details" at bounding box center [130, 159] width 60 height 14
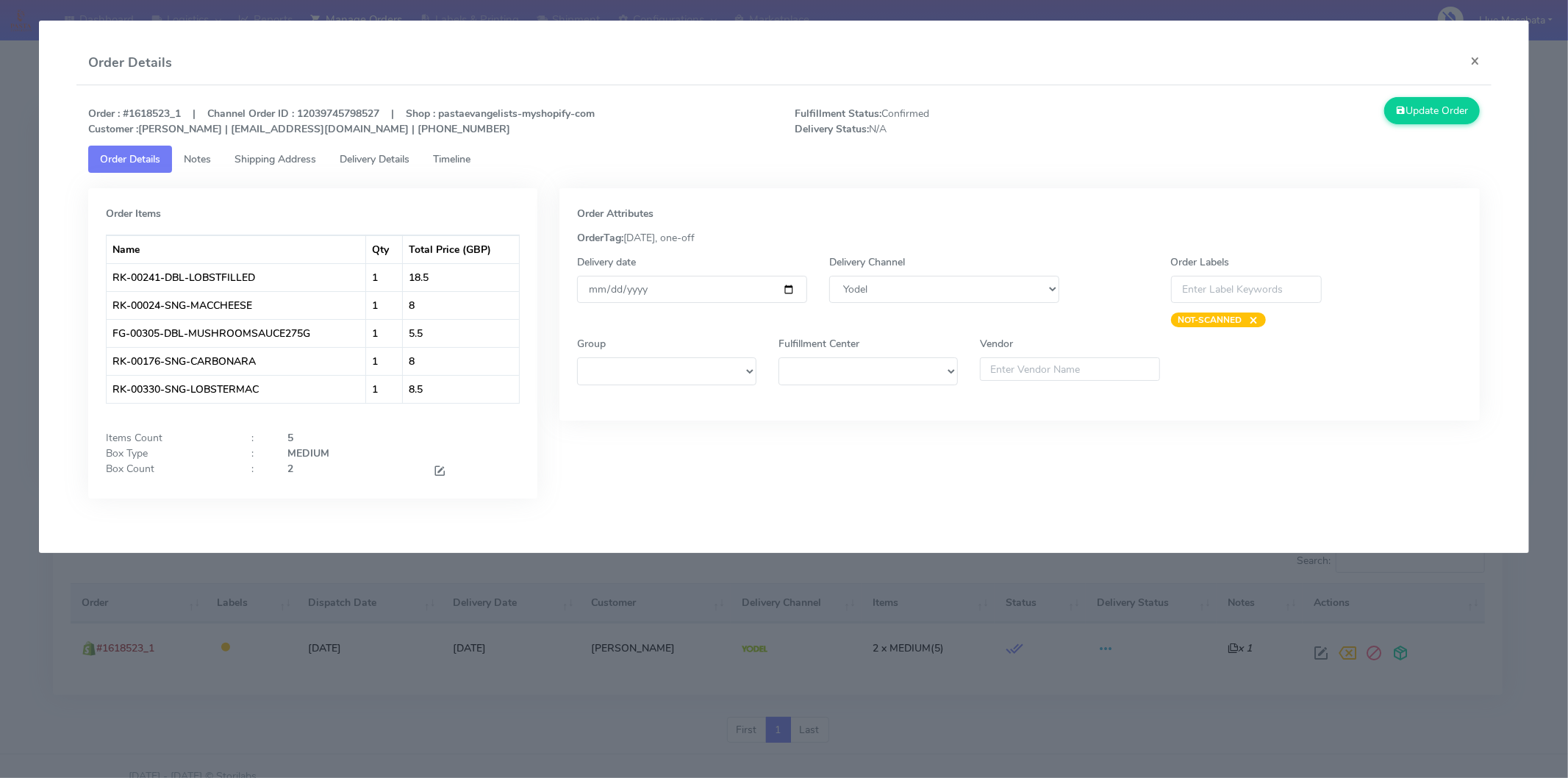
click at [378, 156] on span "Delivery Details" at bounding box center [375, 159] width 70 height 14
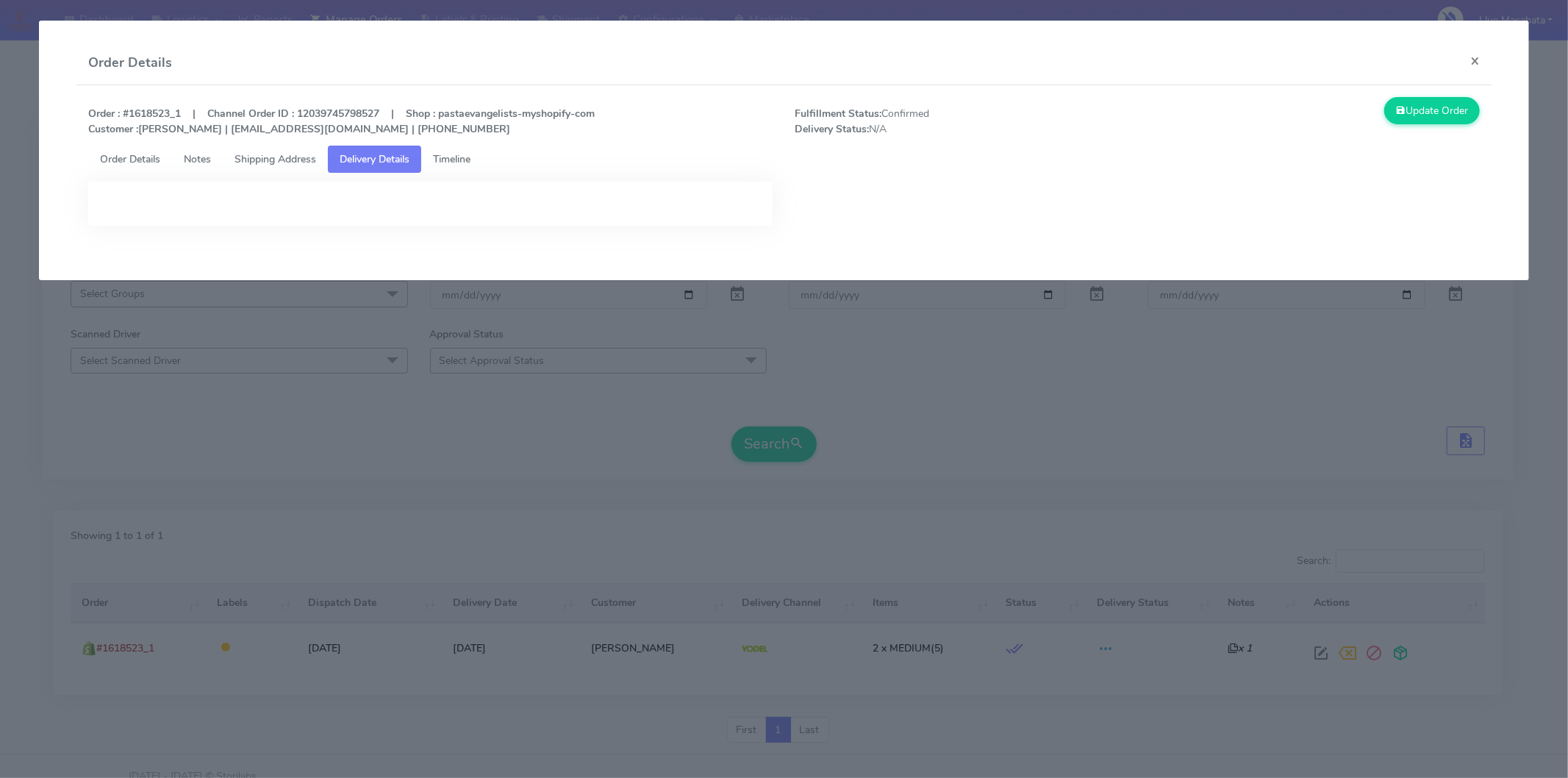
click at [468, 159] on span "Timeline" at bounding box center [451, 159] width 38 height 14
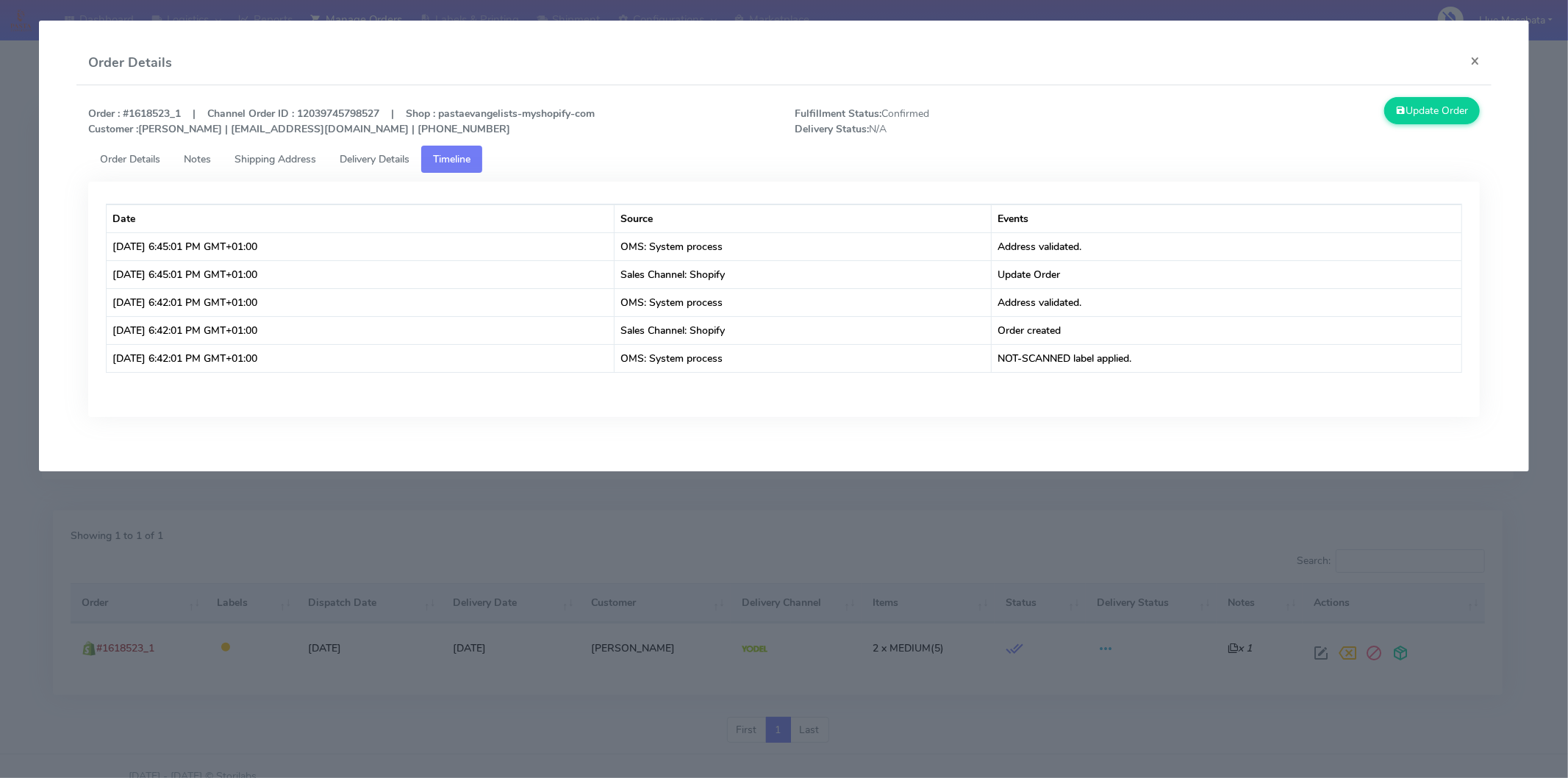
click at [121, 152] on span "Order Details" at bounding box center [130, 159] width 60 height 14
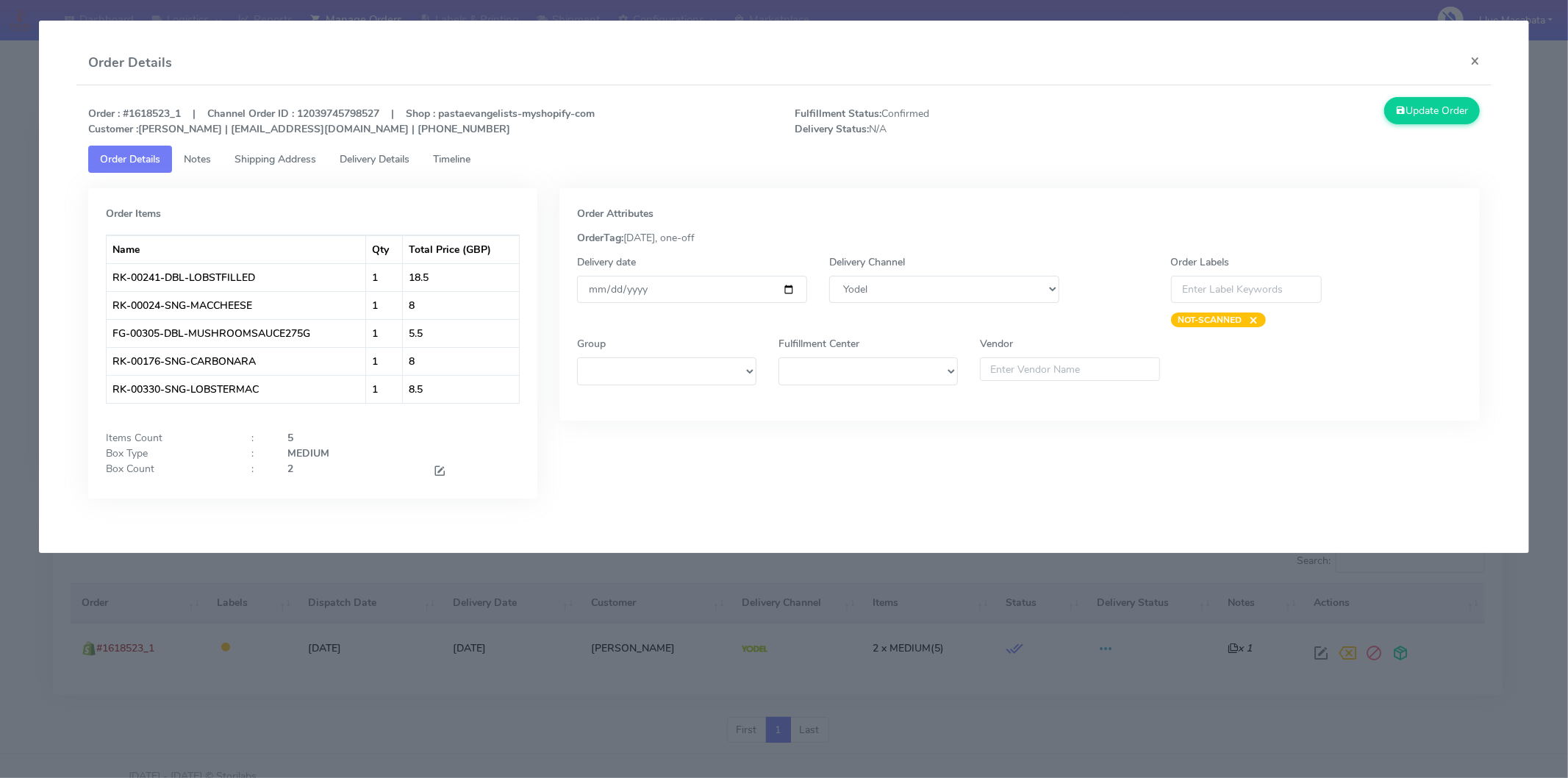
click at [193, 158] on span "Notes" at bounding box center [197, 159] width 27 height 14
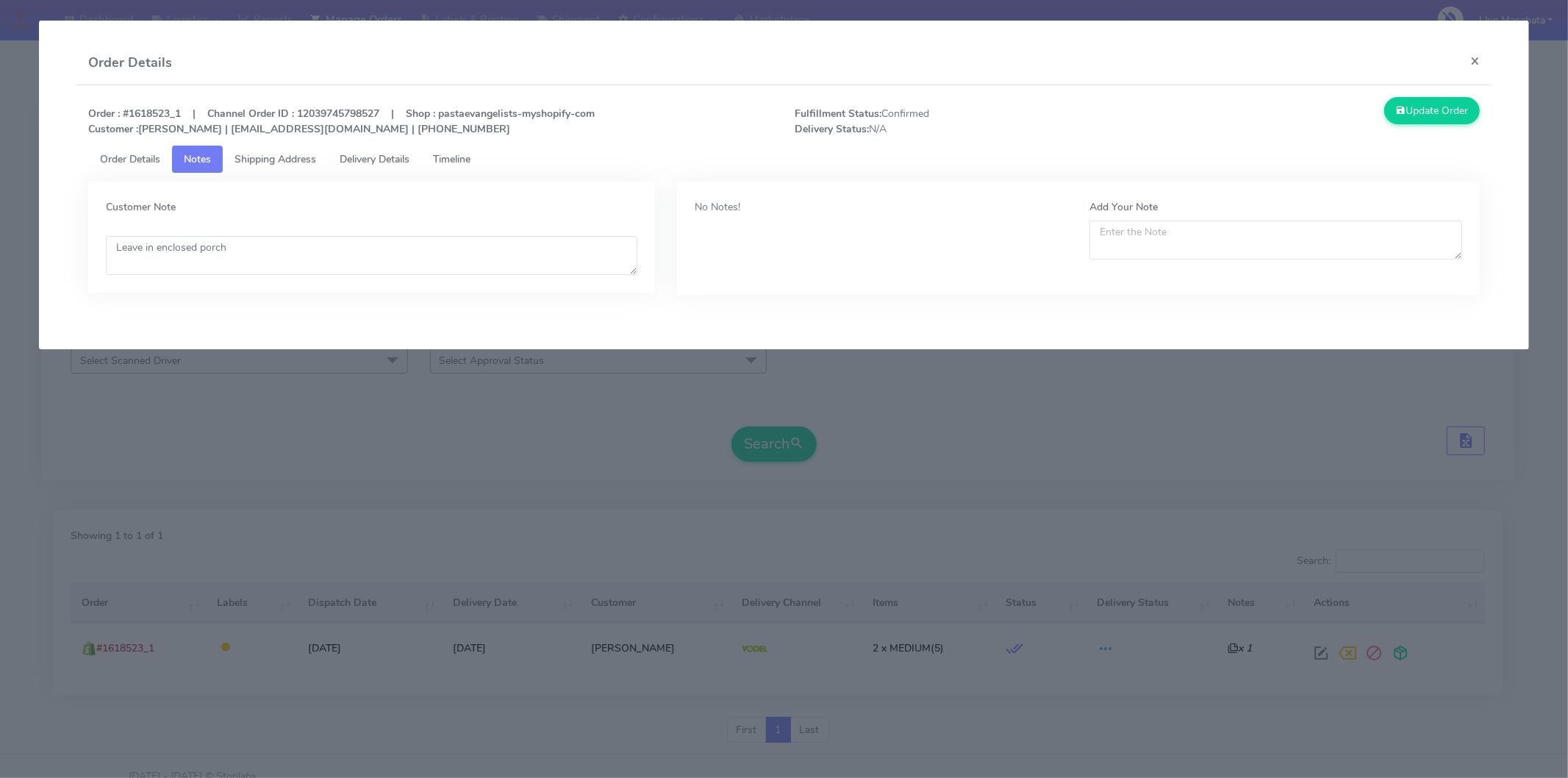
click at [277, 157] on span "Shipping Address" at bounding box center [276, 159] width 82 height 14
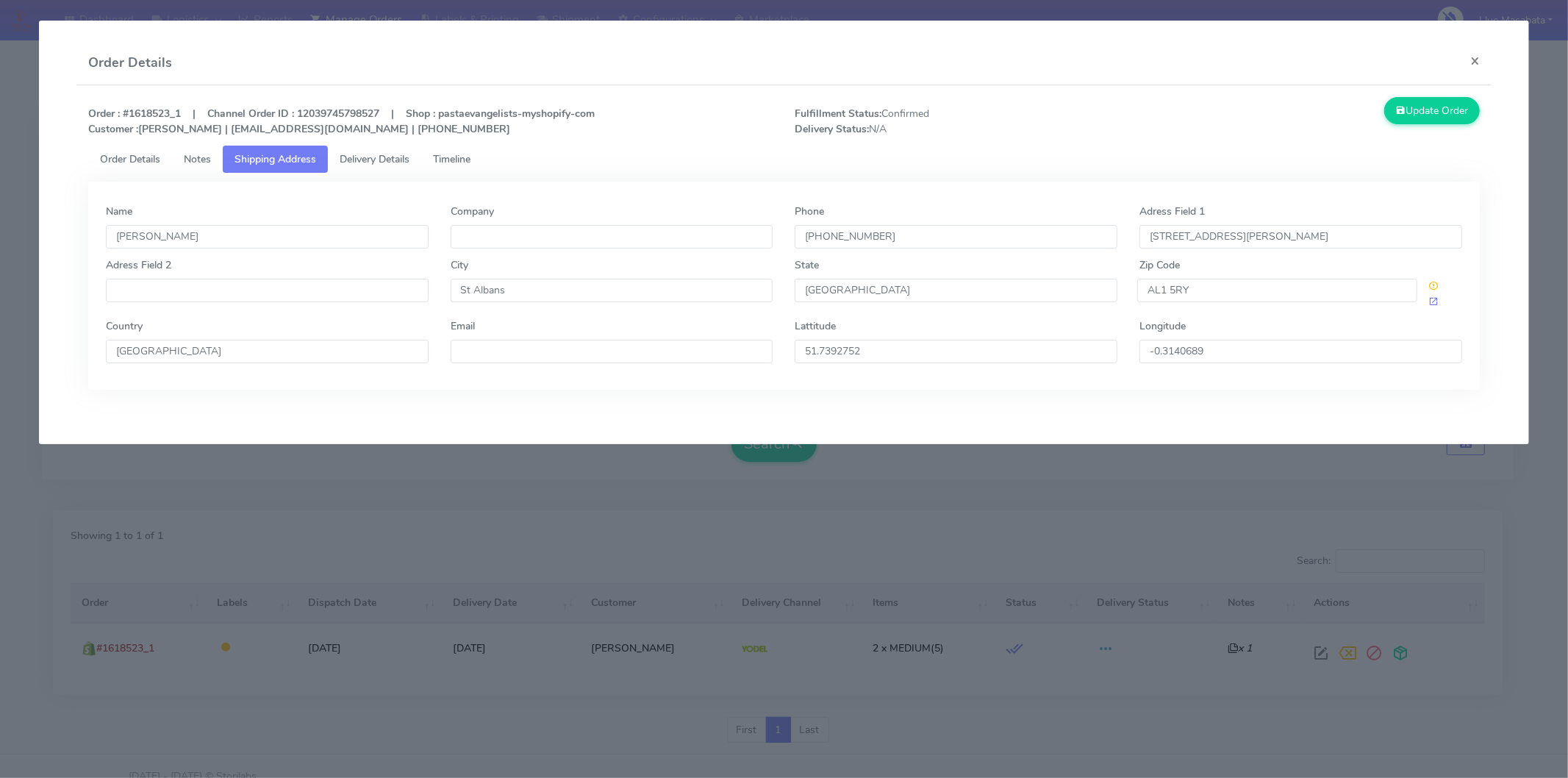
click at [376, 163] on span "Delivery Details" at bounding box center [375, 159] width 70 height 14
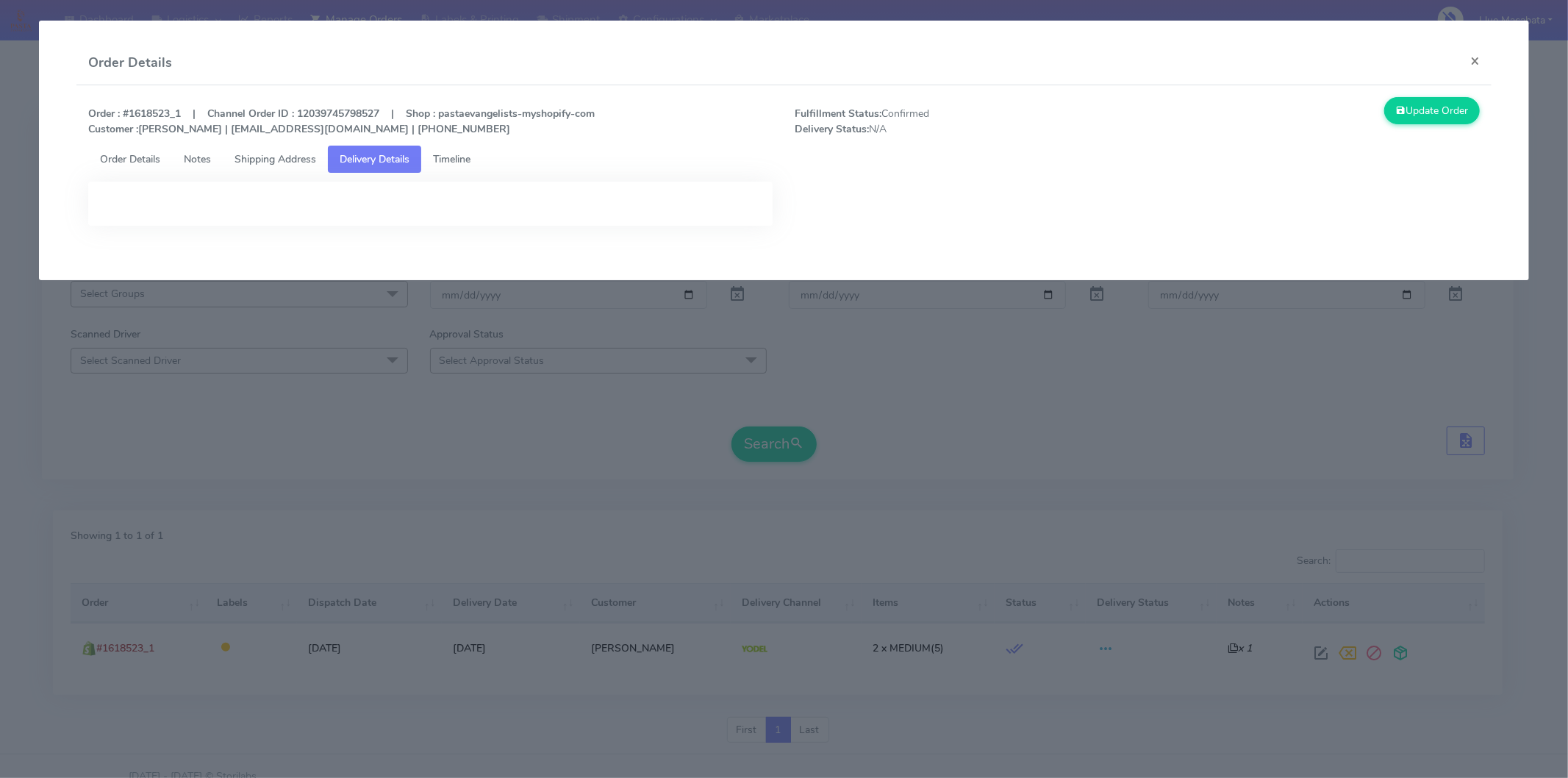
drag, startPoint x: 478, startPoint y: 163, endPoint x: 476, endPoint y: 180, distance: 17.1
click at [479, 164] on link "Timeline" at bounding box center [451, 159] width 61 height 27
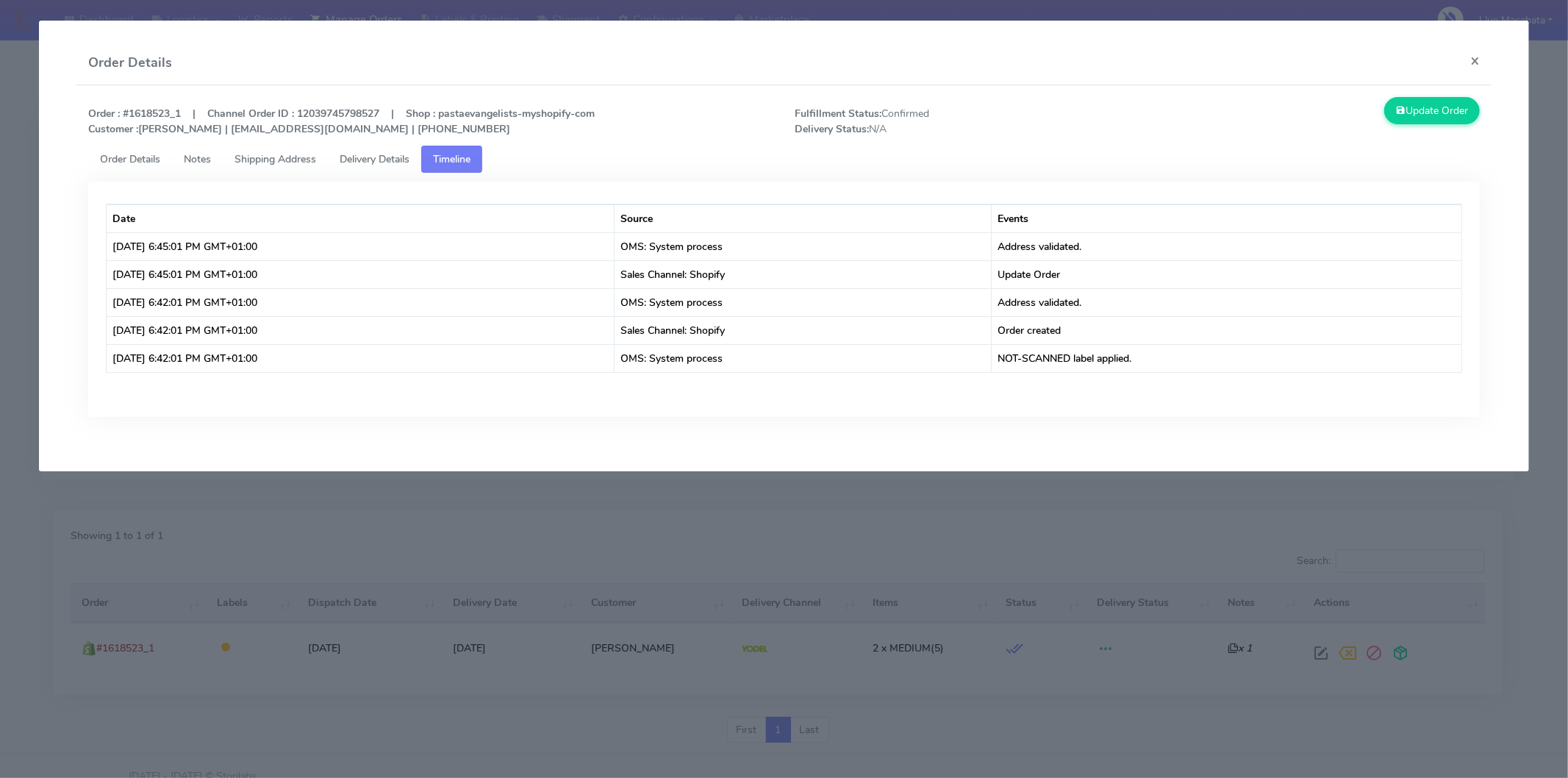
click at [108, 145] on div "Order : #1618523_1 | Channel Order ID : 12039745798527 | Shop : pastaevangelist…" at bounding box center [784, 121] width 1414 height 49
click at [135, 152] on span "Order Details" at bounding box center [130, 159] width 60 height 14
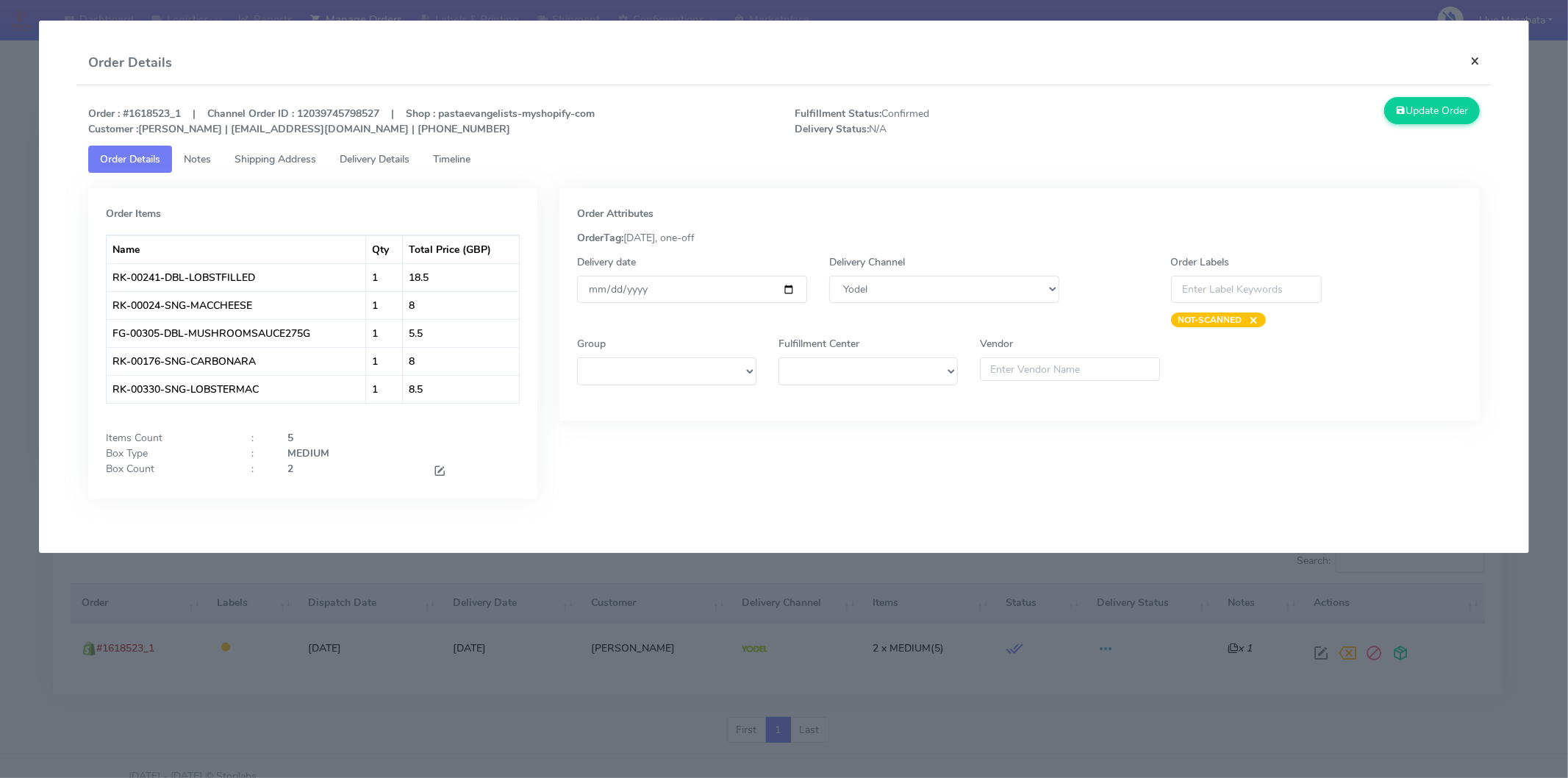
click at [1411, 62] on button "×" at bounding box center [1475, 60] width 33 height 39
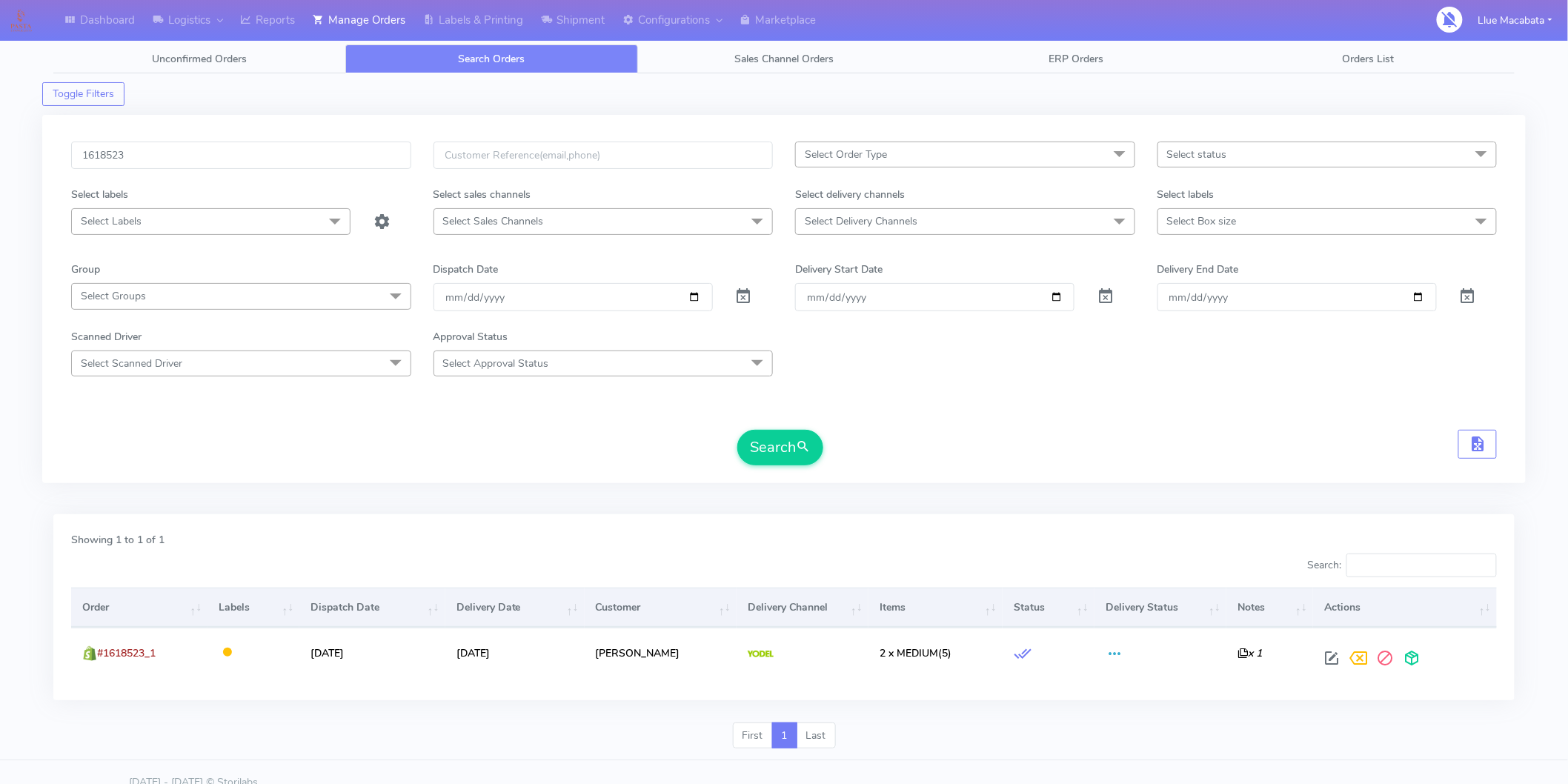
click at [579, 487] on div "1618523 Select Order Type Select All MEALS ATAVI One Off Pasta Club Gift Kit Ev…" at bounding box center [784, 305] width 1484 height 399
